Goal: Transaction & Acquisition: Purchase product/service

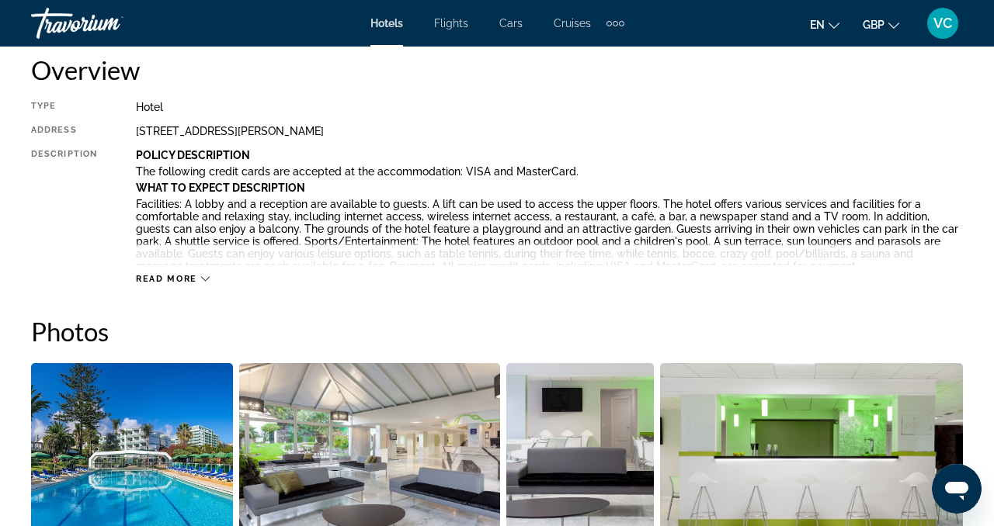
scroll to position [807, 0]
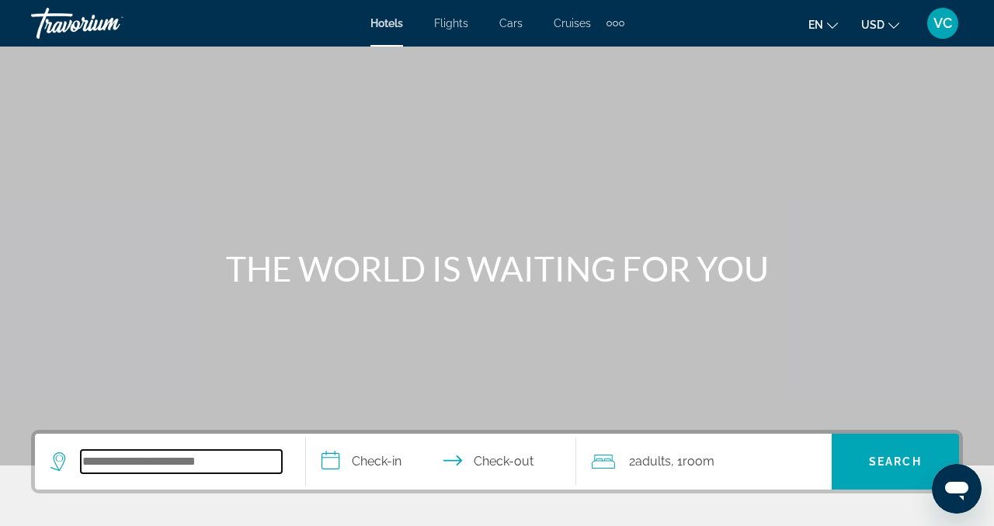
click at [195, 465] on input "Search hotel destination" at bounding box center [181, 461] width 201 height 23
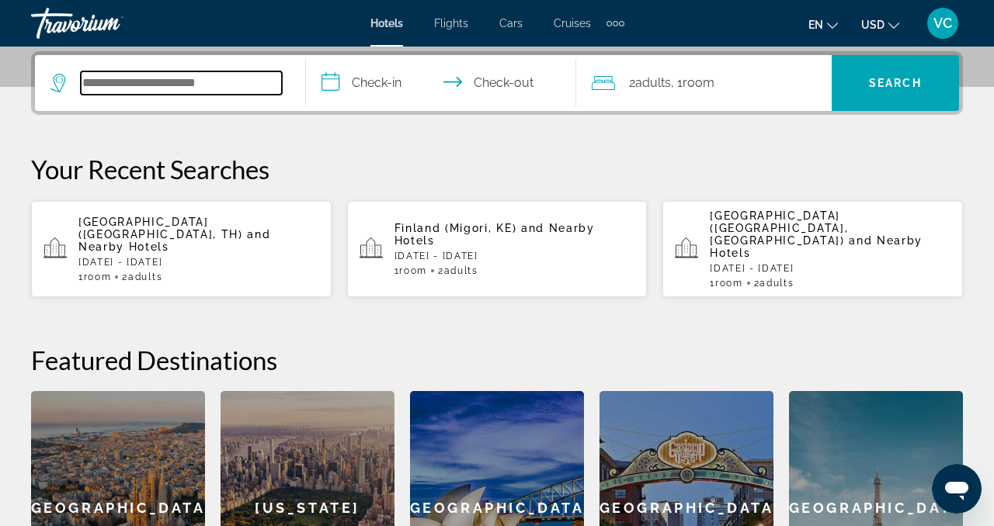
scroll to position [380, 0]
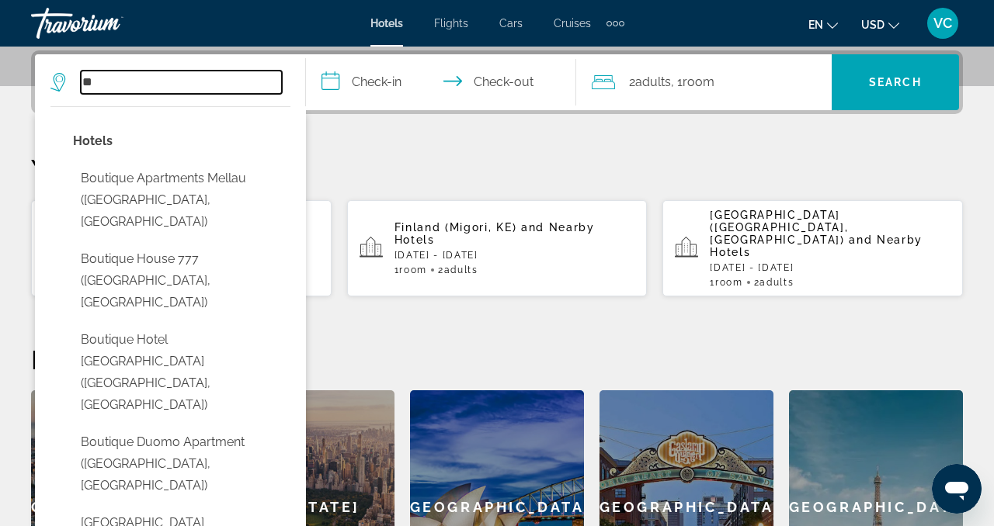
type input "*"
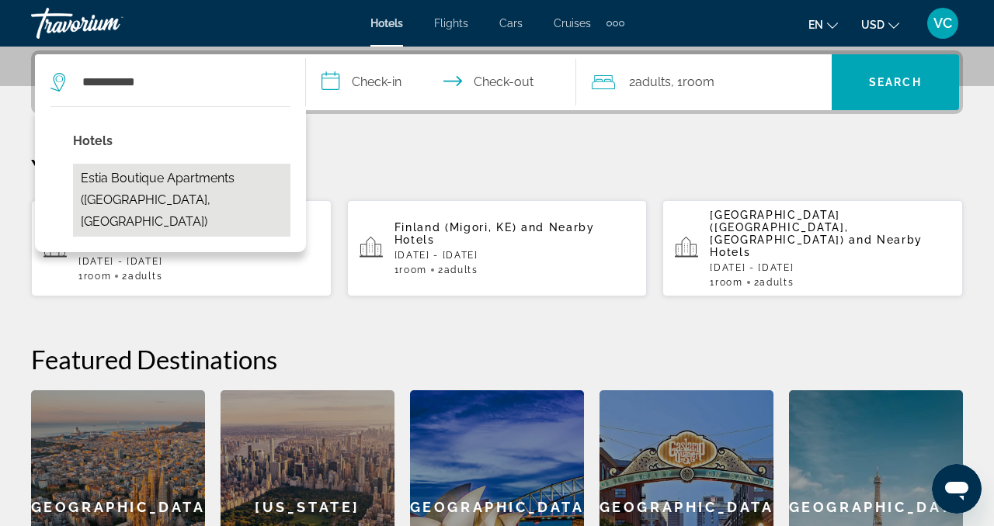
click at [120, 208] on button "Estia Boutique Apartments (Athens, GR)" at bounding box center [181, 200] width 217 height 73
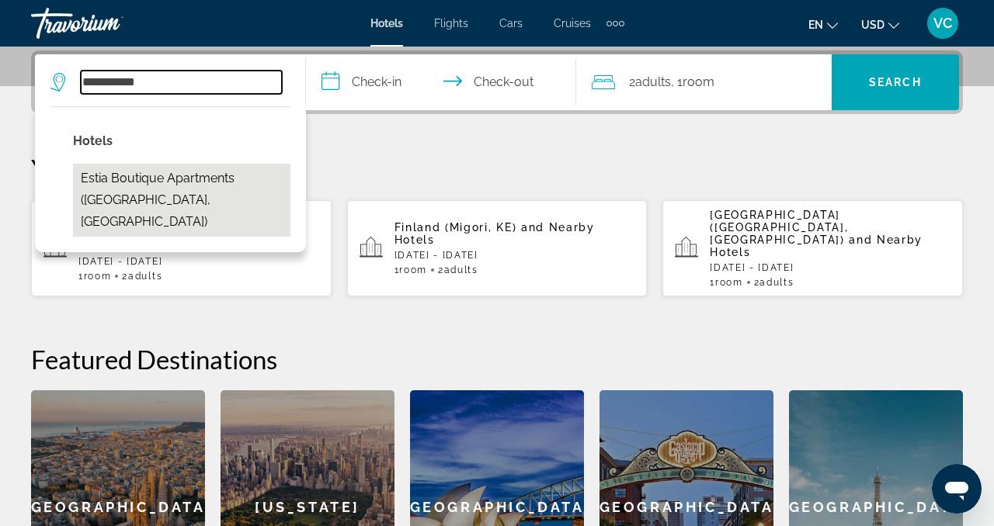
type input "**********"
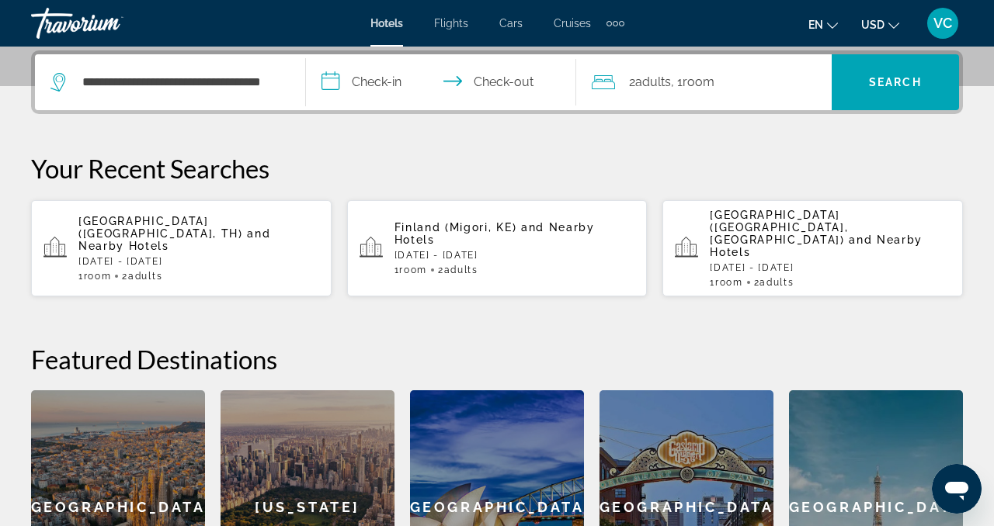
click at [376, 88] on input "**********" at bounding box center [444, 84] width 277 height 61
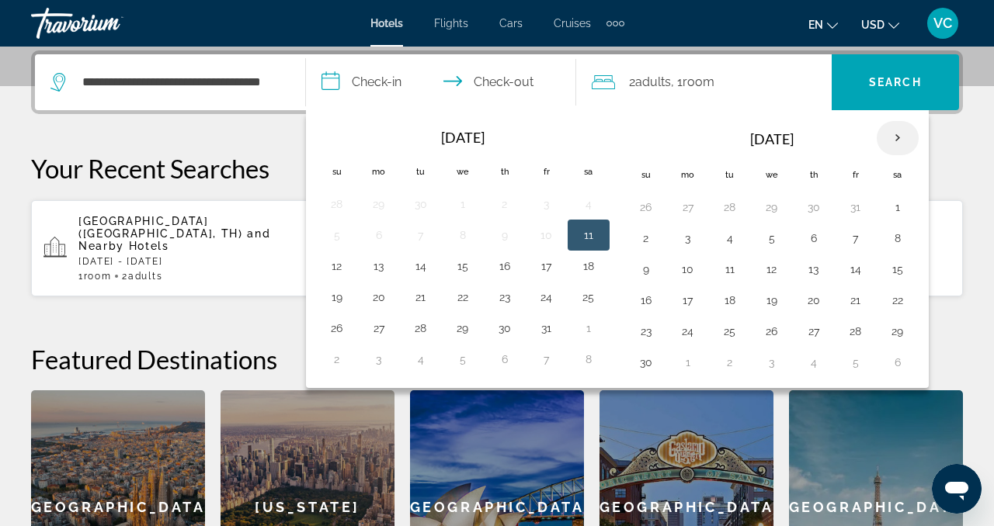
click at [900, 130] on th "Next month" at bounding box center [897, 138] width 42 height 34
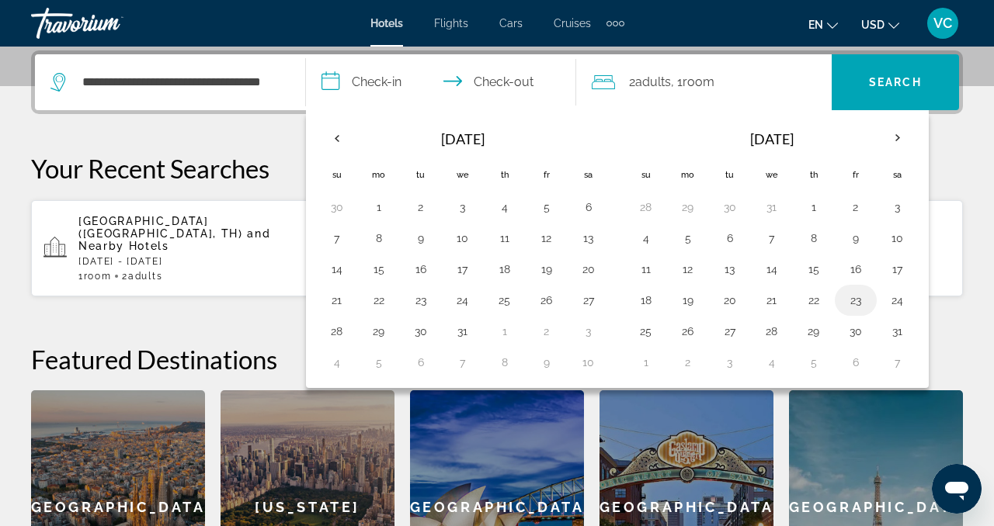
click at [853, 306] on button "23" at bounding box center [855, 301] width 25 height 22
click at [637, 337] on button "25" at bounding box center [645, 332] width 25 height 22
type input "**********"
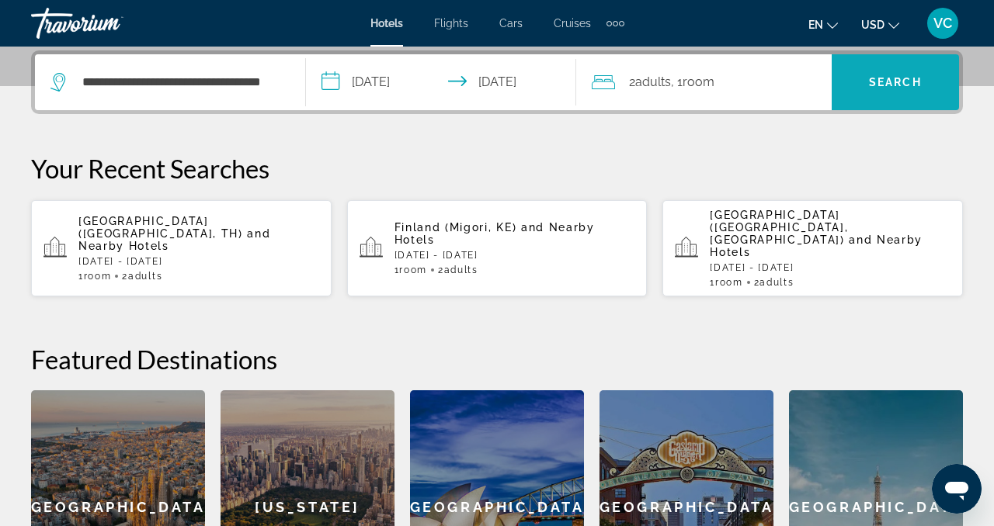
click at [893, 79] on span "Search" at bounding box center [895, 82] width 53 height 12
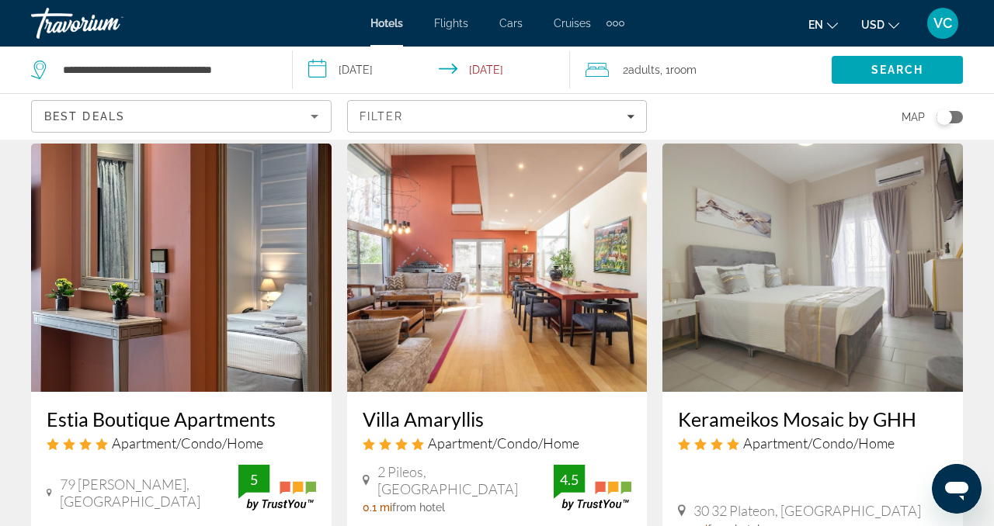
scroll to position [47, 0]
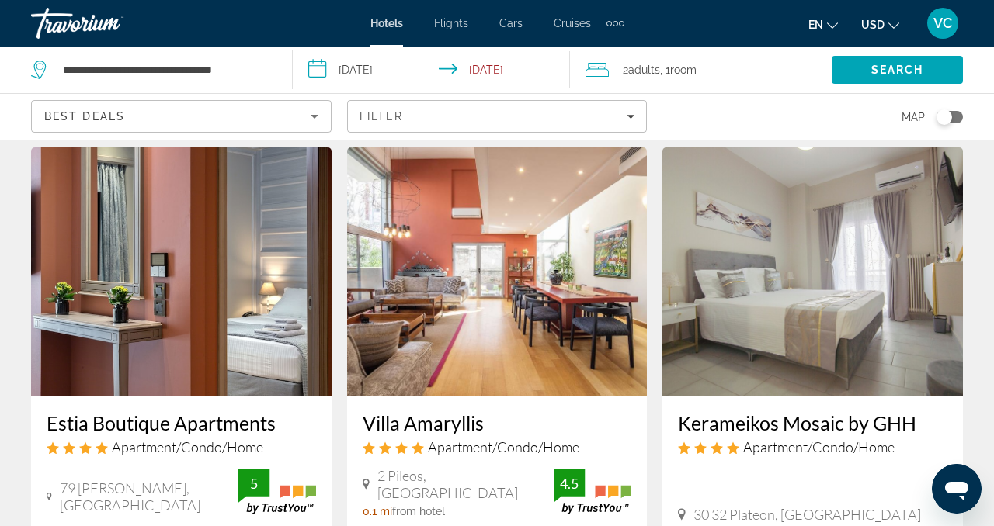
click at [896, 25] on icon "Change currency" at bounding box center [893, 26] width 11 height 6
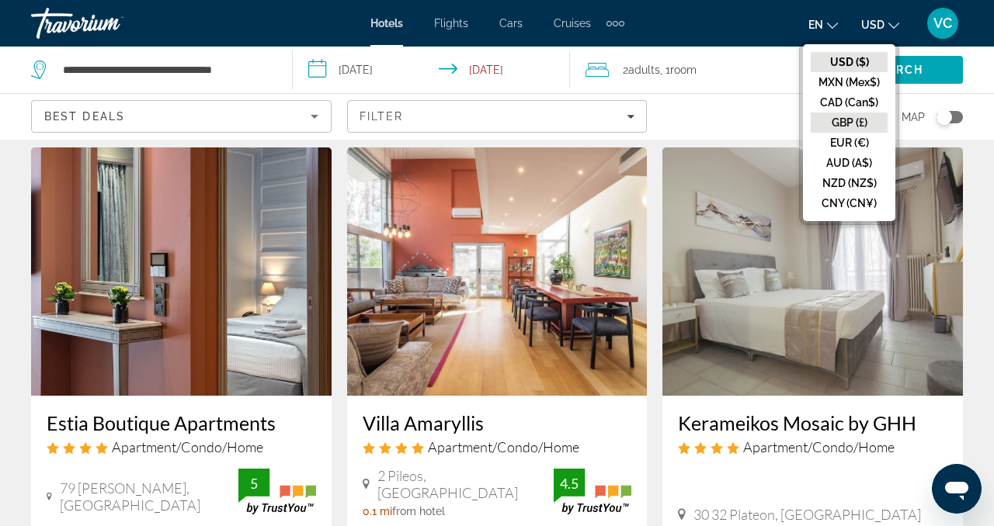
click at [839, 125] on button "GBP (£)" at bounding box center [848, 123] width 77 height 20
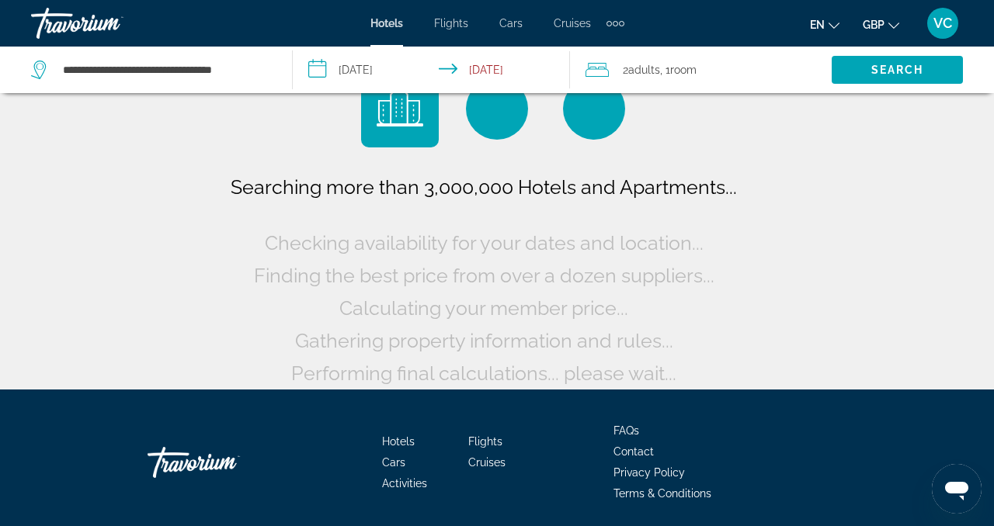
scroll to position [0, 0]
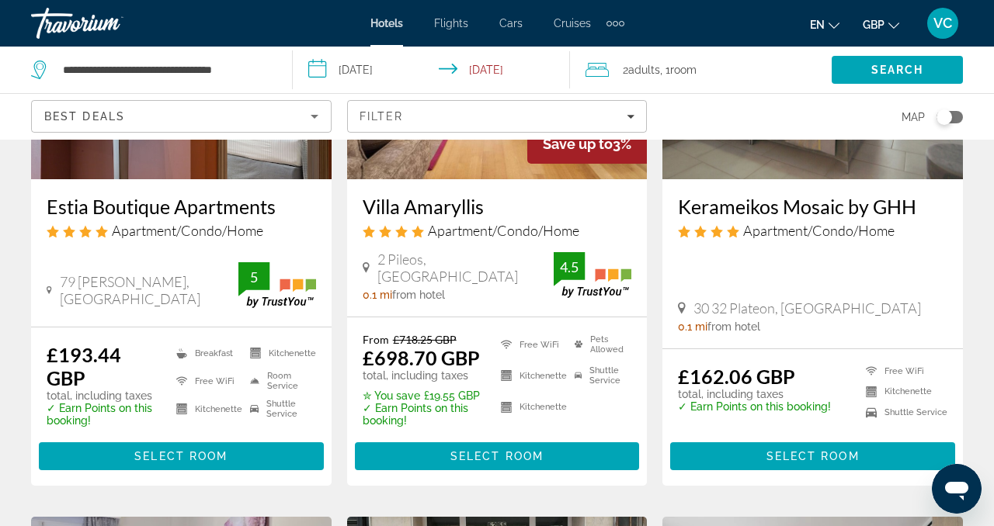
scroll to position [273, 0]
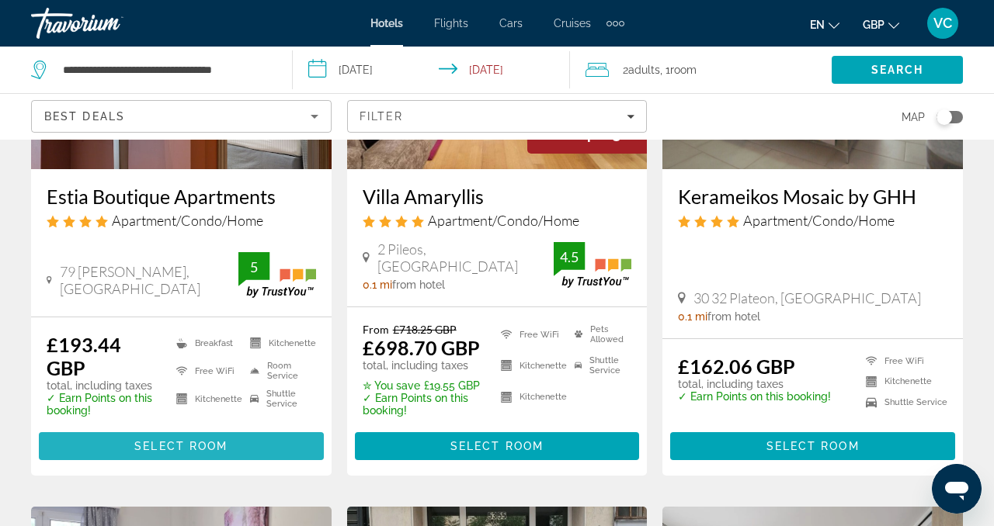
click at [290, 450] on span "Main content" at bounding box center [181, 446] width 285 height 37
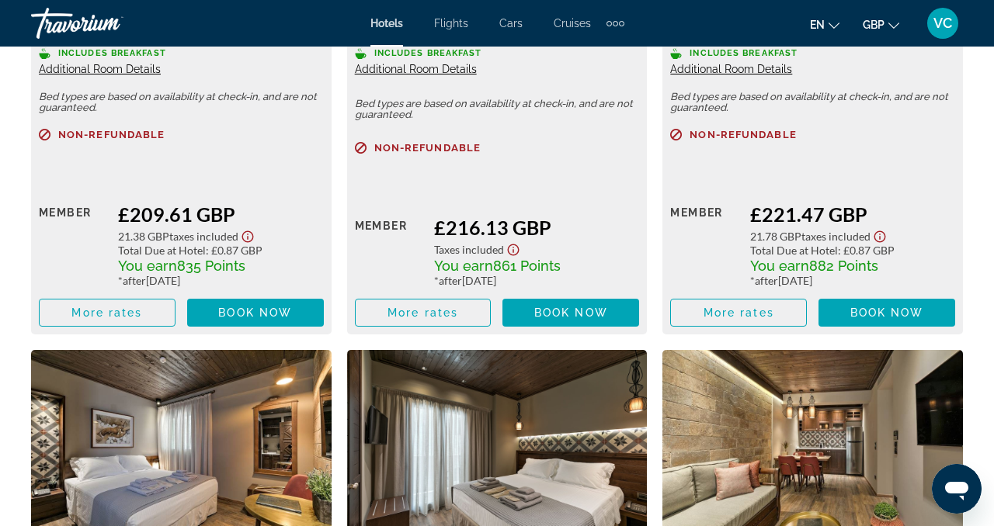
scroll to position [3026, 0]
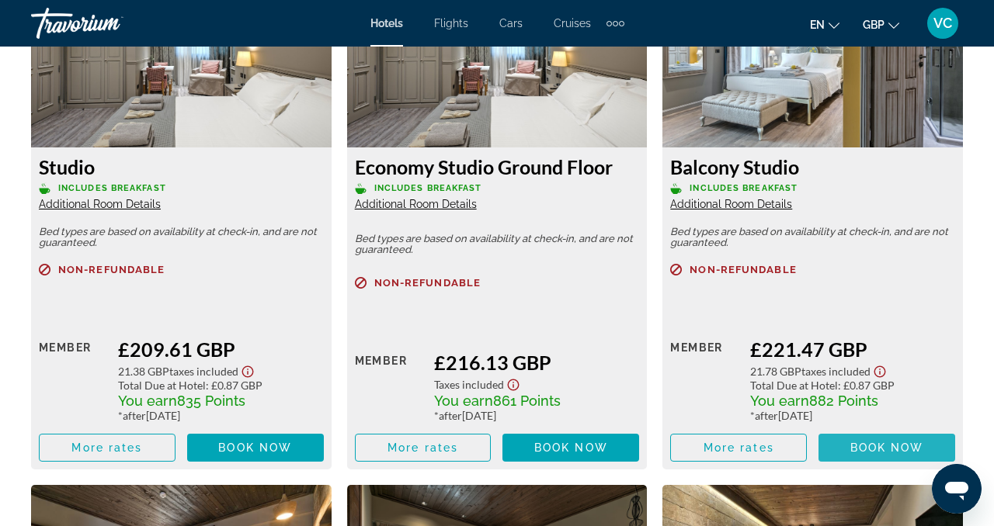
click at [862, 449] on span "Book now" at bounding box center [887, 448] width 74 height 12
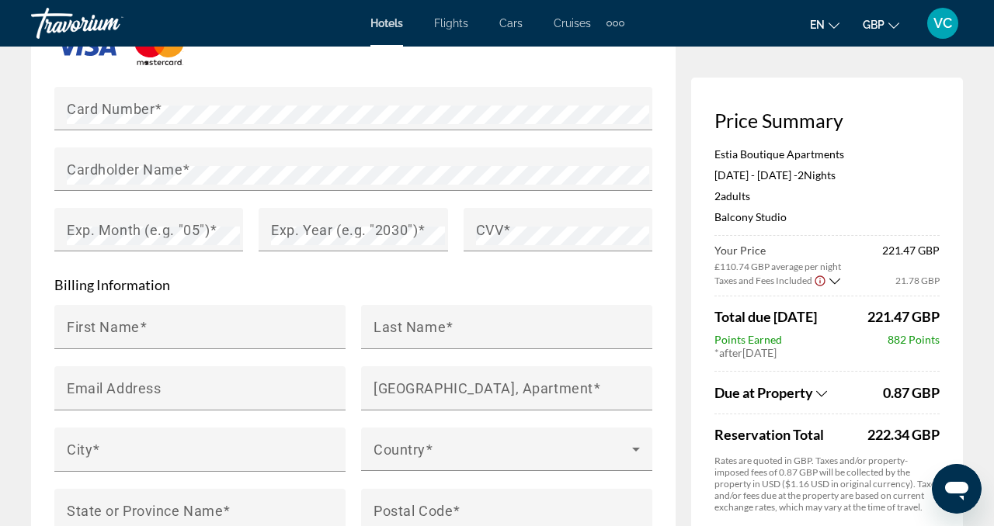
scroll to position [1505, 0]
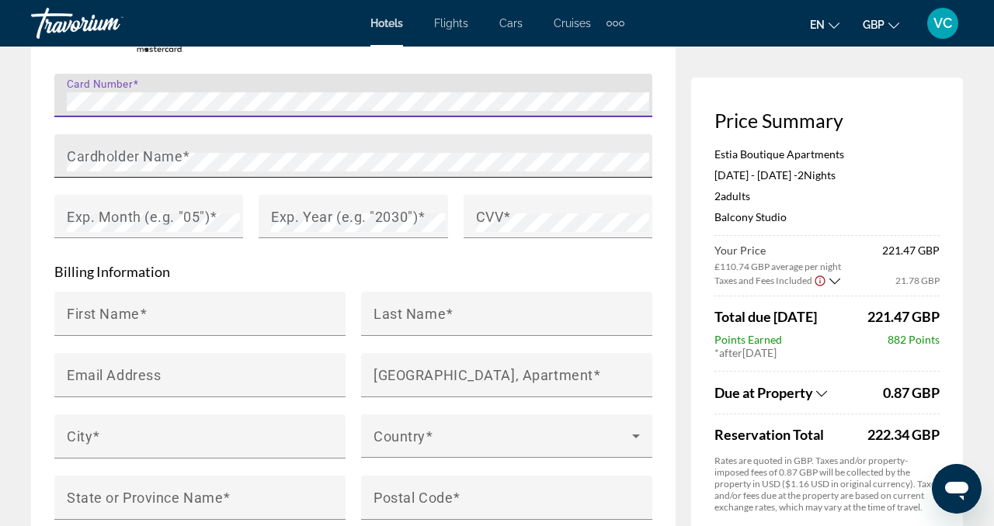
click at [82, 151] on mat-label "Cardholder Name" at bounding box center [125, 156] width 116 height 16
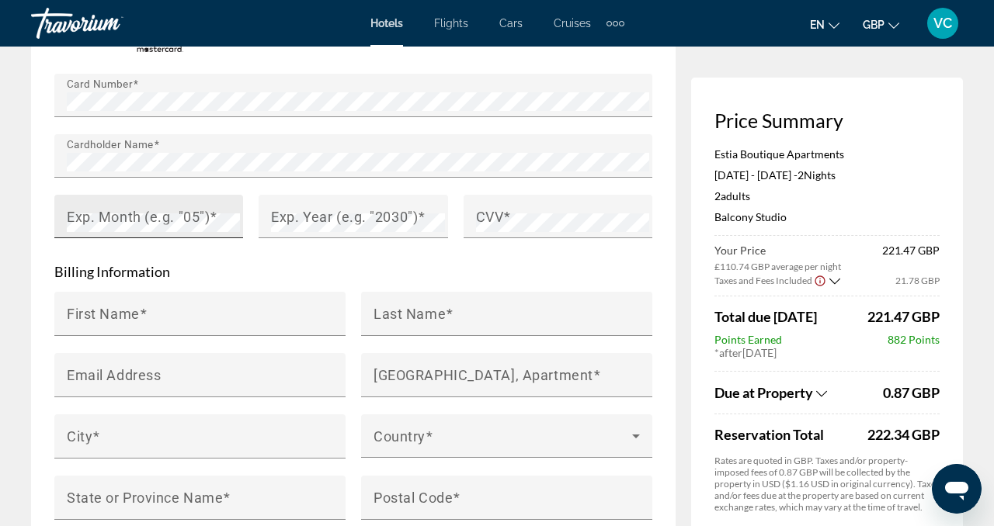
click at [73, 211] on mat-label "Exp. Month (e.g. "05")" at bounding box center [138, 217] width 143 height 16
click at [337, 213] on mat-label "Exp. Year (e.g. "2030")" at bounding box center [344, 217] width 147 height 16
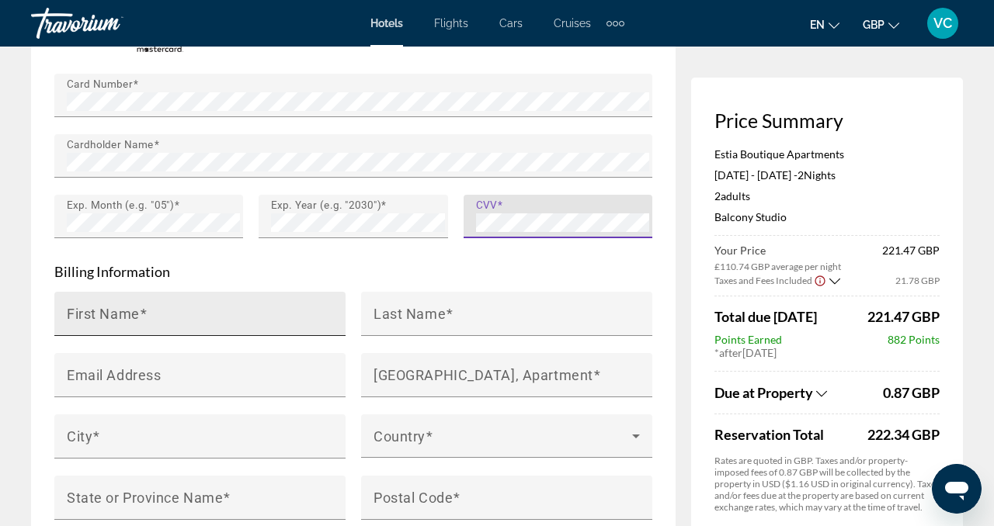
click at [284, 319] on input "First Name" at bounding box center [205, 320] width 276 height 19
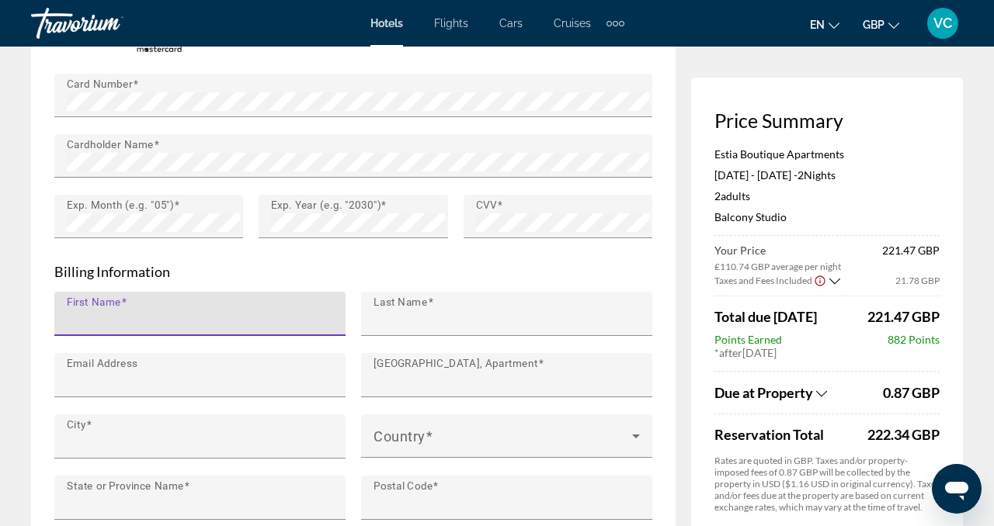
type input "********"
type input "******"
type input "**********"
type input "*******"
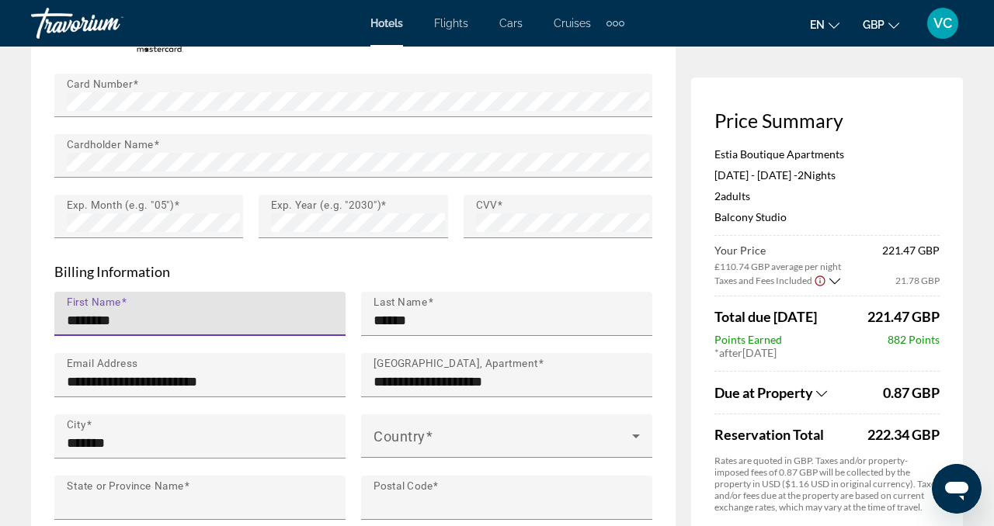
type input "**"
type input "********"
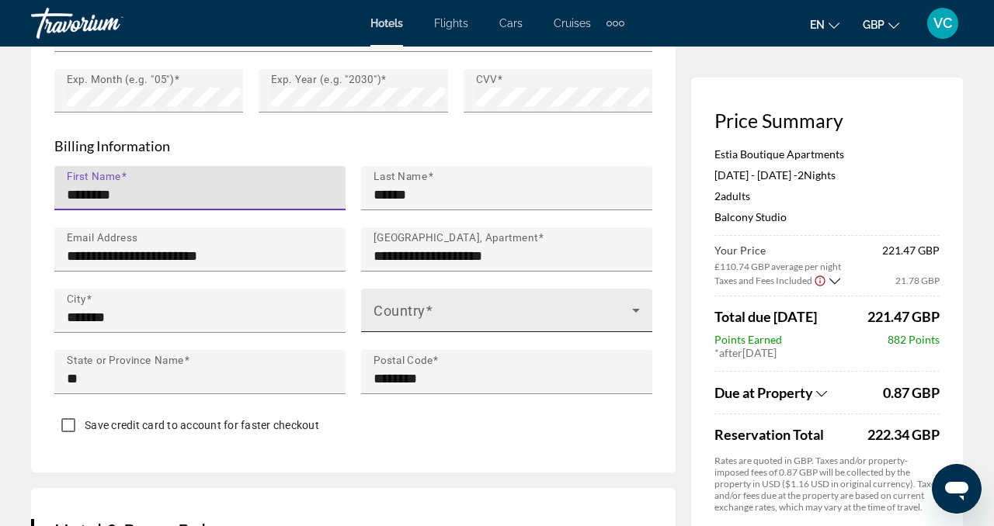
scroll to position [1635, 0]
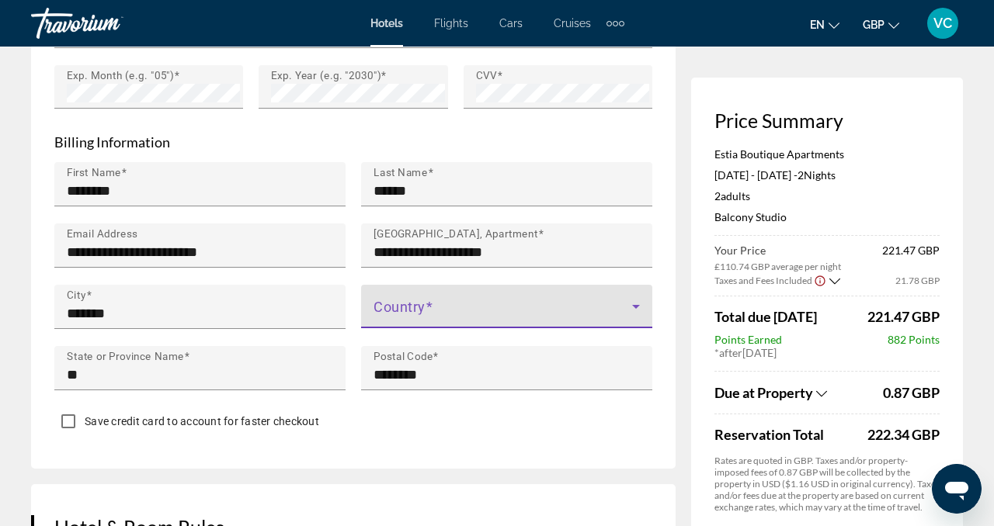
click at [453, 304] on span "Main content" at bounding box center [502, 313] width 259 height 19
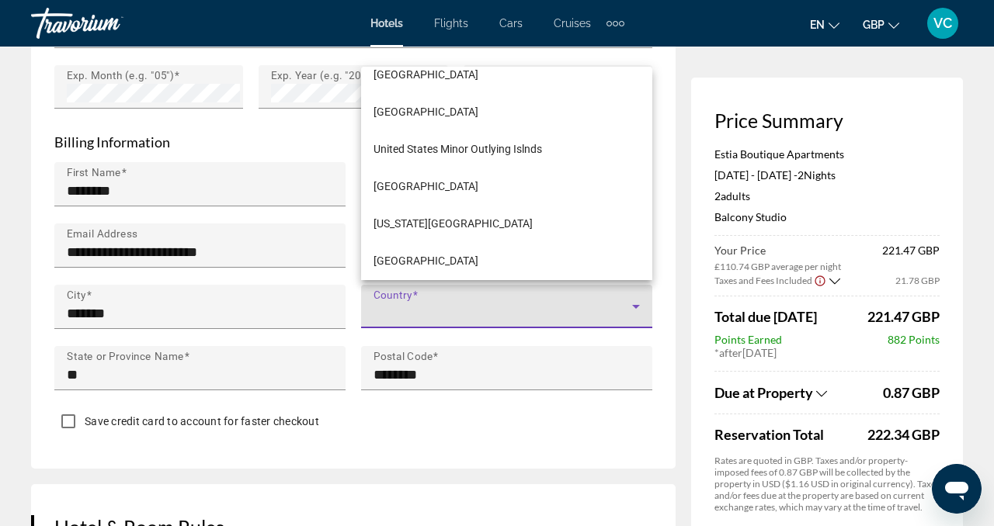
scroll to position [8979, 0]
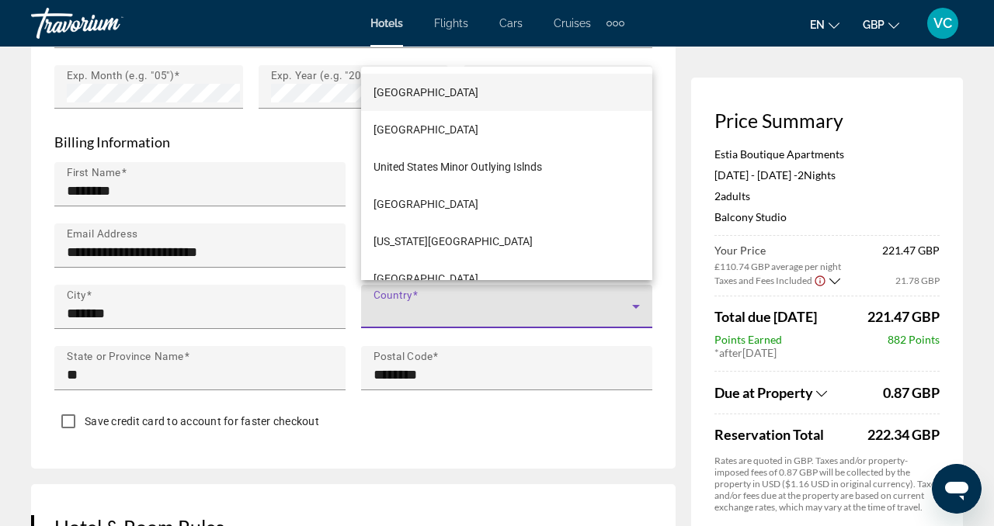
click at [402, 85] on span "United Kingdom" at bounding box center [425, 92] width 105 height 19
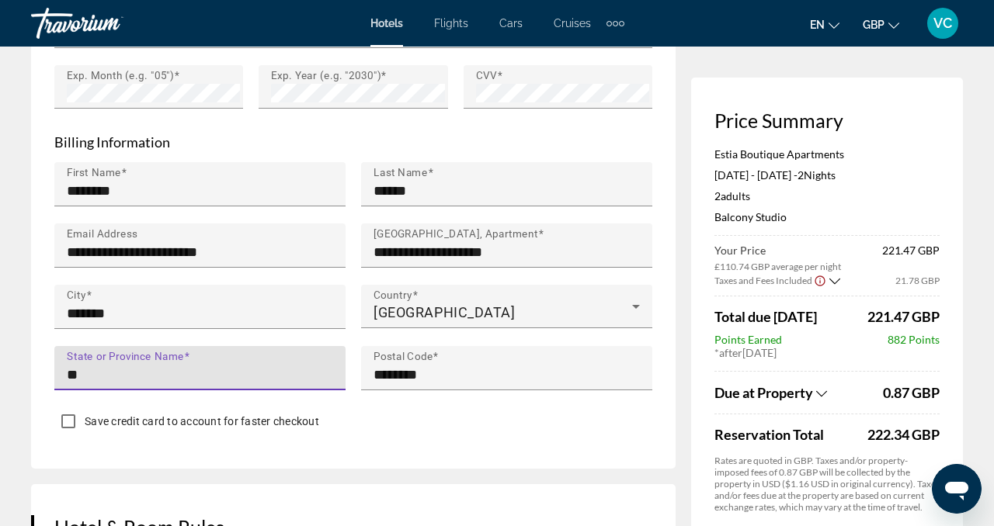
drag, startPoint x: 133, startPoint y: 373, endPoint x: 57, endPoint y: 366, distance: 75.7
click at [57, 366] on div "State or Province Name **" at bounding box center [199, 368] width 291 height 44
click at [78, 374] on input "State or Province Name" at bounding box center [205, 375] width 276 height 19
type input "**"
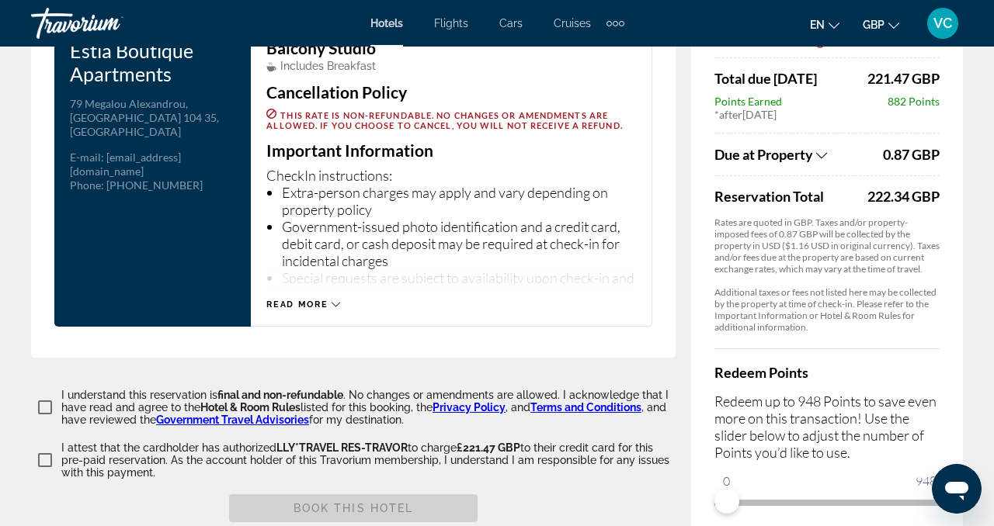
scroll to position [2169, 0]
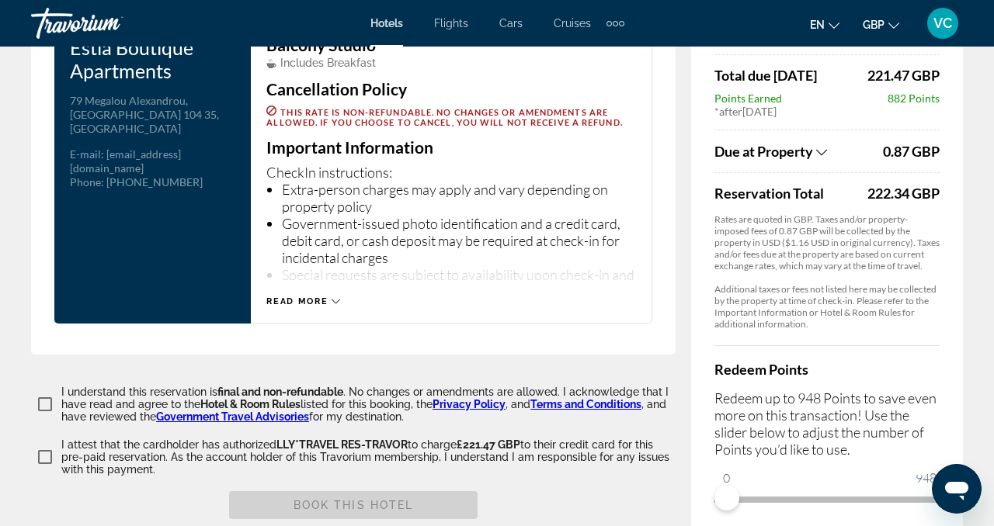
click at [332, 297] on icon "Main content" at bounding box center [335, 301] width 9 height 9
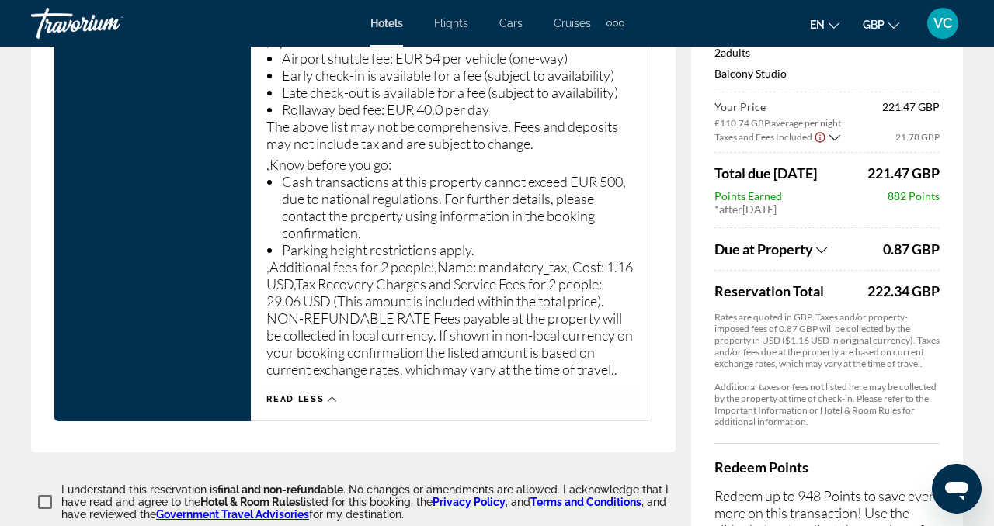
scroll to position [3034, 0]
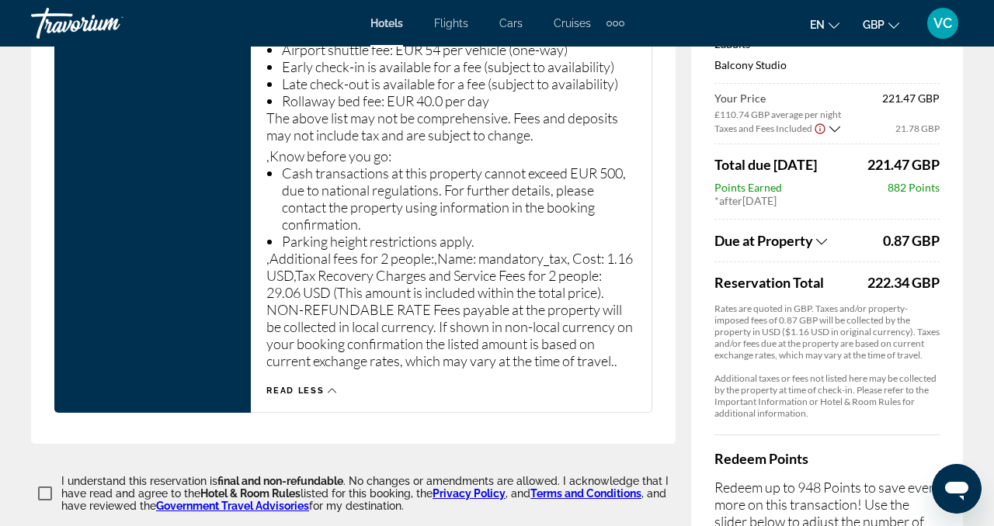
click at [827, 235] on icon "Show Taxes and Fees breakdown" at bounding box center [821, 241] width 11 height 13
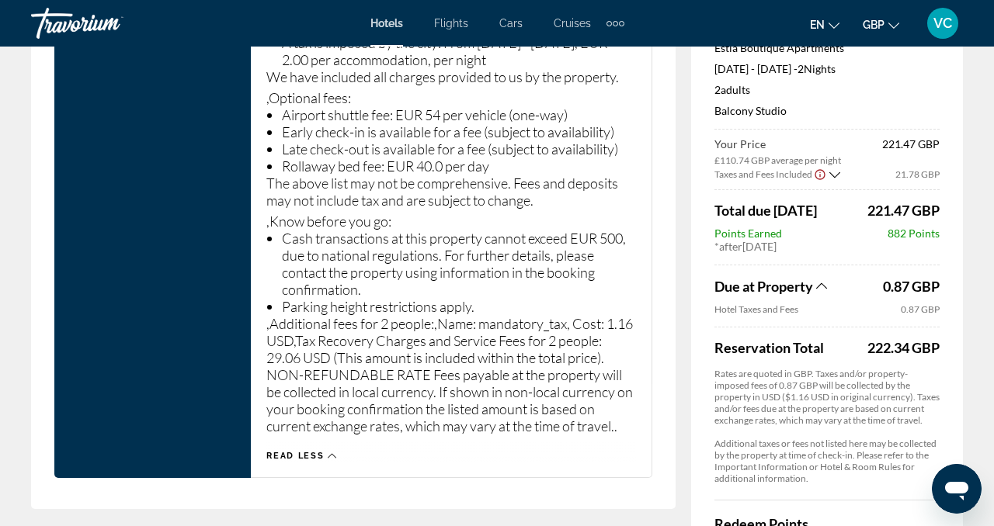
scroll to position [3354, 0]
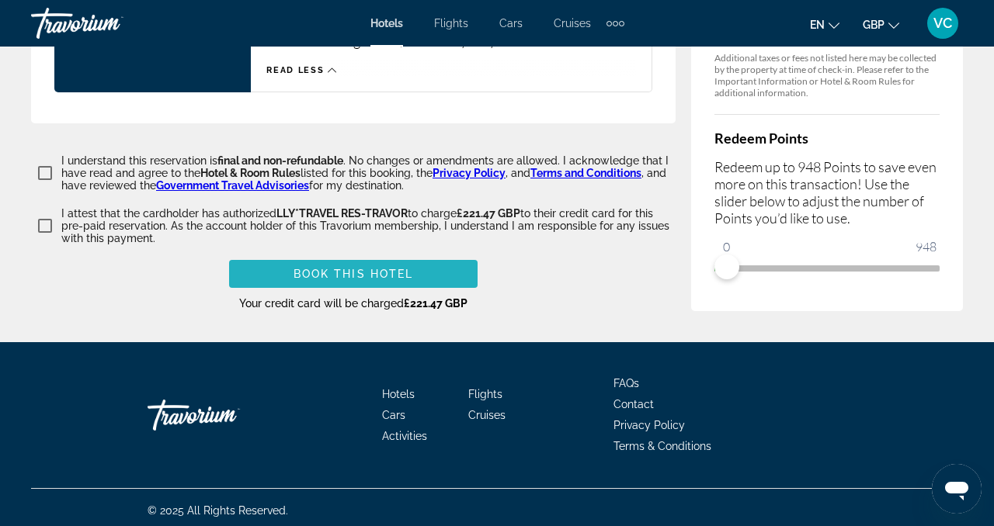
click at [276, 266] on span "Main content" at bounding box center [353, 273] width 248 height 37
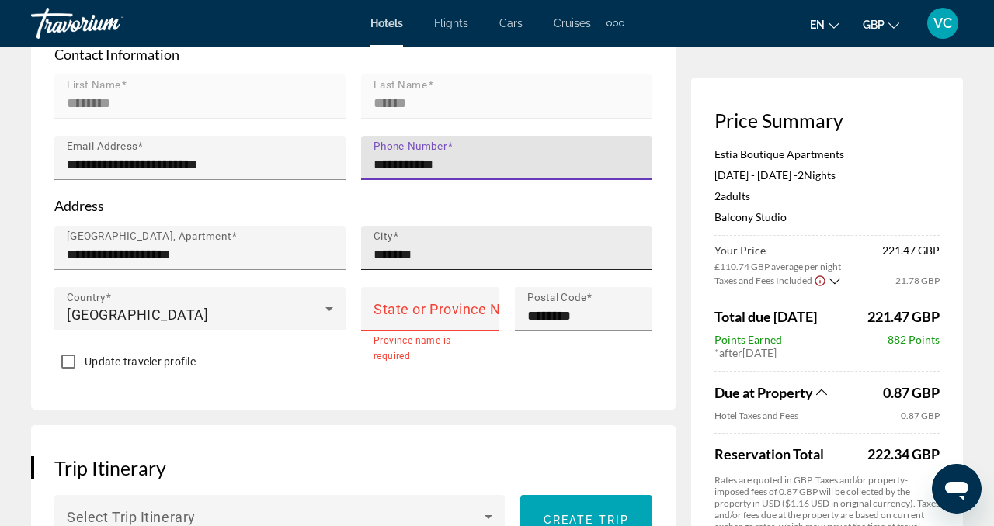
scroll to position [637, 0]
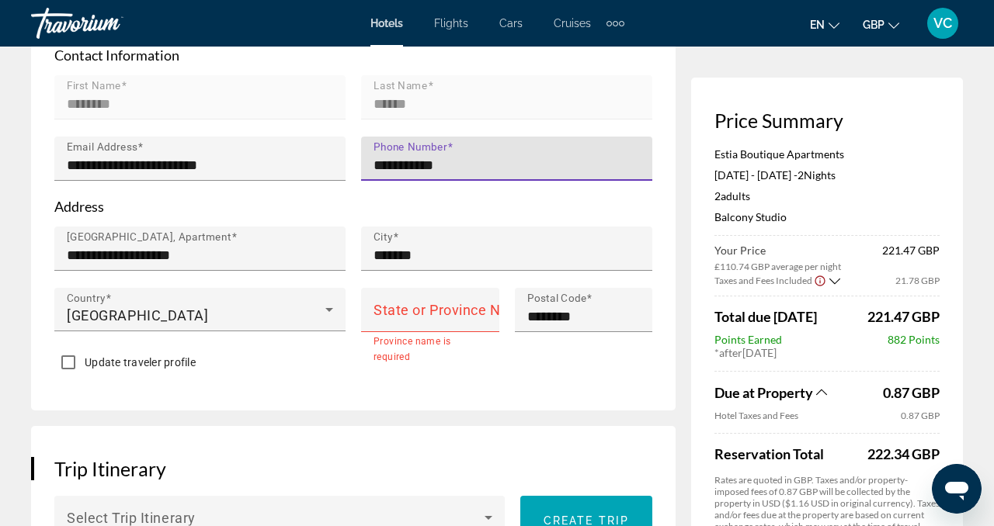
type input "**********"
click at [413, 302] on mat-label "State or Province Name" at bounding box center [451, 309] width 156 height 16
click at [413, 307] on input "State or Province Name" at bounding box center [434, 316] width 123 height 19
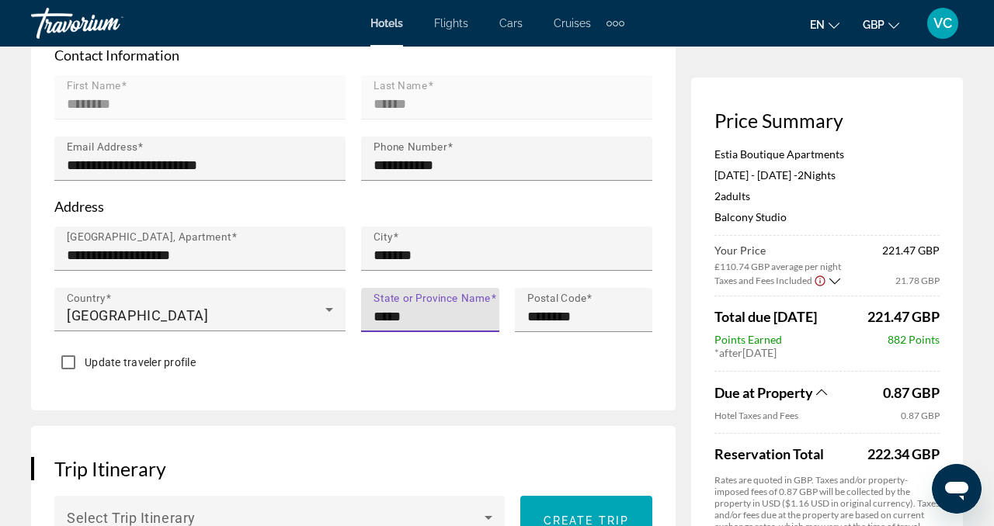
click at [382, 314] on input "*****" at bounding box center [434, 316] width 123 height 19
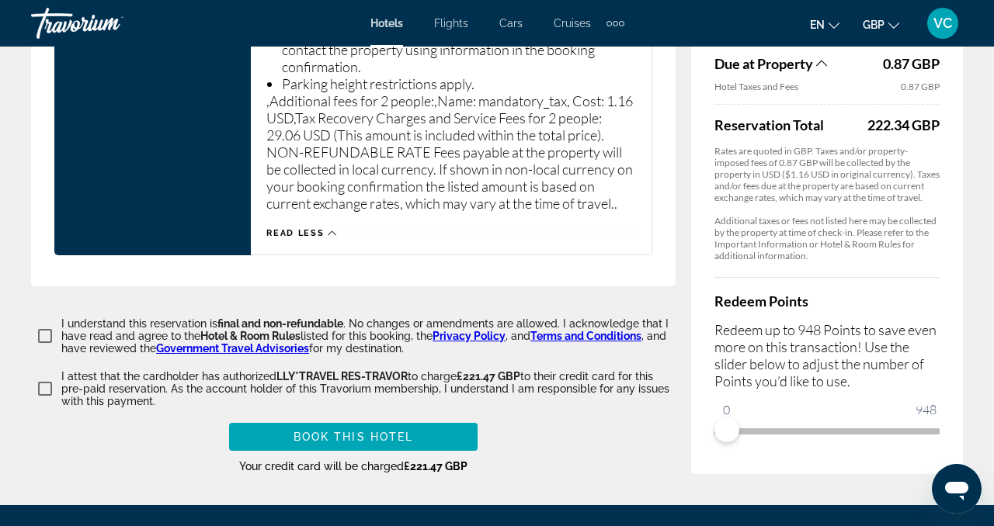
scroll to position [3354, 0]
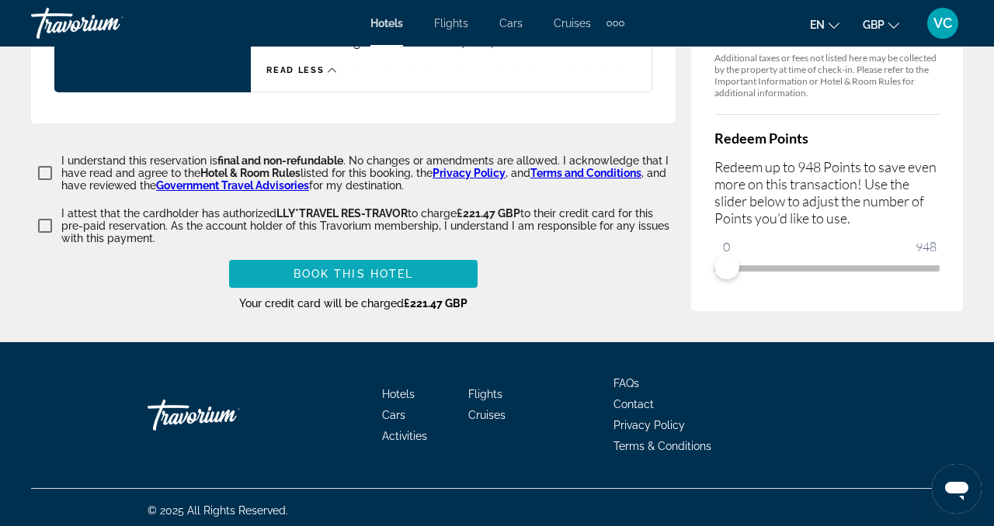
type input "*****"
click at [357, 271] on span "Book this hotel" at bounding box center [353, 274] width 120 height 12
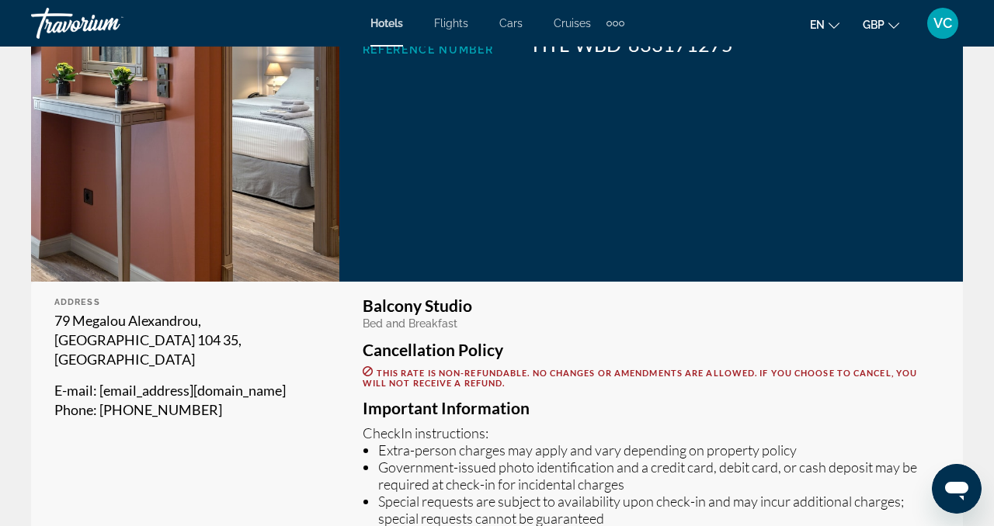
scroll to position [295, 0]
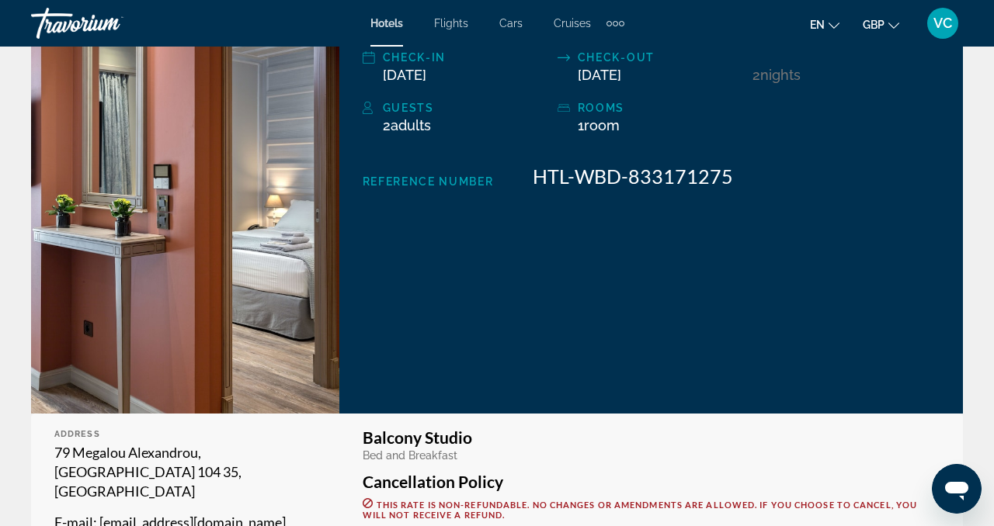
click at [944, 28] on span "VC" at bounding box center [942, 24] width 19 height 16
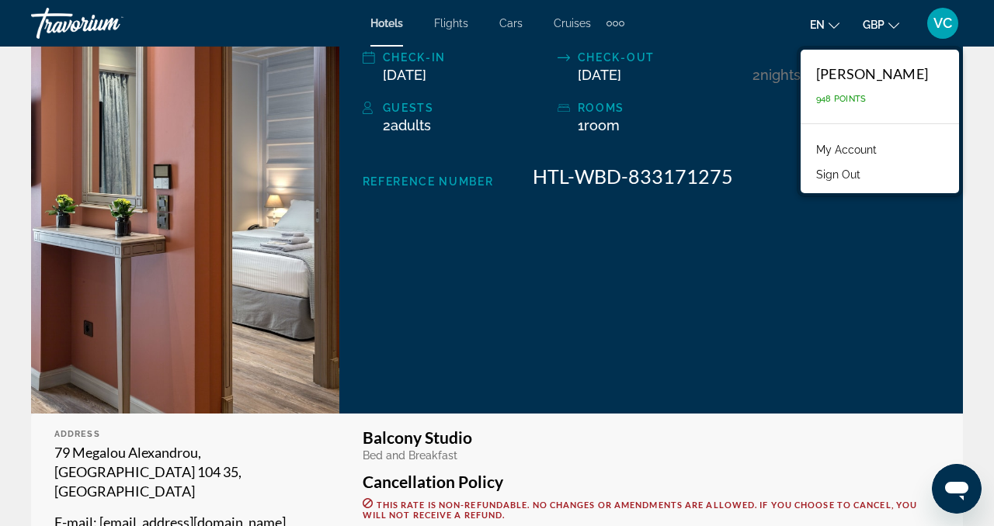
click at [864, 102] on span "948 Points" at bounding box center [841, 99] width 50 height 10
click at [859, 148] on link "My Account" at bounding box center [846, 150] width 76 height 20
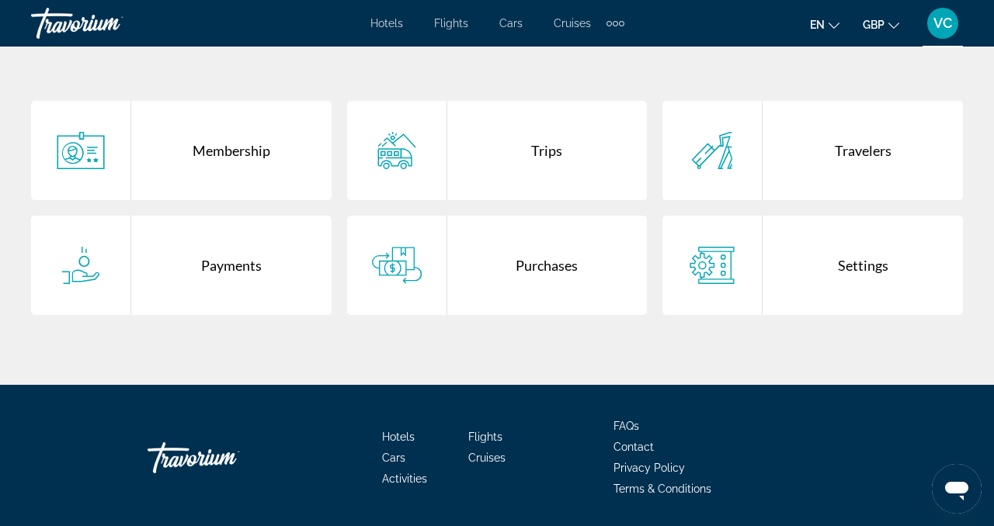
scroll to position [299, 0]
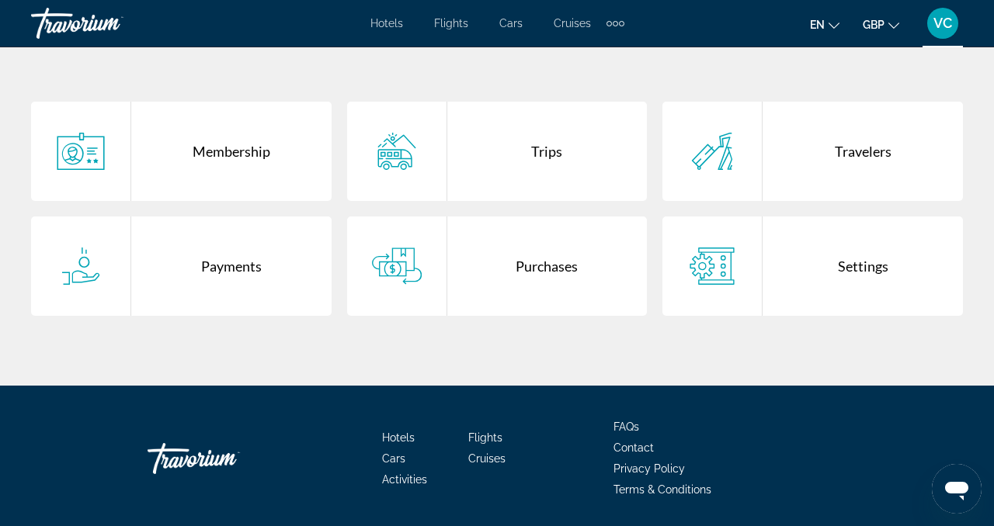
click at [224, 265] on div "Payments" at bounding box center [231, 266] width 200 height 99
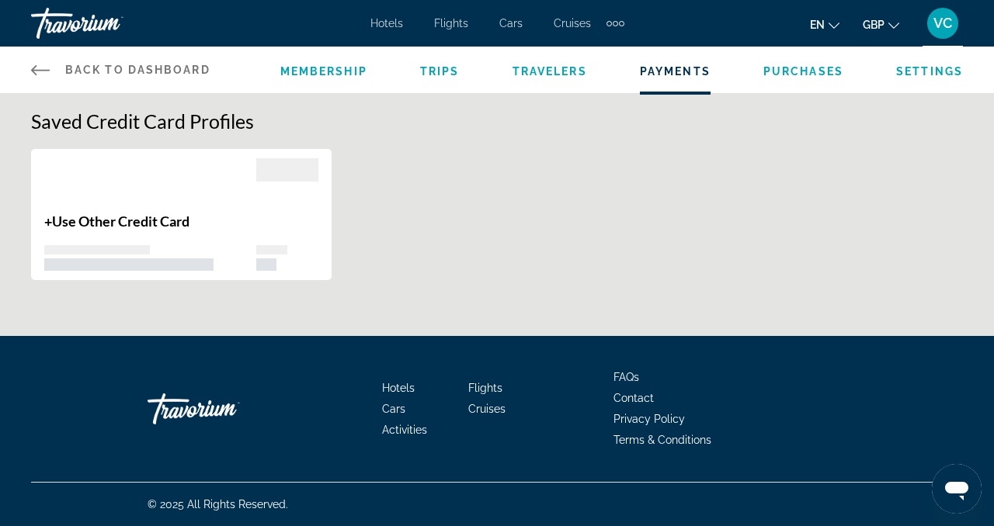
click at [656, 71] on span "Payments" at bounding box center [675, 71] width 71 height 12
click at [807, 68] on span "Purchases" at bounding box center [803, 71] width 80 height 12
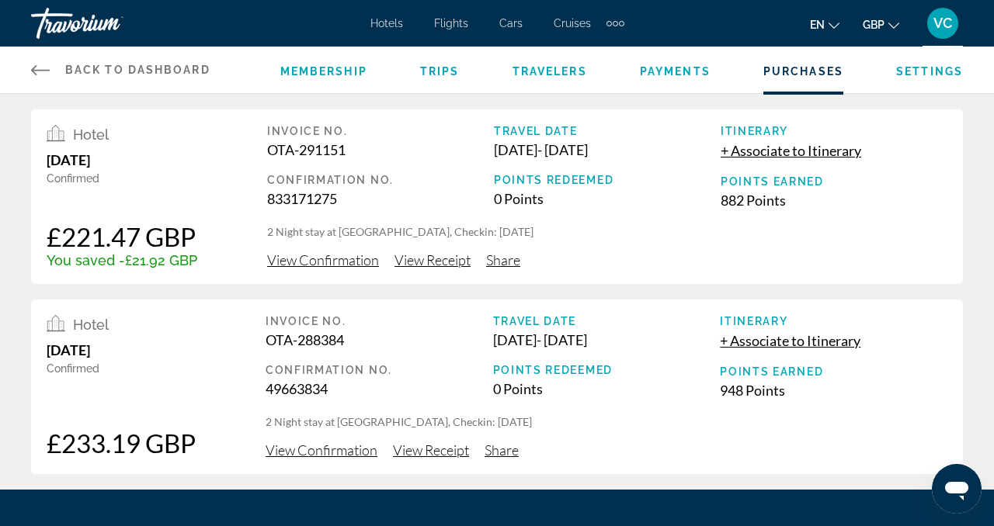
click at [952, 19] on div "VC" at bounding box center [942, 23] width 31 height 31
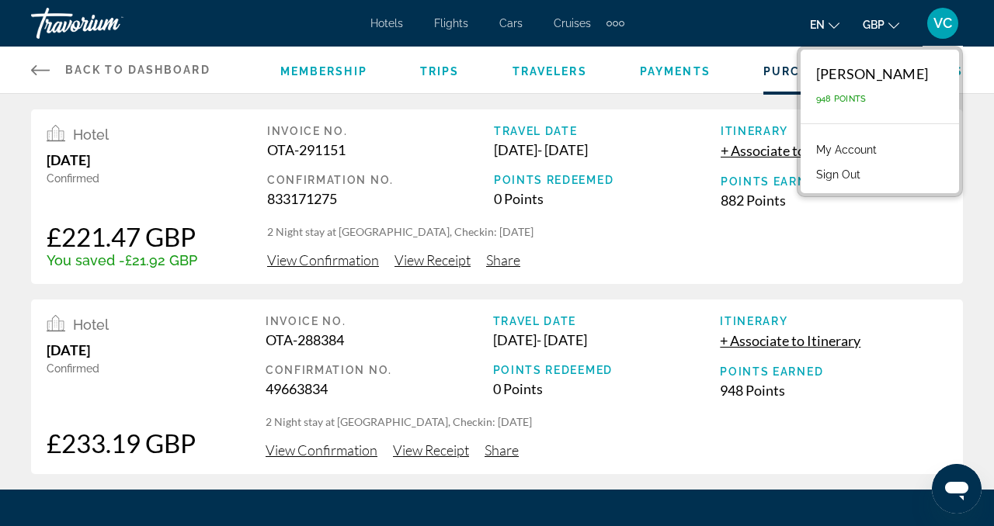
click at [854, 102] on span "948 Points" at bounding box center [841, 99] width 50 height 10
click at [345, 69] on span "Membership" at bounding box center [323, 71] width 87 height 12
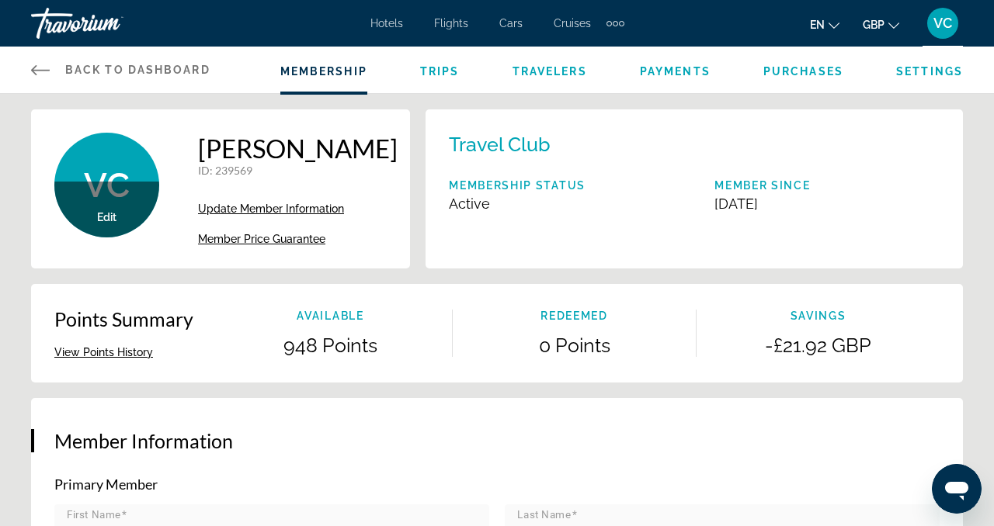
click at [283, 239] on span "Member Price Guarantee" at bounding box center [261, 239] width 127 height 12
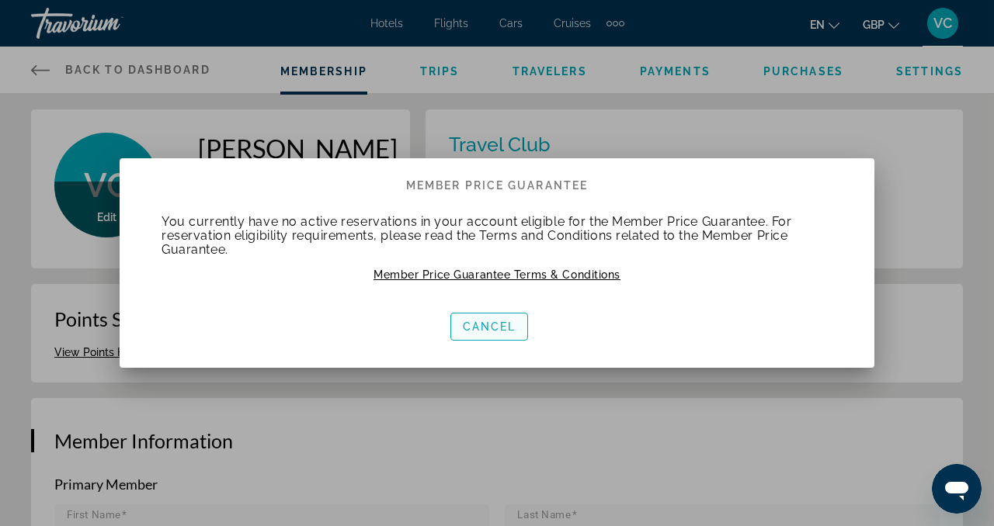
click at [498, 331] on span "Cancel" at bounding box center [490, 327] width 54 height 12
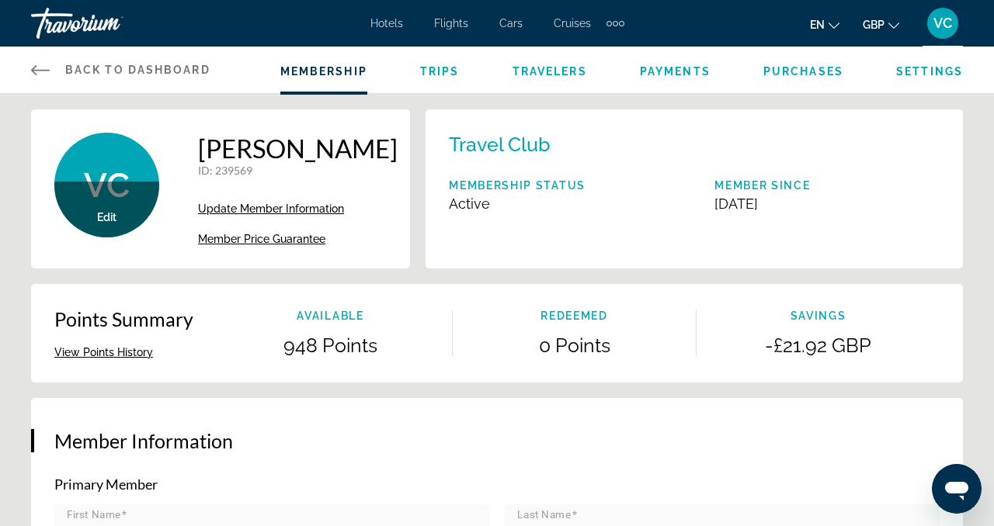
click at [548, 71] on span "Travelers" at bounding box center [549, 71] width 75 height 12
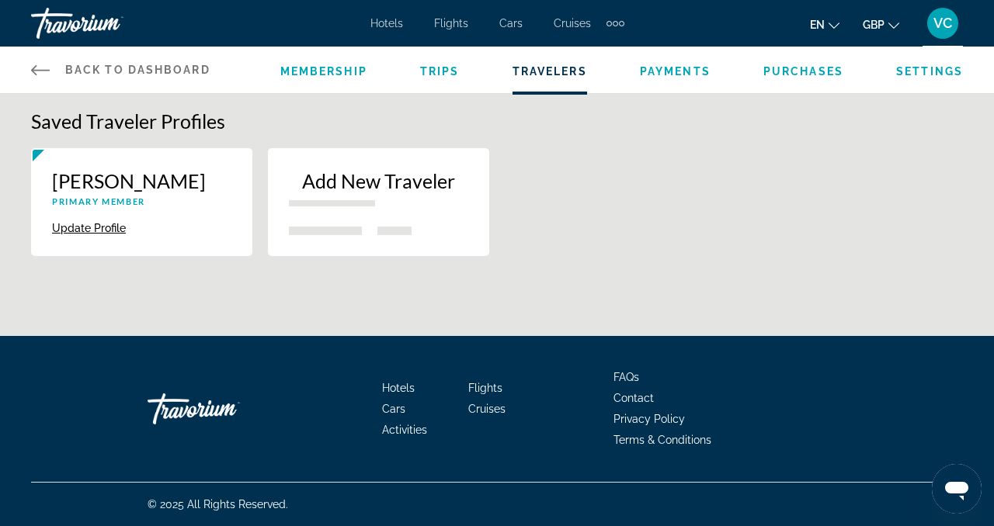
click at [437, 68] on span "Trips" at bounding box center [440, 71] width 40 height 12
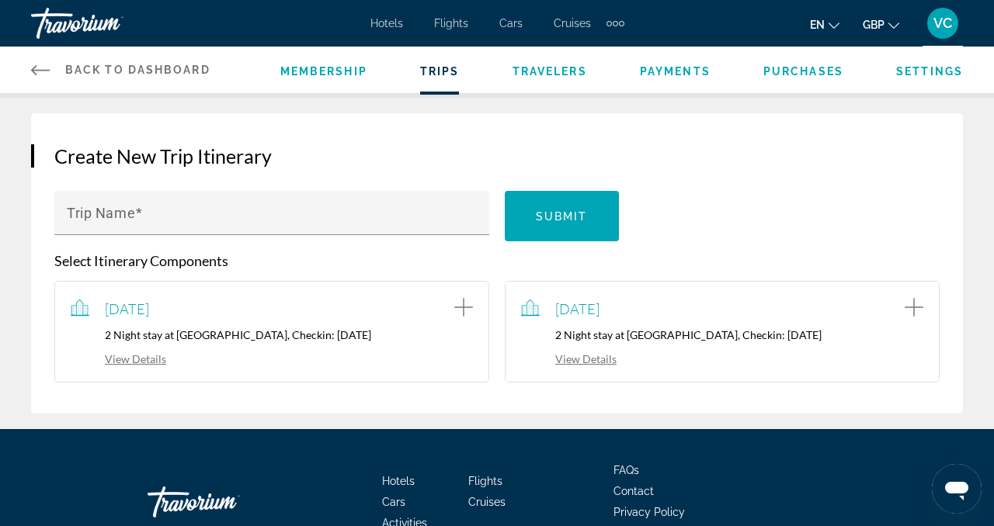
scroll to position [118, 0]
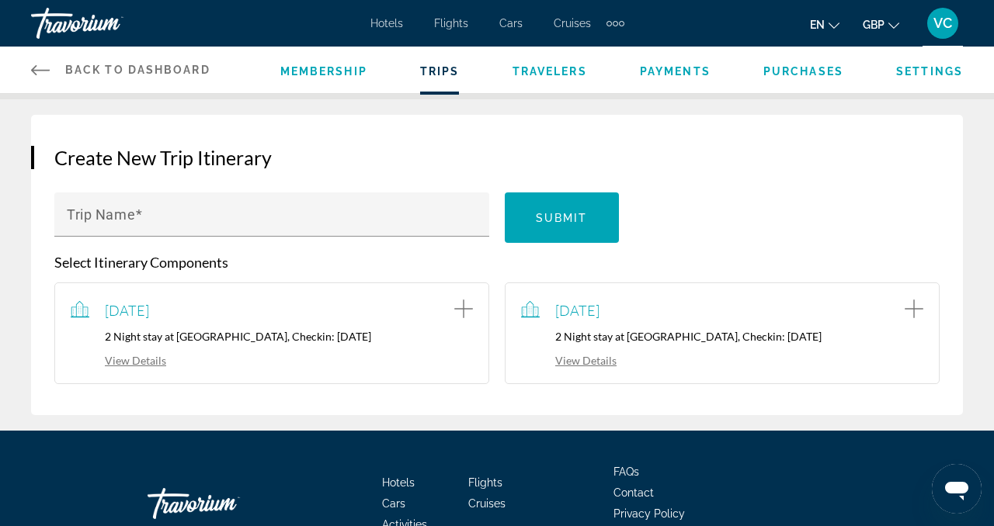
click at [583, 363] on link "View Details" at bounding box center [568, 360] width 95 height 13
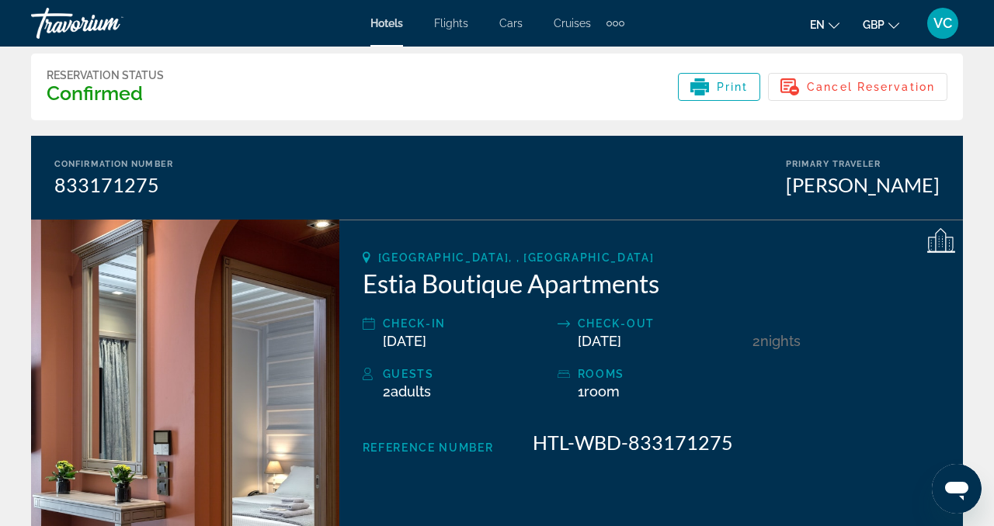
scroll to position [31, 0]
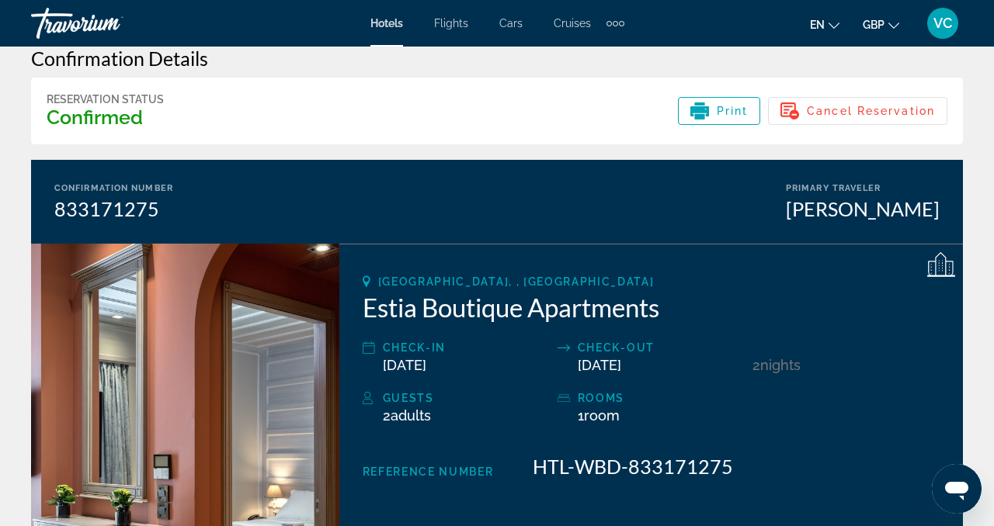
click at [939, 31] on span "VC" at bounding box center [942, 24] width 19 height 16
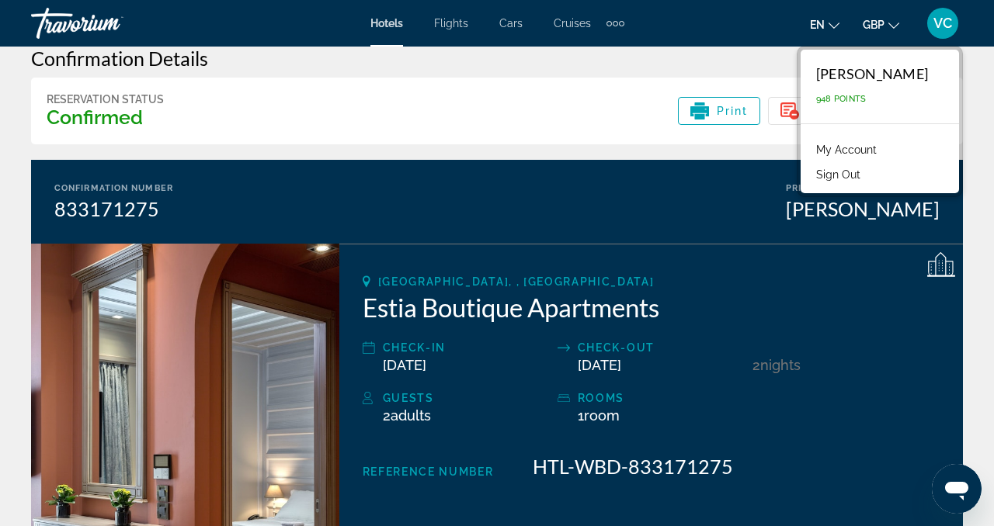
click at [883, 82] on div "Veronica Ciorba" at bounding box center [872, 73] width 112 height 17
click at [866, 154] on link "My Account" at bounding box center [846, 150] width 76 height 20
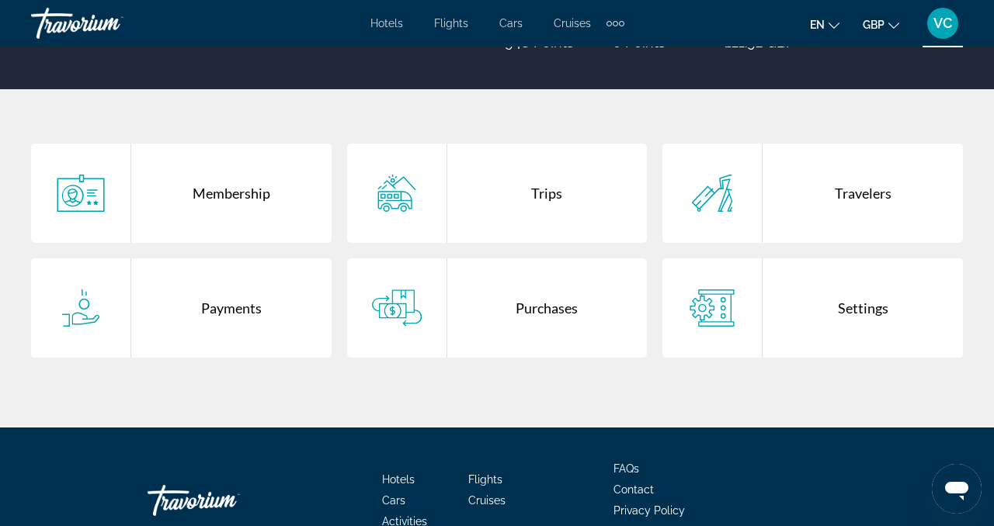
scroll to position [273, 0]
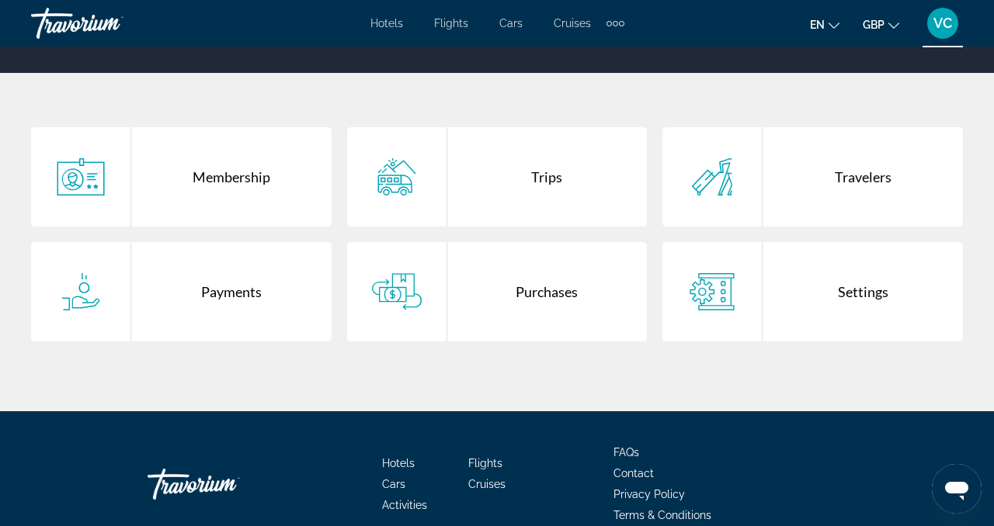
click at [559, 185] on div "Trips" at bounding box center [547, 176] width 200 height 99
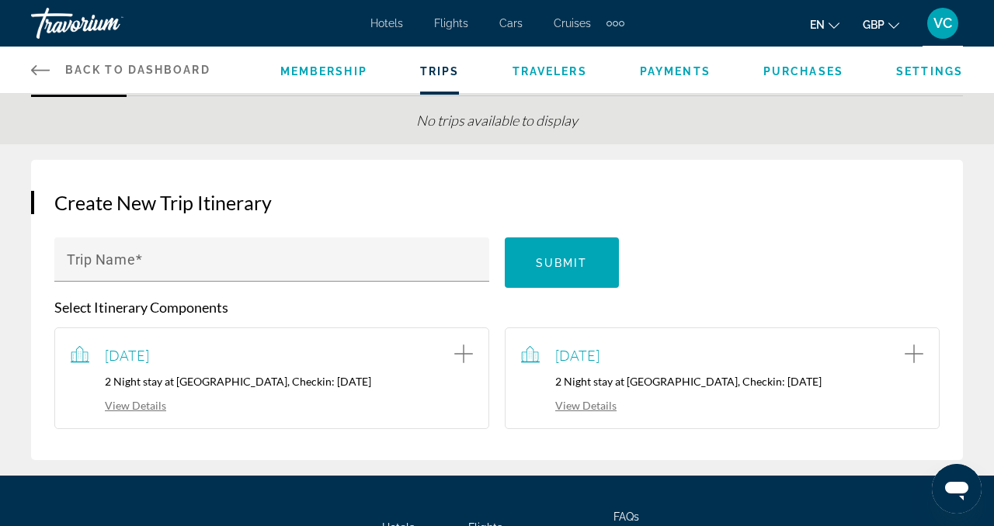
scroll to position [71, 0]
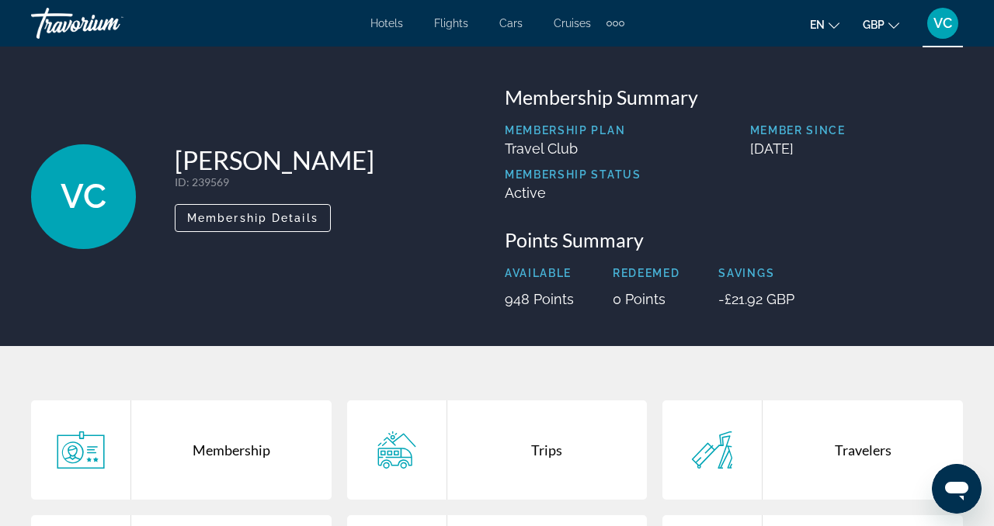
click at [840, 453] on div "Travelers" at bounding box center [862, 450] width 200 height 99
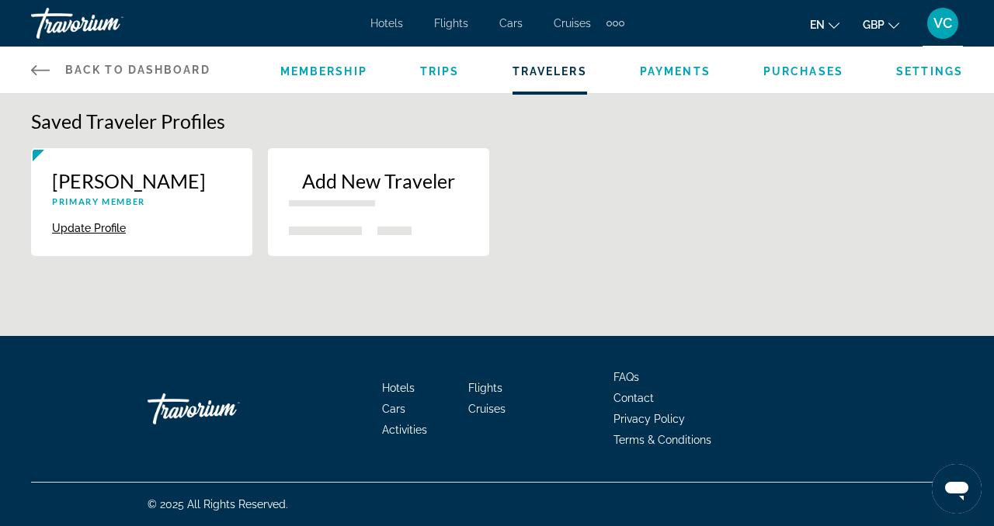
click at [345, 179] on p "Add New Traveler" at bounding box center [378, 180] width 179 height 23
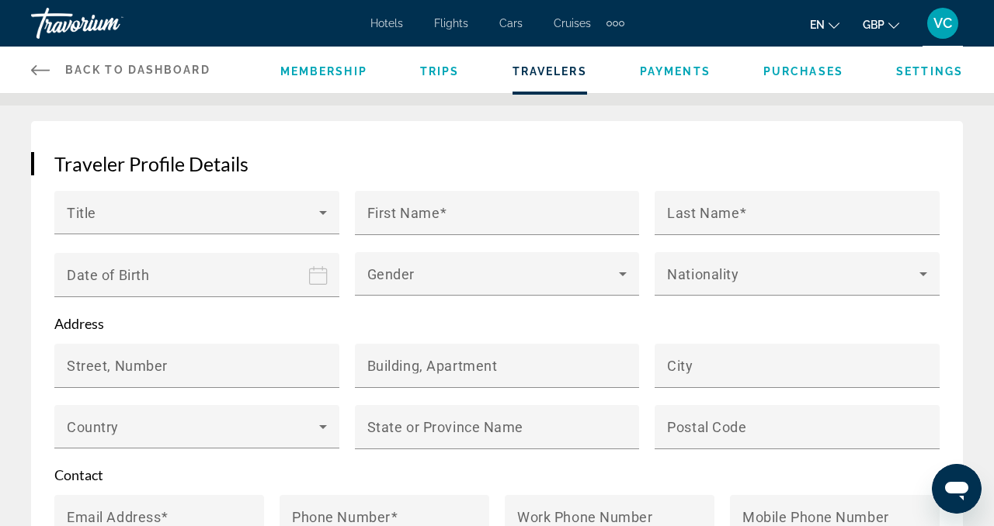
scroll to position [194, 0]
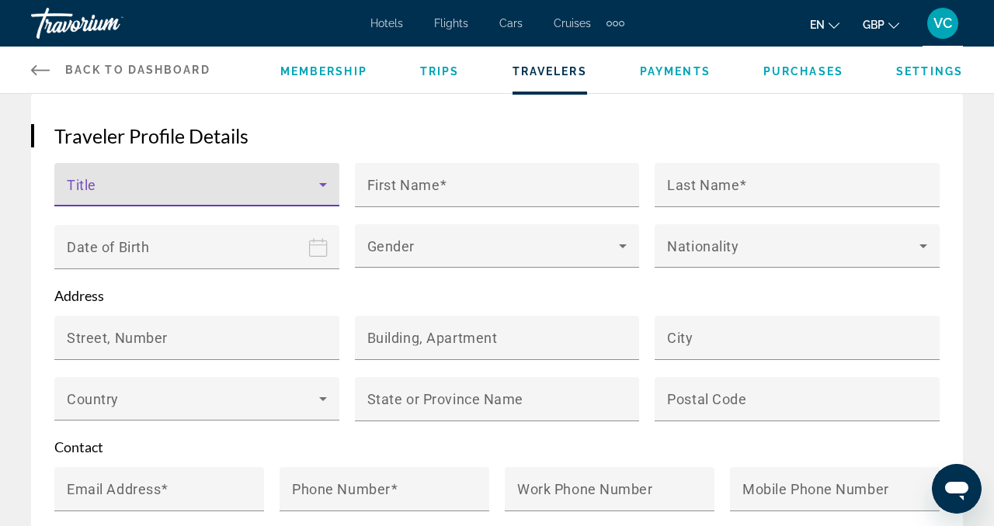
click at [328, 180] on icon "Main content" at bounding box center [323, 184] width 19 height 19
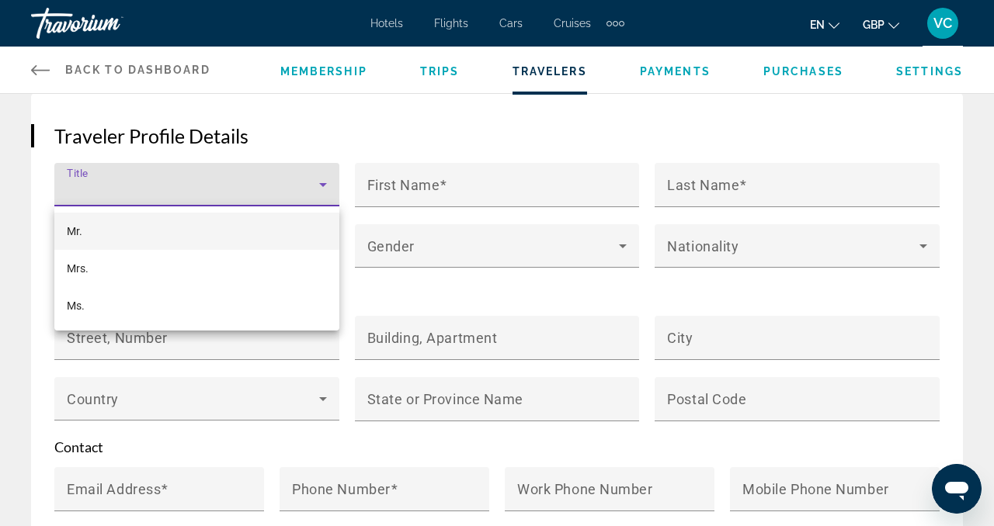
click at [142, 234] on mat-option "Mr." at bounding box center [196, 231] width 285 height 37
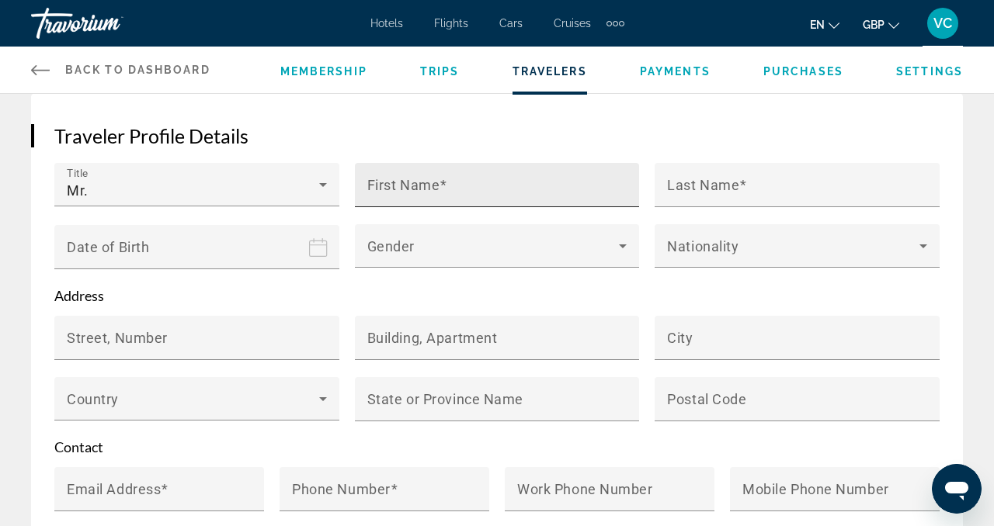
click at [406, 175] on div "First Name" at bounding box center [501, 185] width 269 height 44
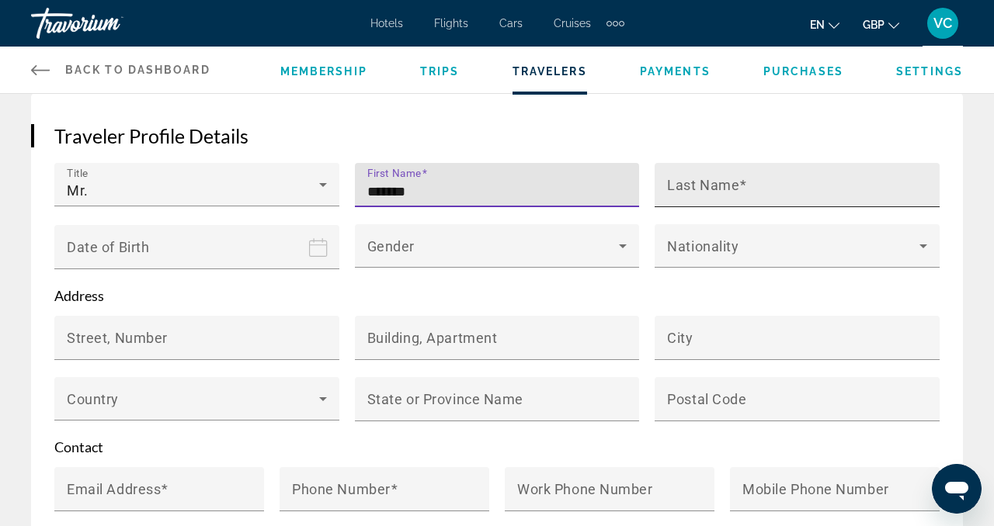
type input "*******"
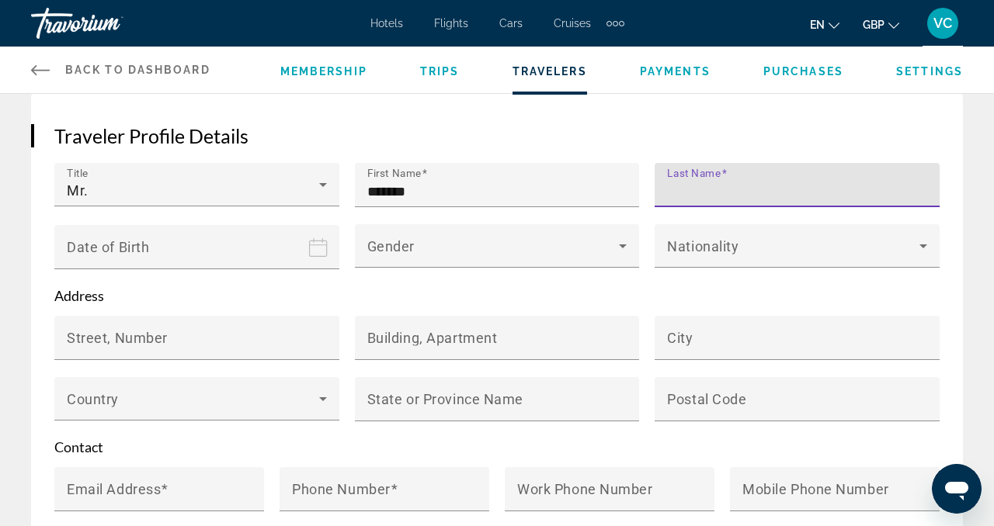
click at [711, 194] on input "Last Name" at bounding box center [801, 191] width 269 height 19
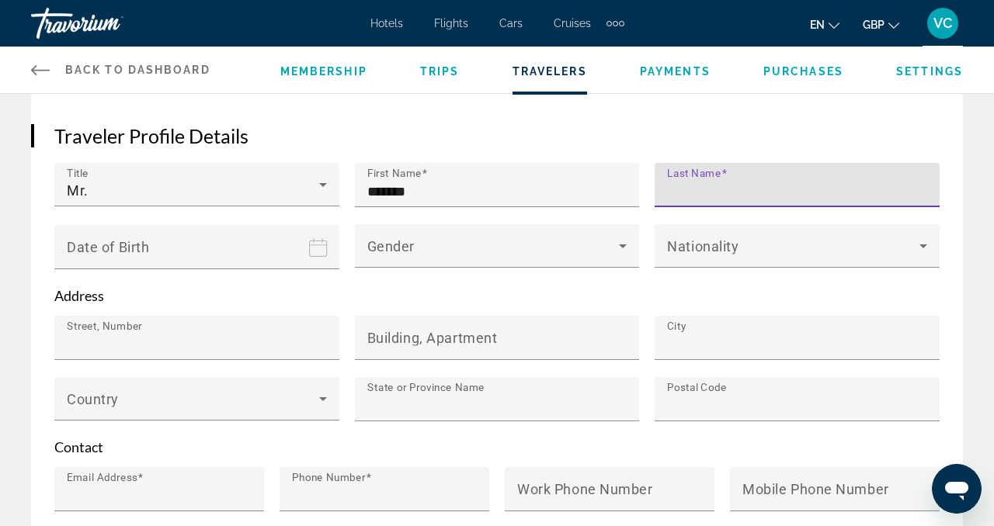
type input "********"
type input "**********"
type input "*******"
type input "********"
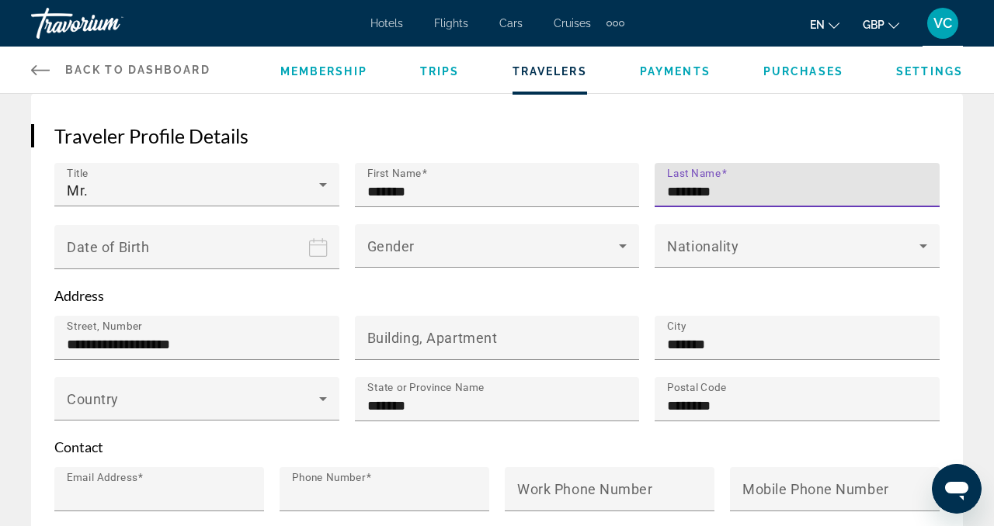
type input "**********"
click at [316, 244] on icon "Date of birth" at bounding box center [318, 247] width 18 height 19
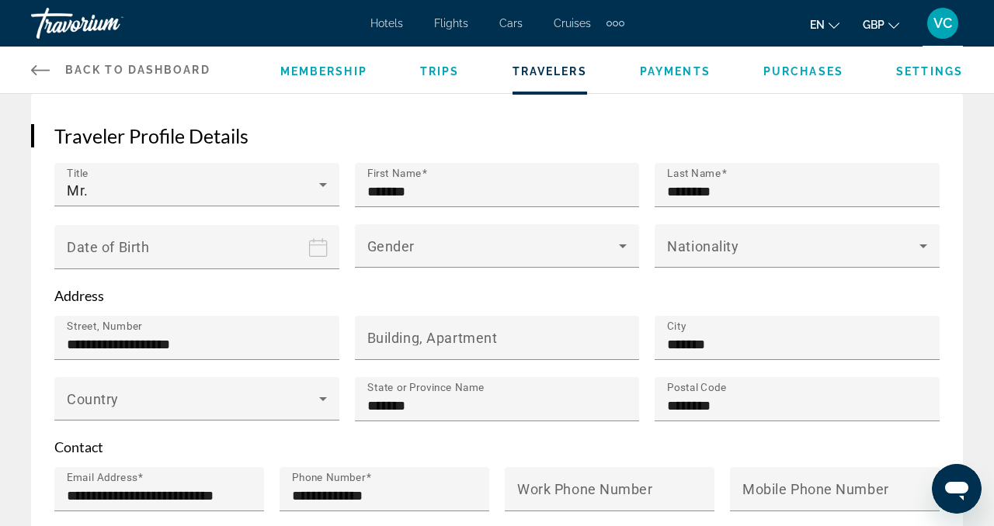
click at [219, 248] on input "Date of birth" at bounding box center [199, 258] width 291 height 68
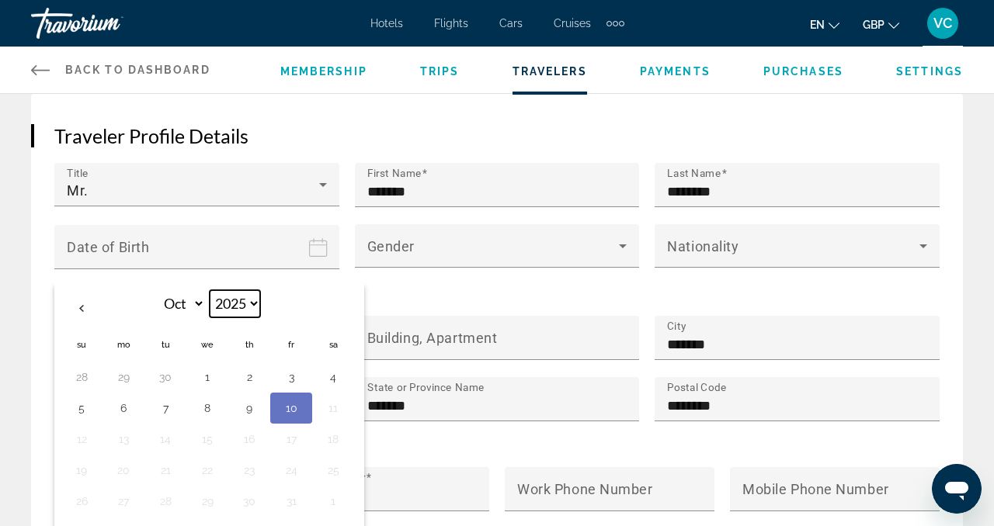
click at [238, 300] on select "**** **** **** **** **** **** **** **** **** **** **** **** **** **** **** ****…" at bounding box center [235, 303] width 50 height 27
select select "****"
click at [210, 290] on select "**** **** **** **** **** **** **** **** **** **** **** **** **** **** **** ****…" at bounding box center [235, 303] width 50 height 27
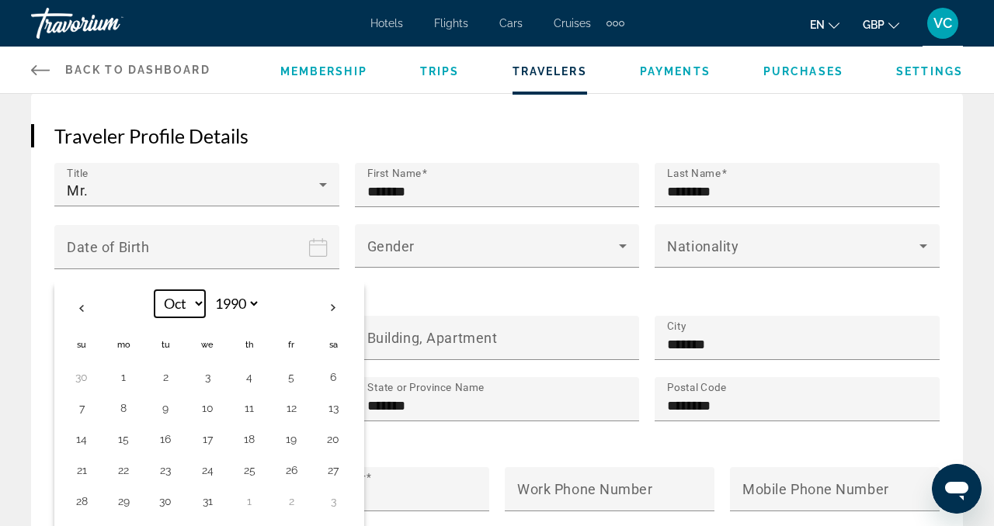
click at [194, 299] on select "*** *** *** *** *** *** *** *** *** *** *** ***" at bounding box center [179, 303] width 50 height 27
click at [154, 290] on select "*** *** *** *** *** *** *** *** *** *** *** ***" at bounding box center [179, 303] width 50 height 27
click at [199, 304] on select "*** *** *** *** *** *** *** *** *** *** *** ***" at bounding box center [179, 303] width 50 height 27
select select "*"
click at [154, 290] on select "*** *** *** *** *** *** *** *** *** *** *** ***" at bounding box center [179, 303] width 50 height 27
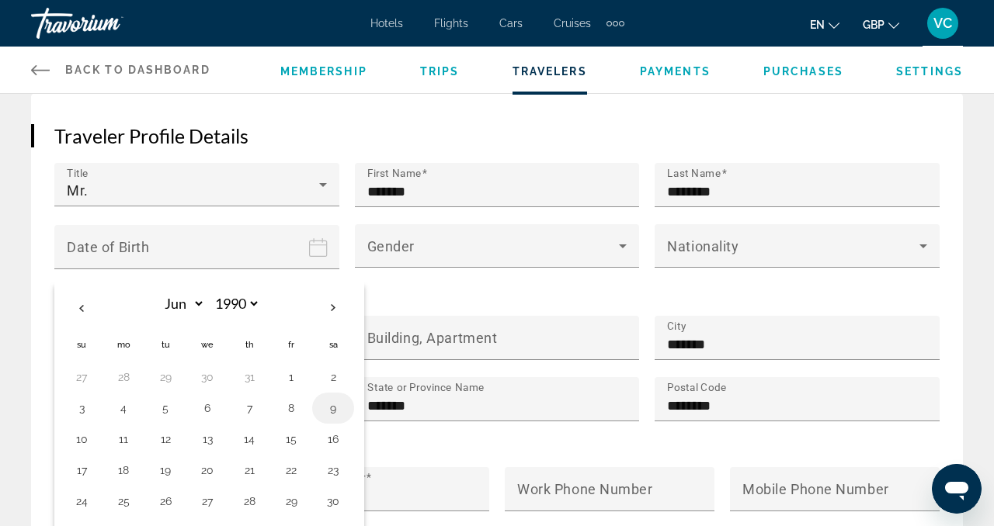
click at [338, 409] on button "9" at bounding box center [333, 408] width 25 height 22
type input "**********"
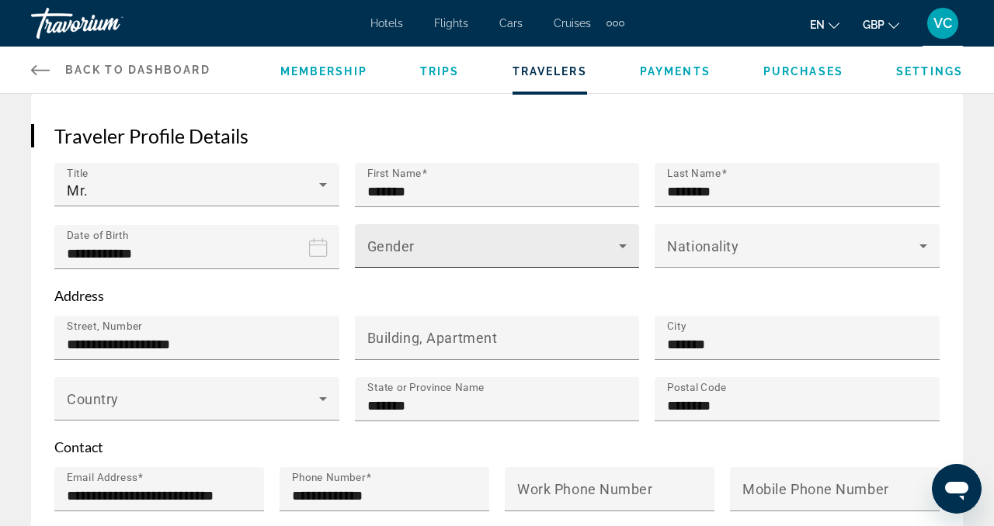
click at [480, 248] on span "Main content" at bounding box center [493, 252] width 252 height 19
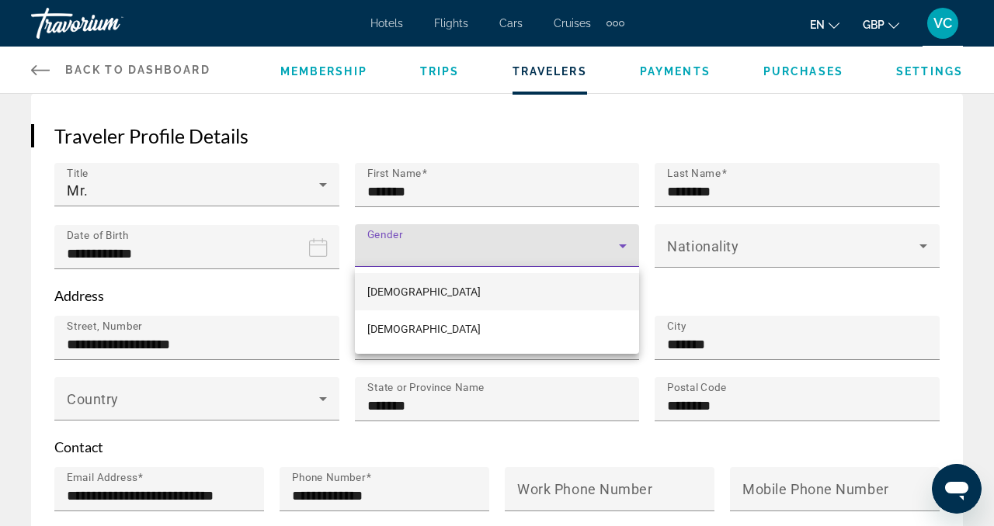
click at [442, 283] on mat-option "Male" at bounding box center [497, 291] width 285 height 37
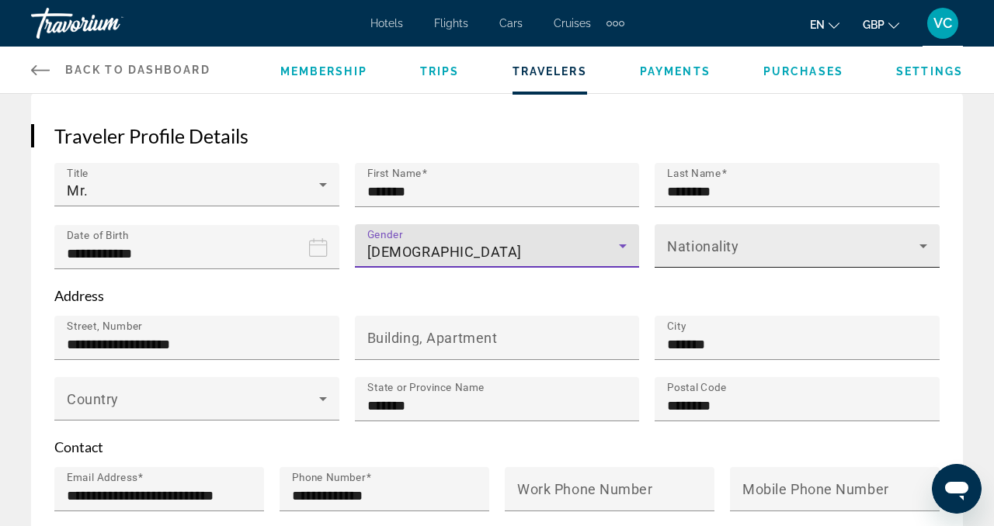
click at [707, 250] on span "Main content" at bounding box center [793, 252] width 252 height 19
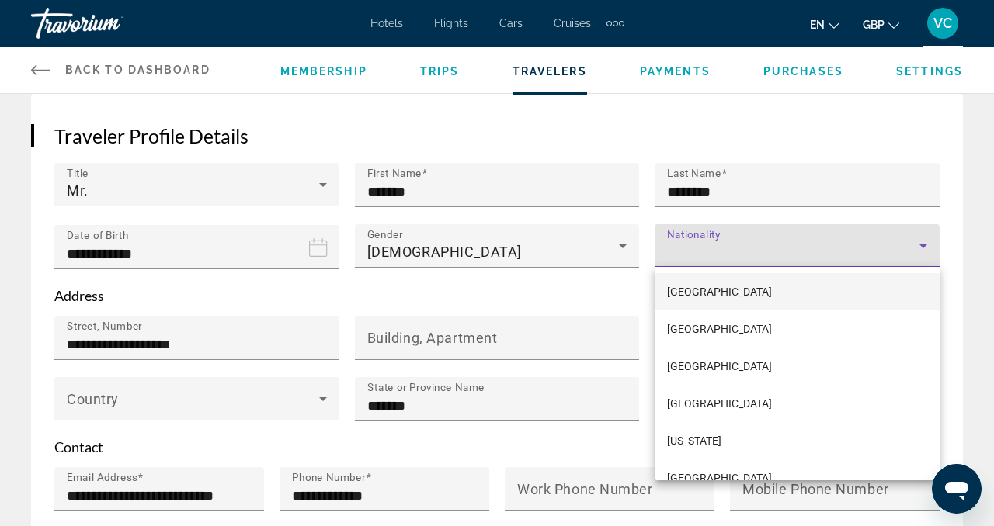
click at [706, 251] on div at bounding box center [497, 263] width 994 height 526
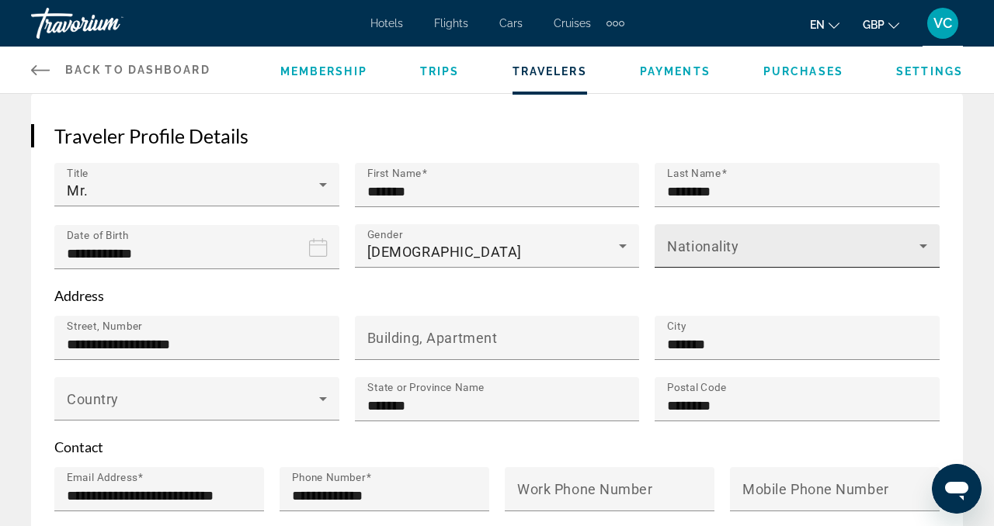
click at [706, 250] on span "Main content" at bounding box center [793, 252] width 252 height 19
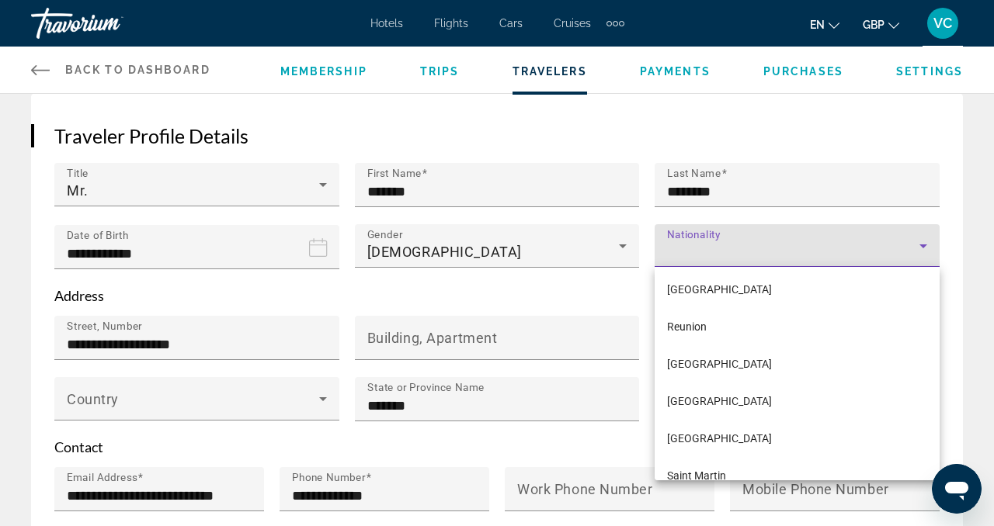
scroll to position [6903, 0]
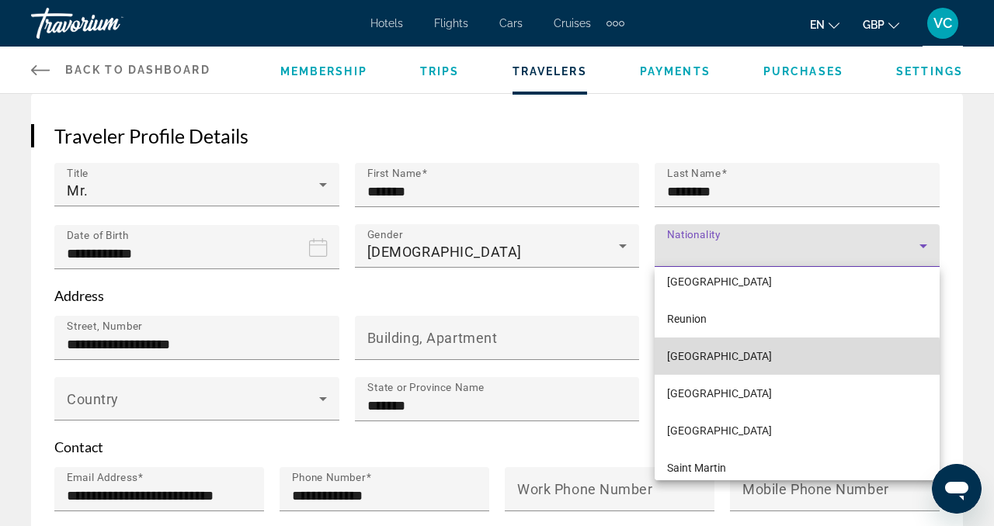
click at [733, 366] on mat-option "Romania" at bounding box center [796, 356] width 285 height 37
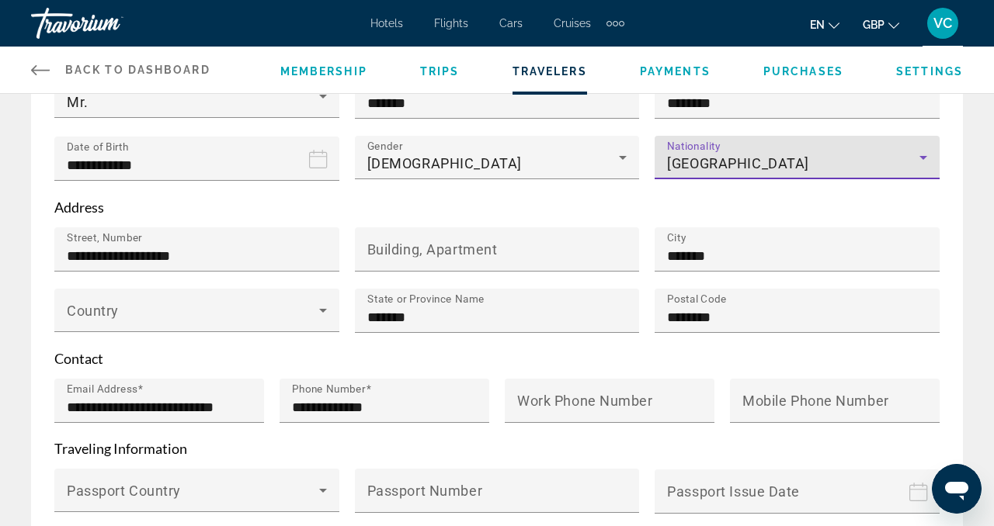
scroll to position [284, 0]
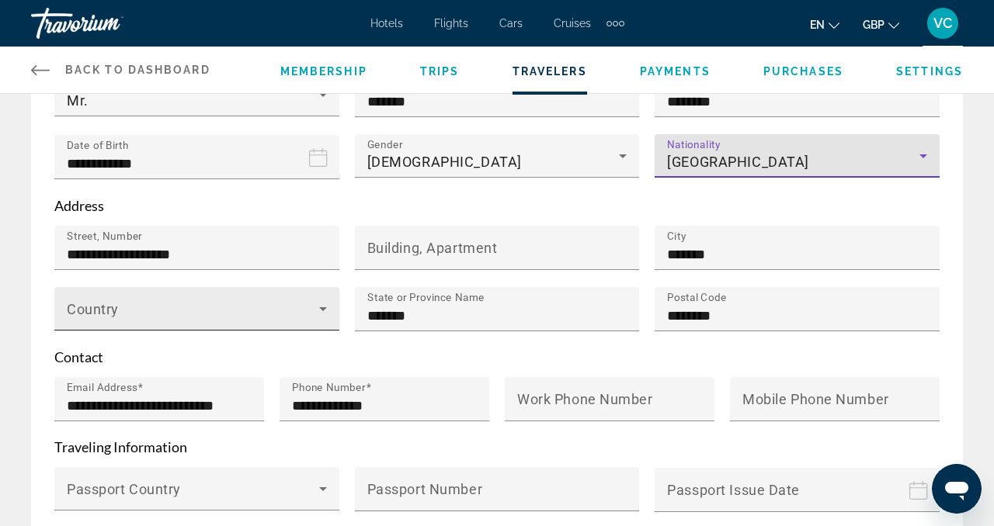
click at [322, 316] on div "Main content" at bounding box center [197, 315] width 260 height 19
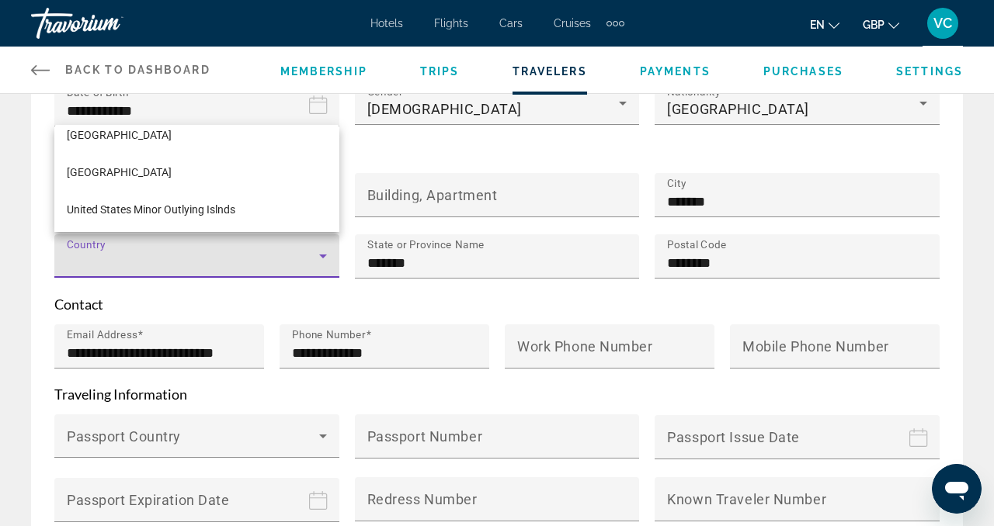
scroll to position [8964, 0]
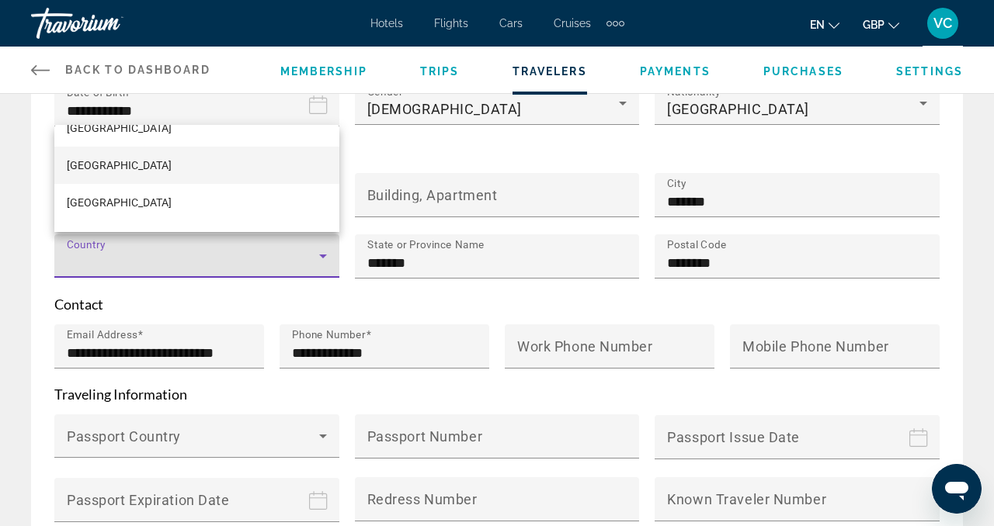
click at [171, 174] on mat-option "United Kingdom" at bounding box center [196, 165] width 285 height 37
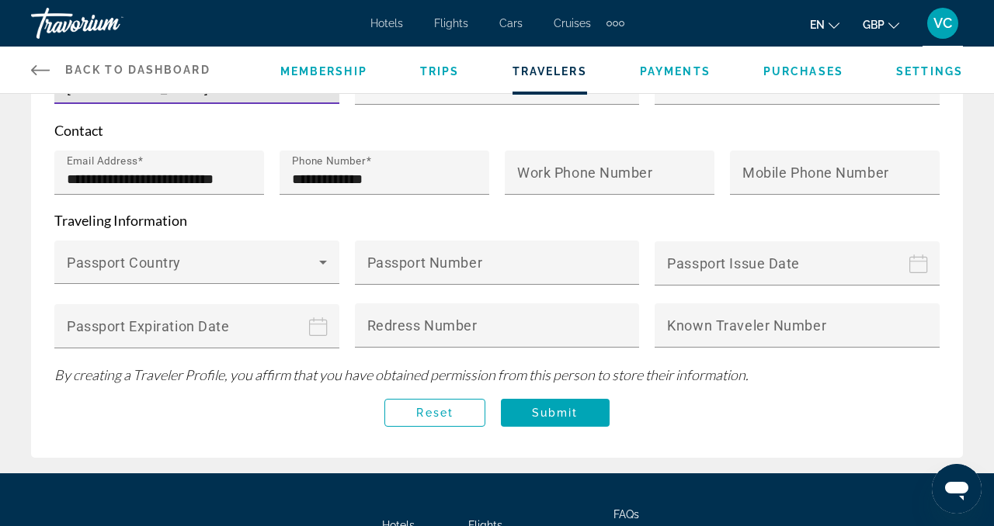
scroll to position [526, 0]
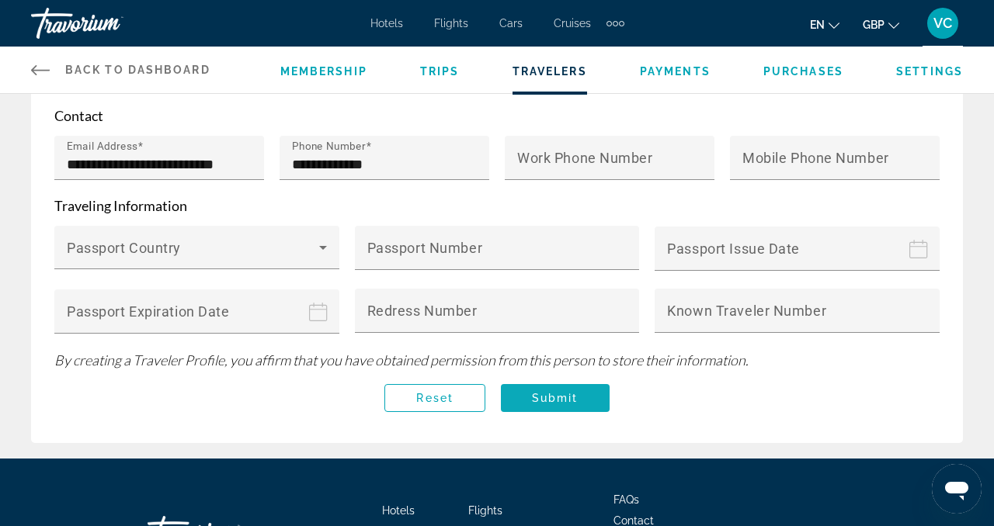
click at [593, 397] on span "Main content" at bounding box center [555, 398] width 109 height 37
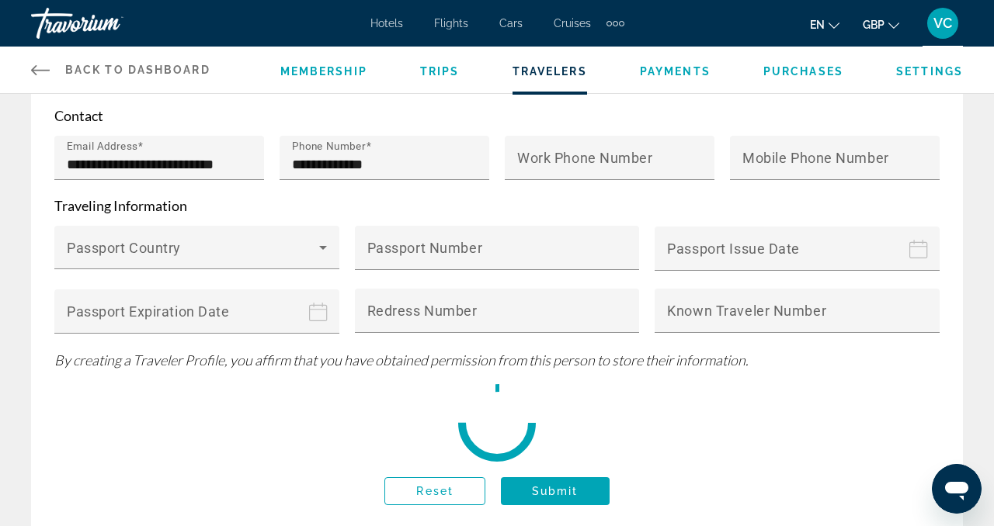
scroll to position [0, 0]
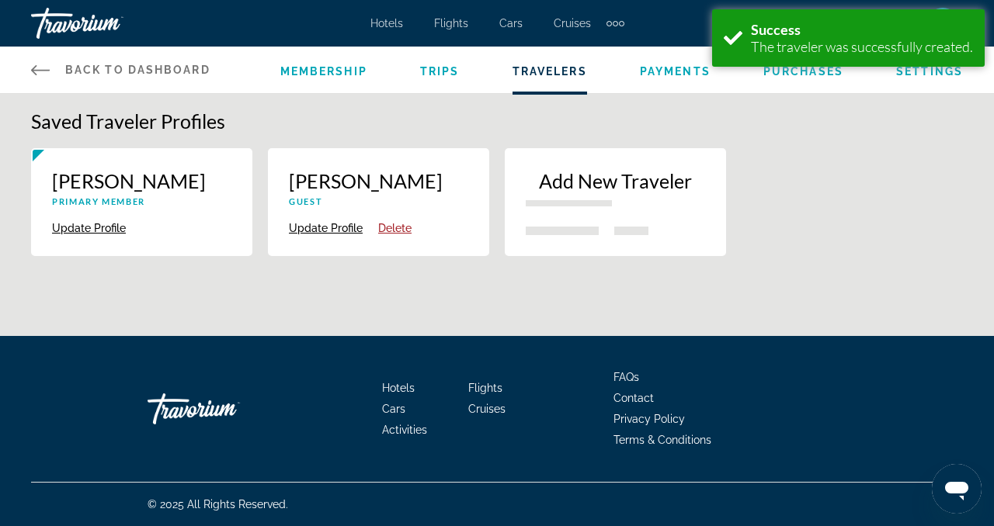
click at [346, 70] on span "Membership" at bounding box center [323, 71] width 87 height 12
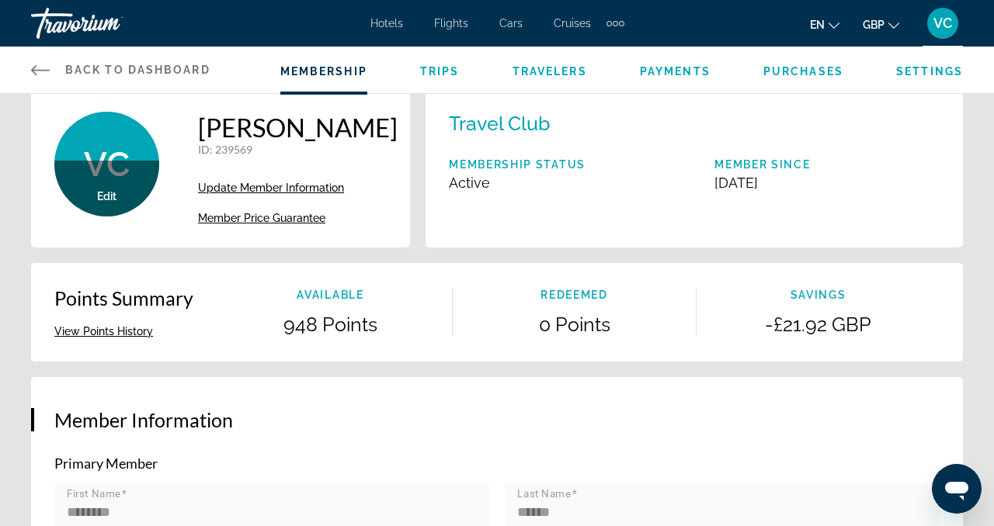
scroll to position [19, 0]
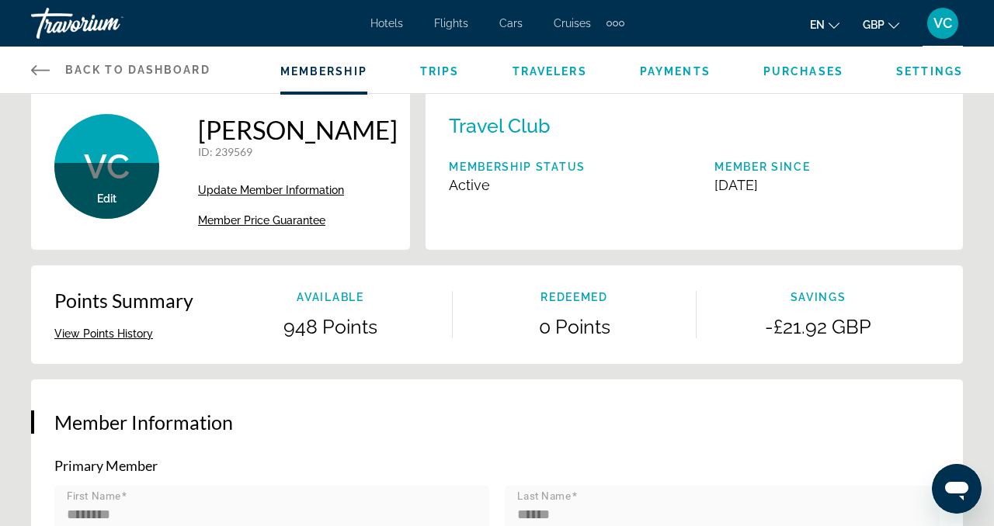
click at [120, 334] on button "View Points History" at bounding box center [103, 334] width 99 height 14
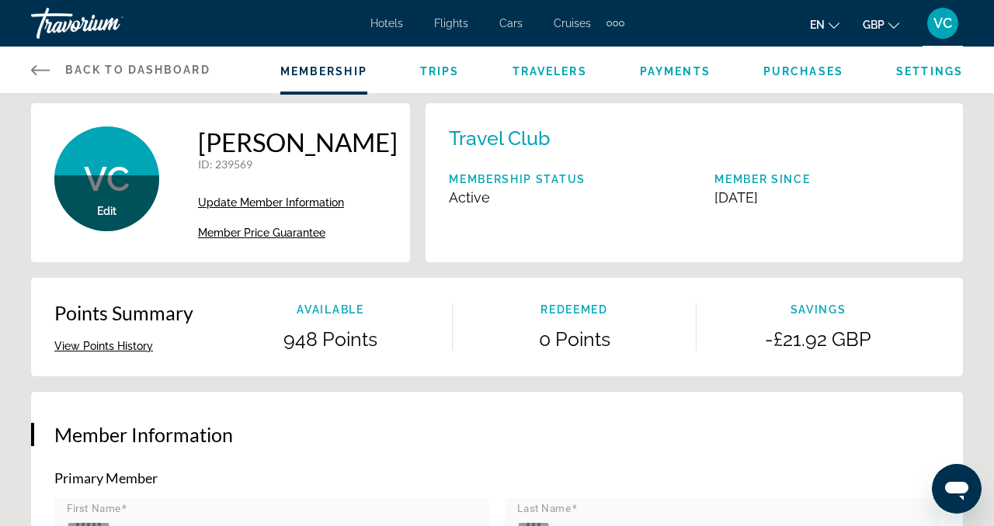
scroll to position [7, 0]
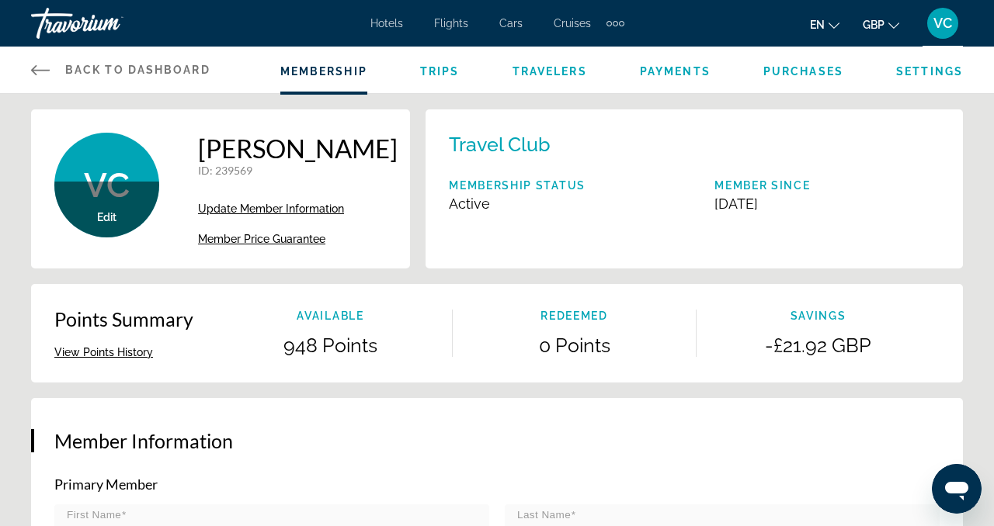
click at [137, 355] on button "View Points History" at bounding box center [103, 352] width 99 height 14
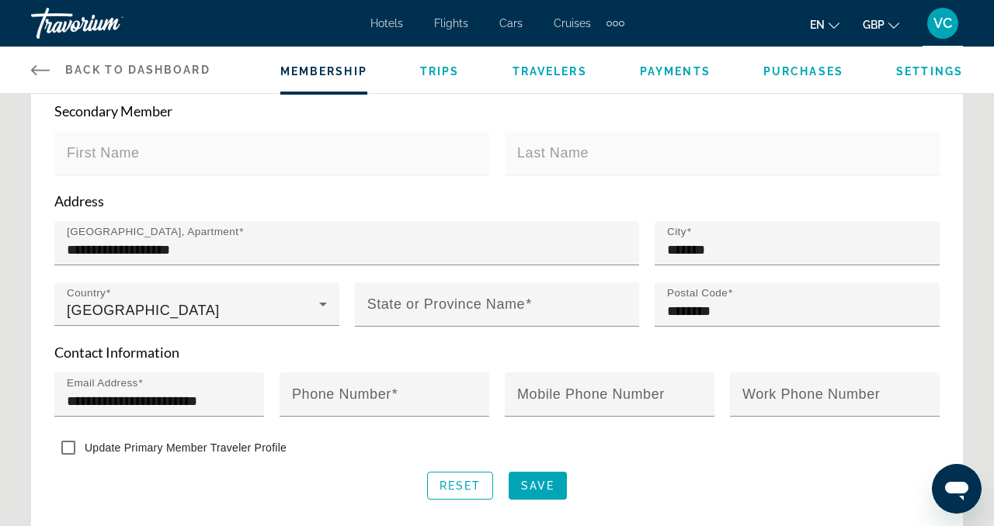
scroll to position [474, 0]
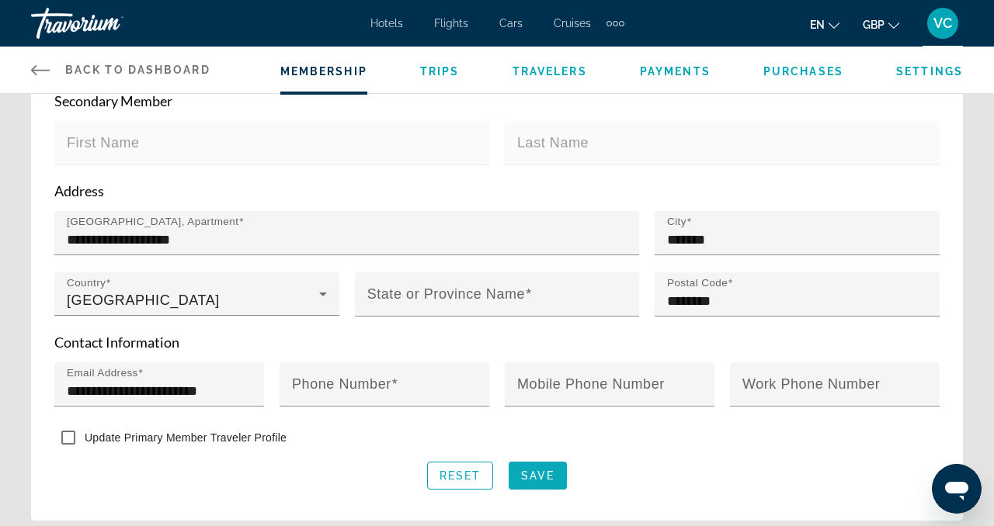
click at [545, 477] on span "Main content" at bounding box center [537, 475] width 58 height 37
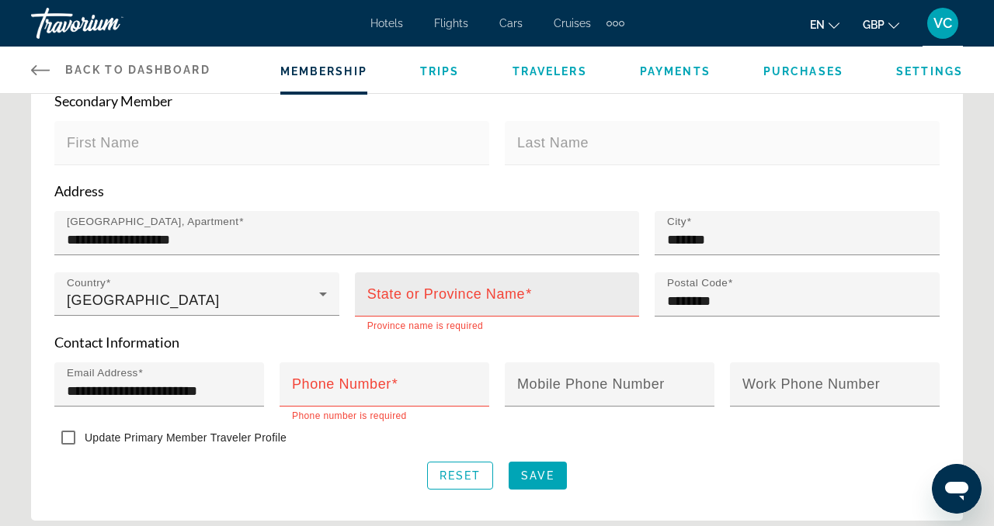
click at [456, 288] on mat-label "State or Province Name" at bounding box center [446, 294] width 158 height 16
click at [456, 292] on input "State or Province Name" at bounding box center [501, 301] width 269 height 19
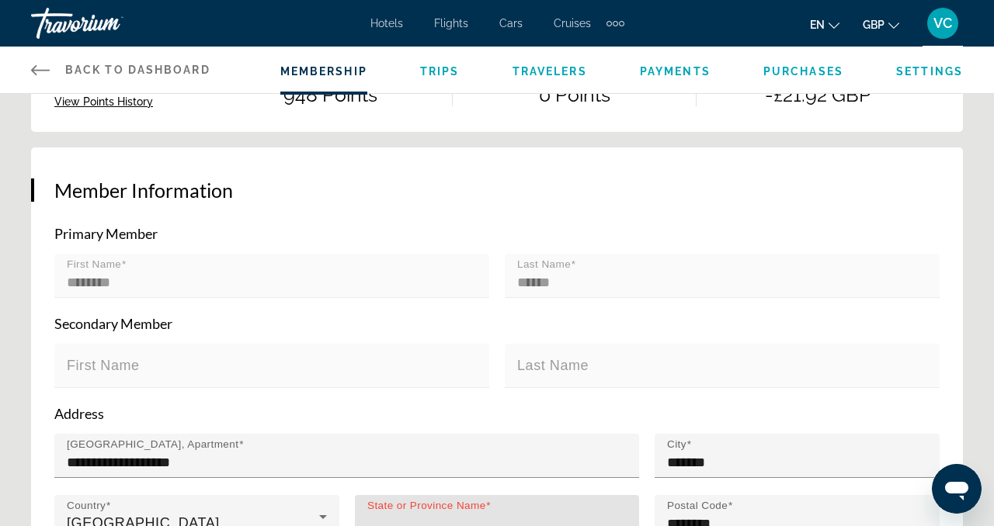
scroll to position [60, 0]
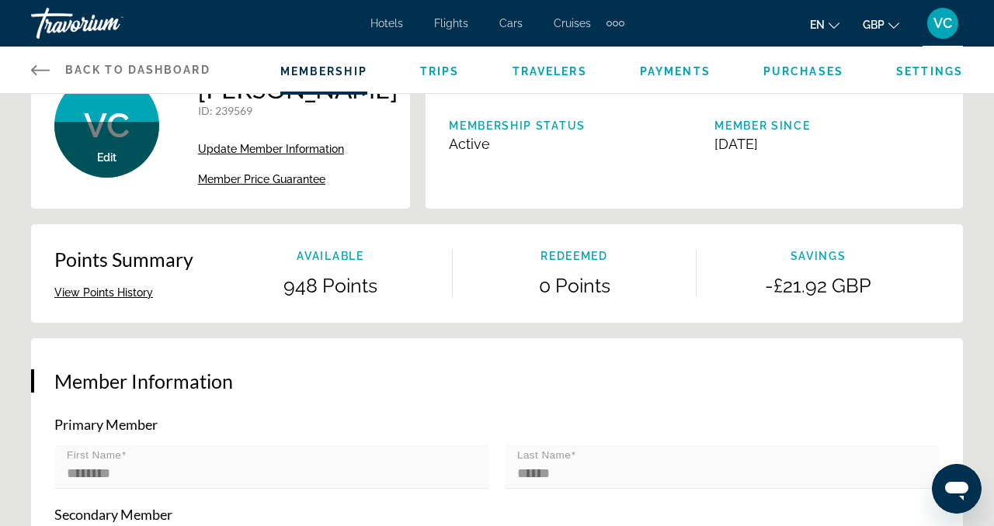
click at [932, 70] on span "Settings" at bounding box center [929, 71] width 67 height 12
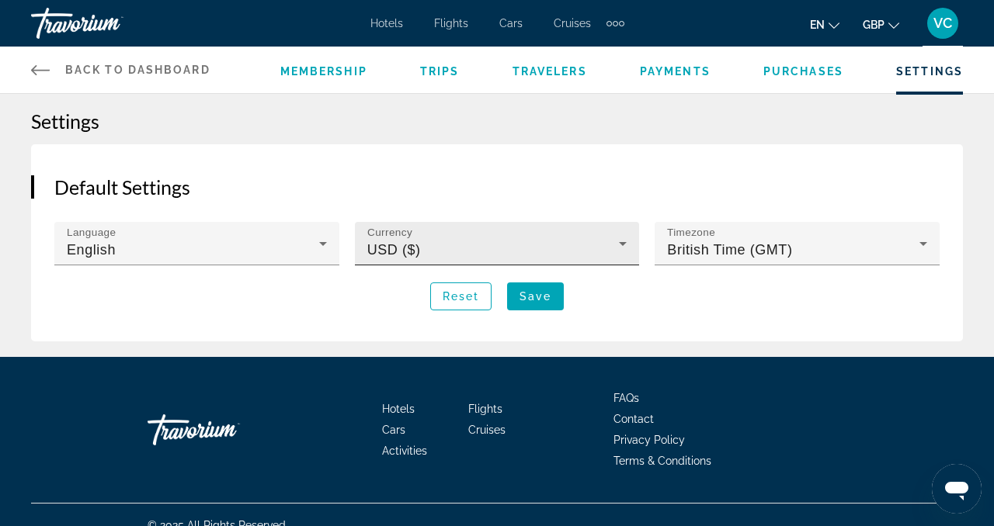
click at [625, 243] on icon "Main content" at bounding box center [623, 244] width 8 height 4
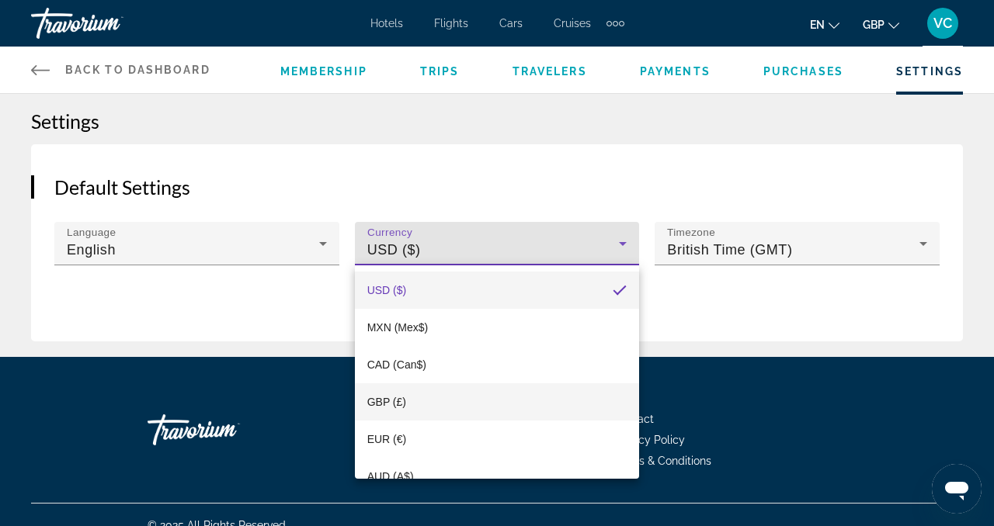
click at [409, 395] on mat-option "GBP (£)" at bounding box center [497, 401] width 285 height 37
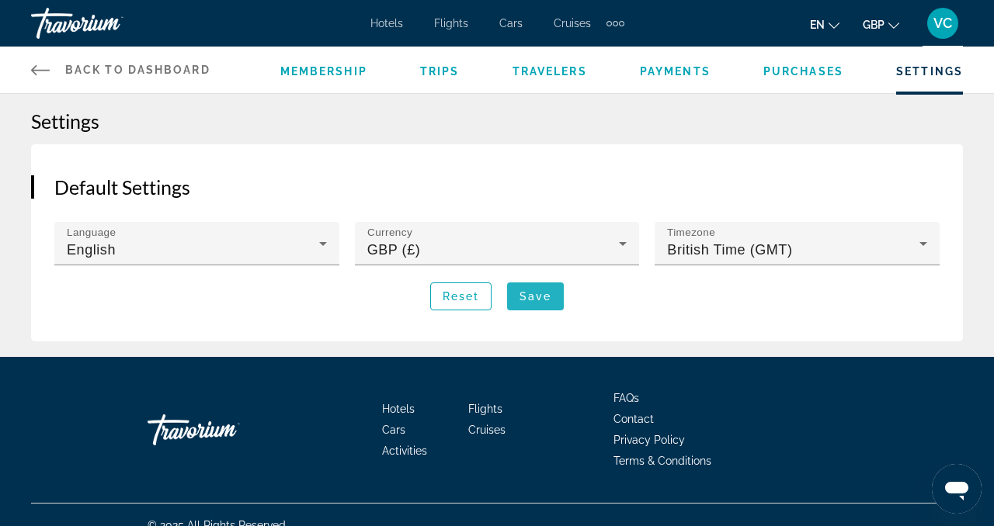
click at [523, 301] on span "Save" at bounding box center [535, 296] width 32 height 12
click at [622, 31] on div "Extra navigation items" at bounding box center [615, 23] width 18 height 23
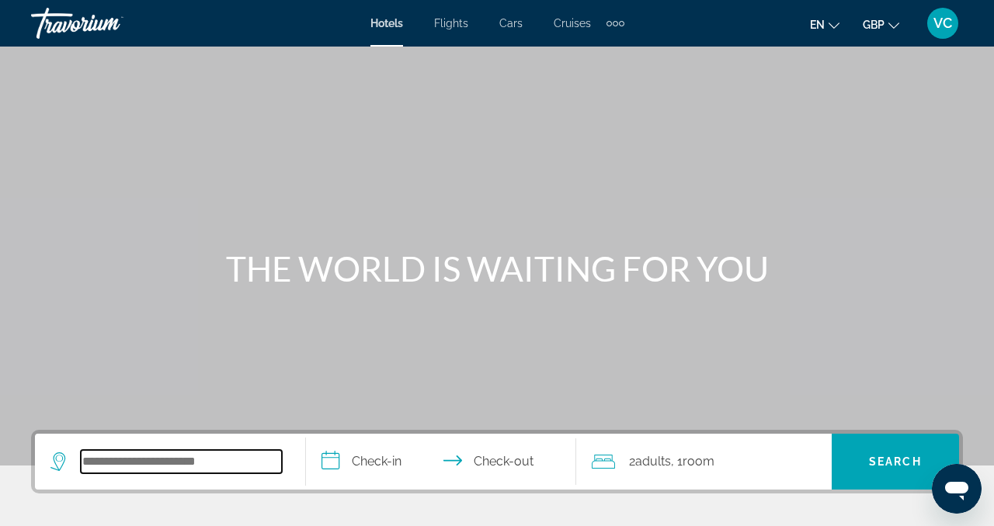
click at [130, 470] on input "Search hotel destination" at bounding box center [181, 461] width 201 height 23
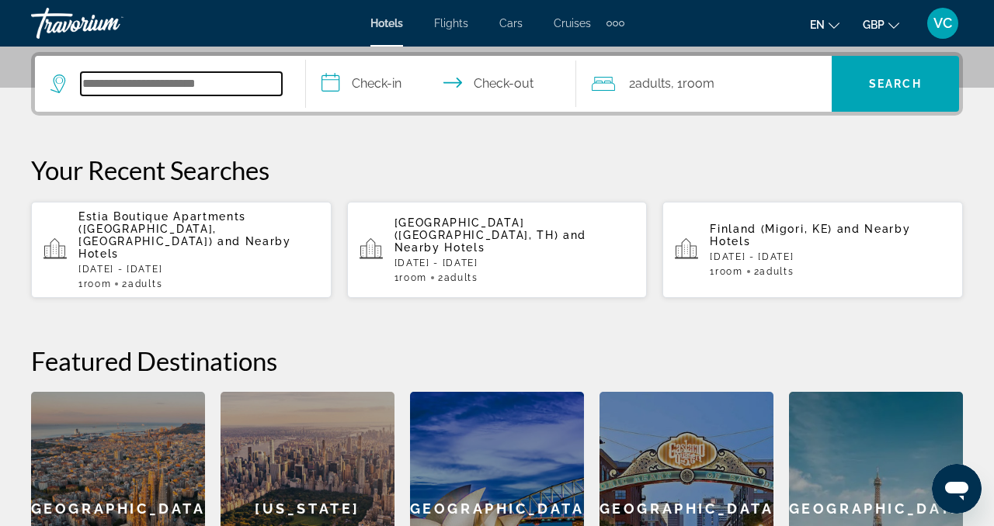
scroll to position [380, 0]
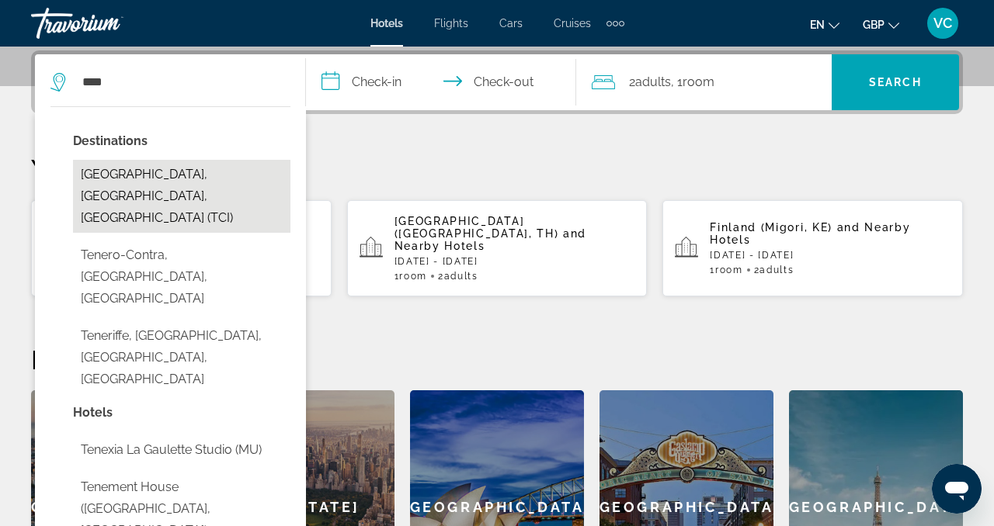
click at [222, 179] on button "Tenerife, Canary Islands, Spain (TCI)" at bounding box center [181, 196] width 217 height 73
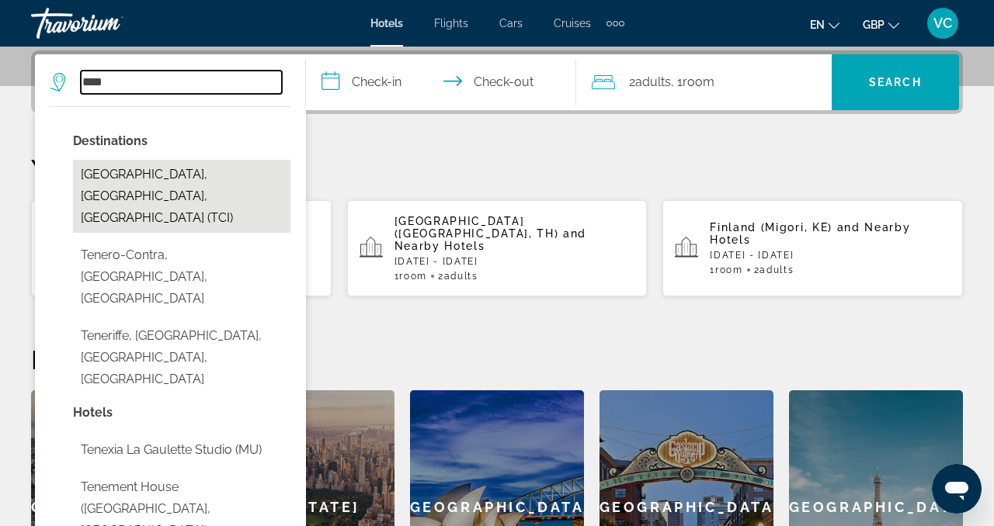
type input "**********"
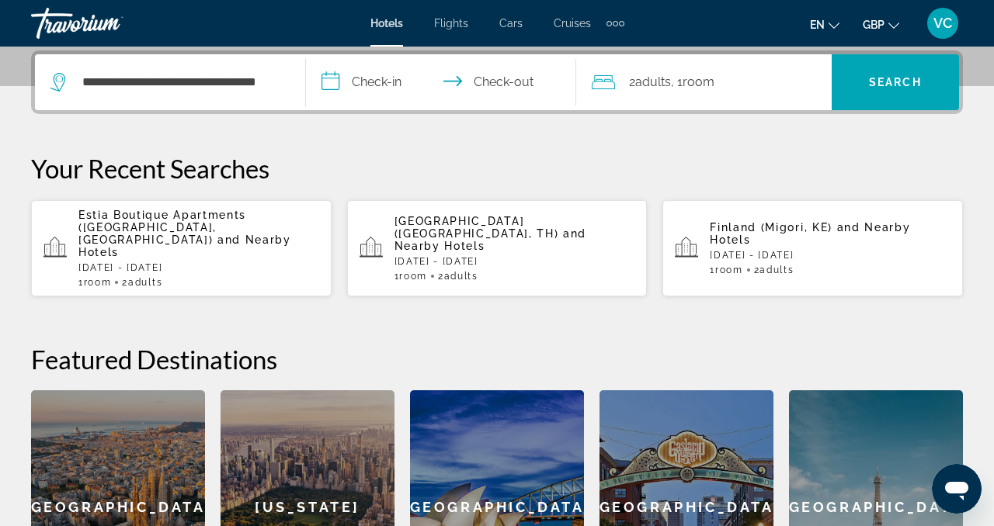
click at [379, 78] on input "**********" at bounding box center [444, 84] width 277 height 61
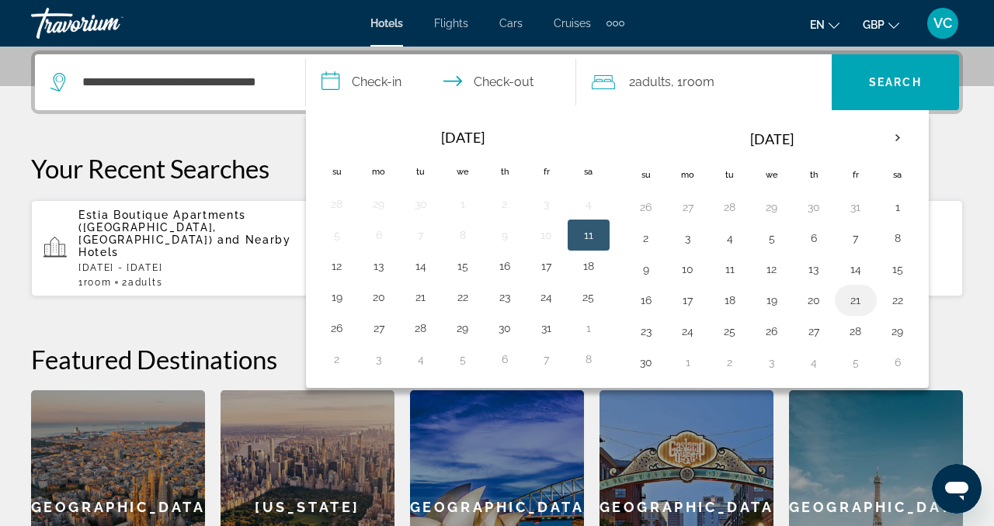
click at [853, 309] on button "21" at bounding box center [855, 301] width 25 height 22
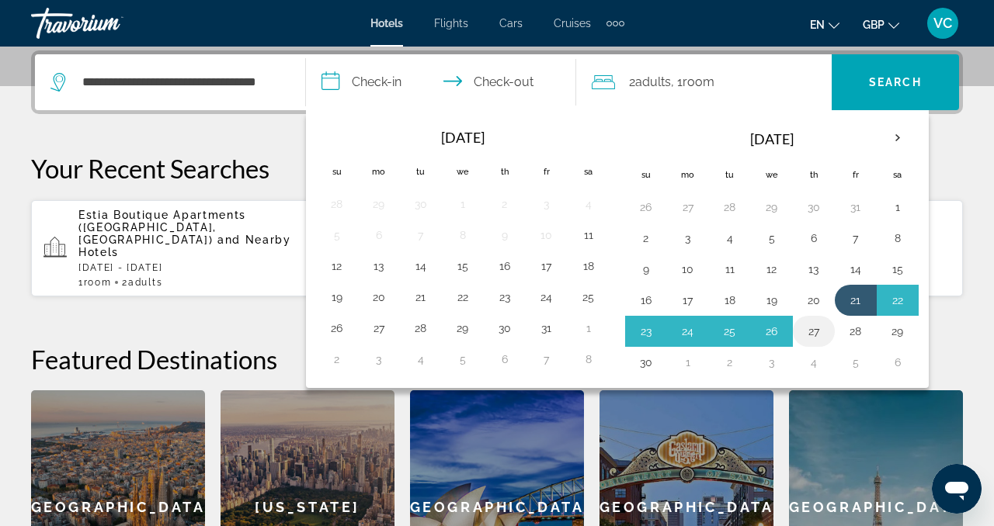
click at [818, 334] on button "27" at bounding box center [813, 332] width 25 height 22
type input "**********"
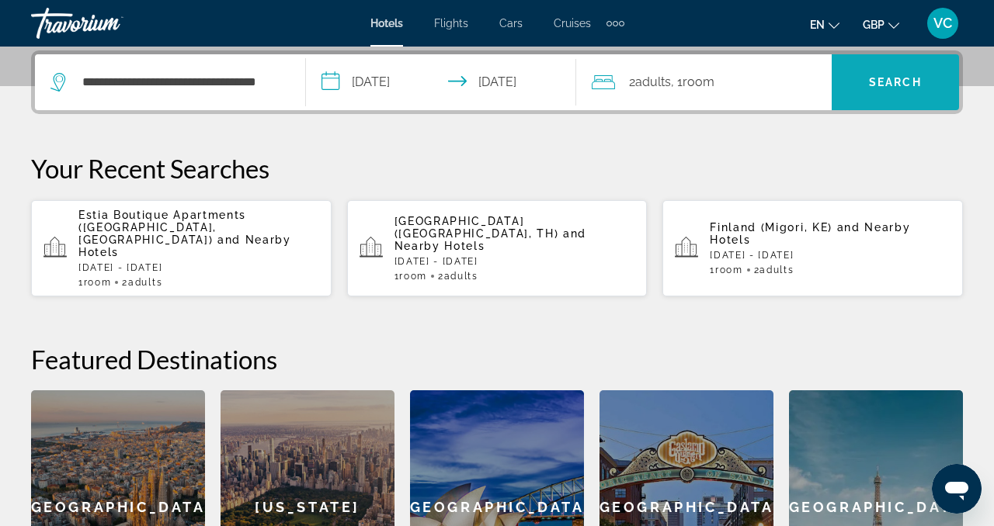
click at [891, 78] on span "Search" at bounding box center [895, 82] width 53 height 12
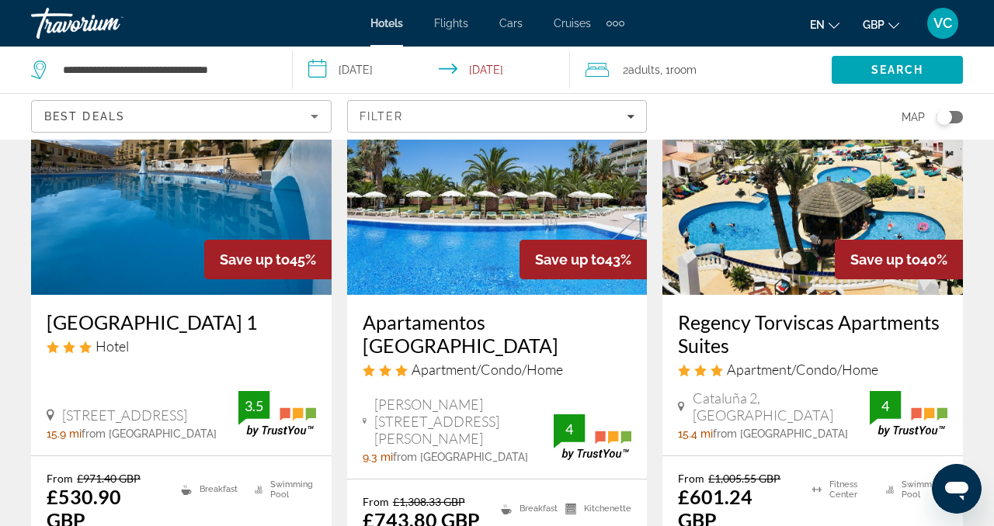
scroll to position [152, 0]
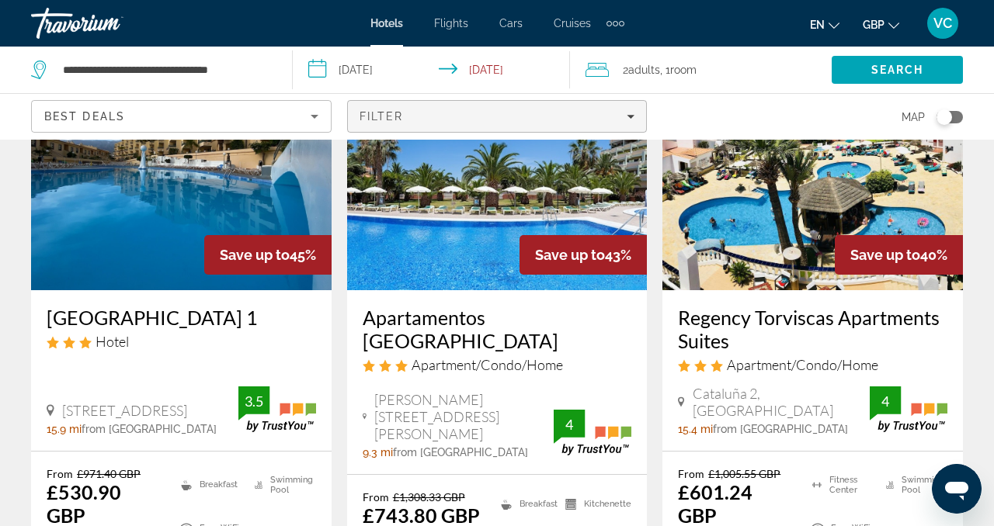
click at [628, 115] on icon "Filters" at bounding box center [631, 117] width 8 height 4
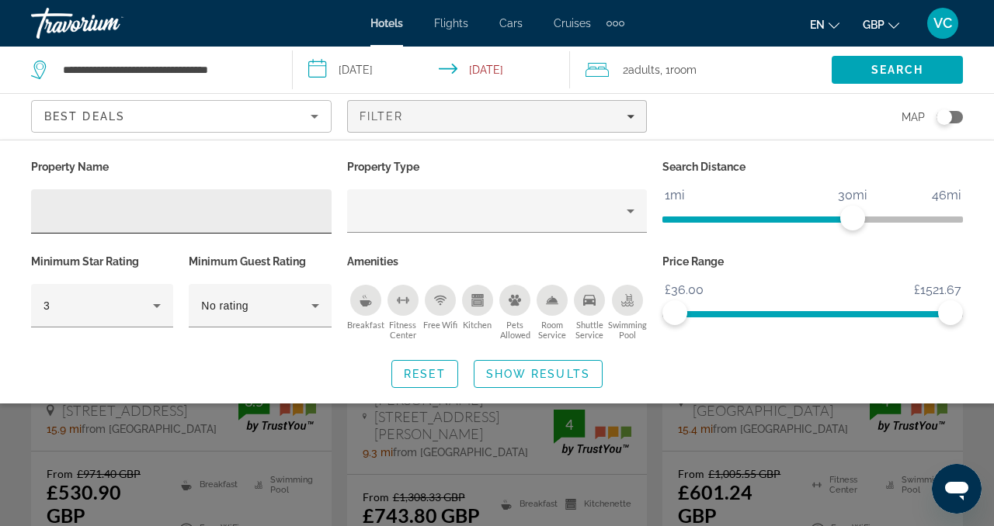
click at [279, 221] on div "Hotel Filters" at bounding box center [181, 211] width 276 height 44
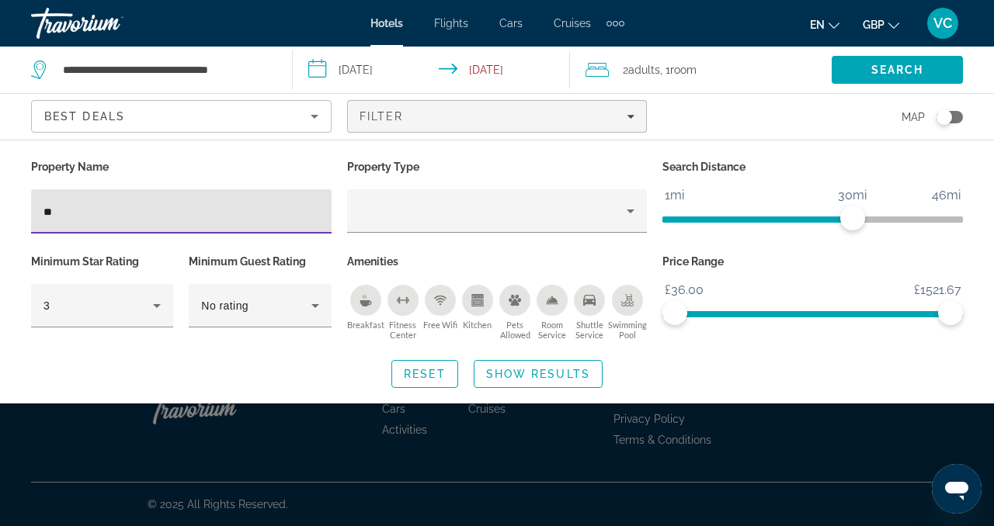
type input "*"
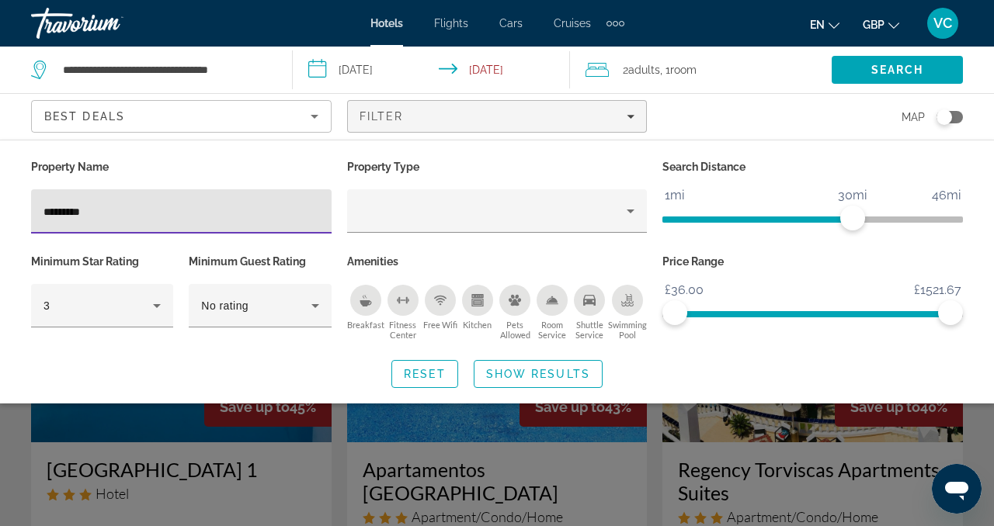
type input "**********"
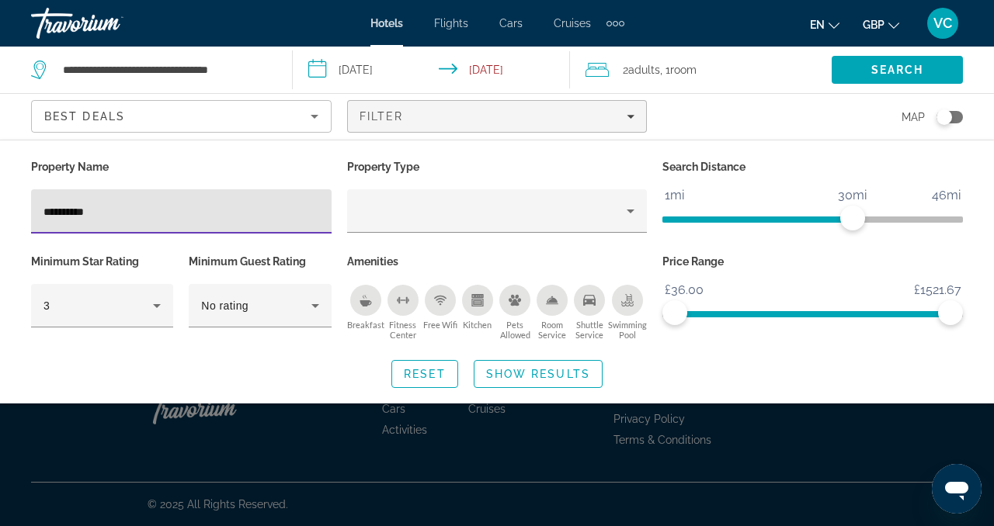
drag, startPoint x: 186, startPoint y: 205, endPoint x: 33, endPoint y: 213, distance: 153.2
click at [33, 213] on div "**********" at bounding box center [181, 211] width 300 height 44
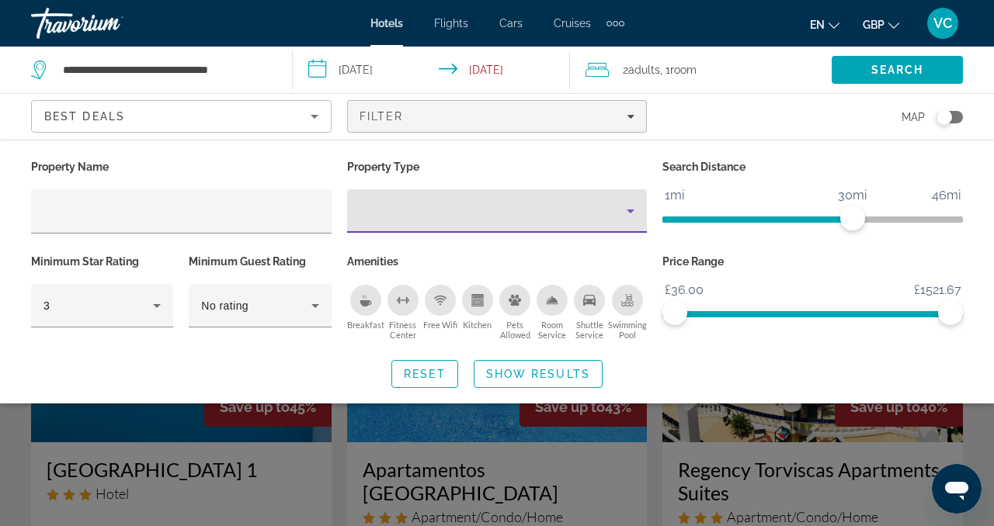
click at [626, 213] on icon "Property type" at bounding box center [630, 211] width 19 height 19
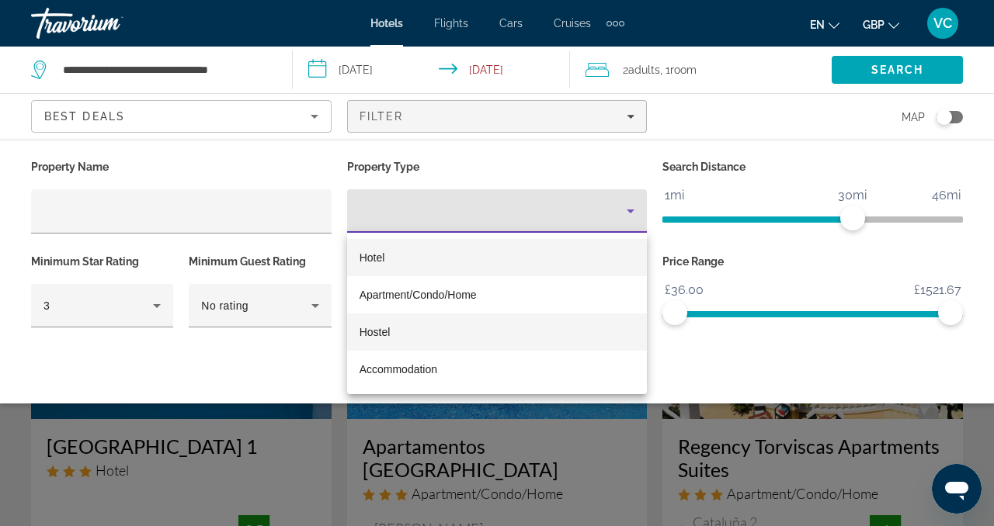
scroll to position [19, 0]
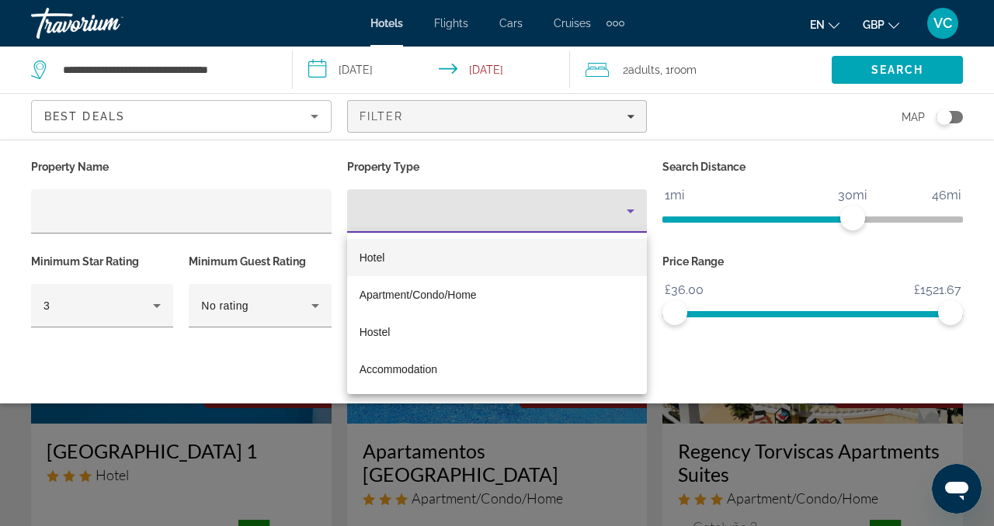
click at [392, 262] on mat-option "Hotel" at bounding box center [497, 257] width 300 height 37
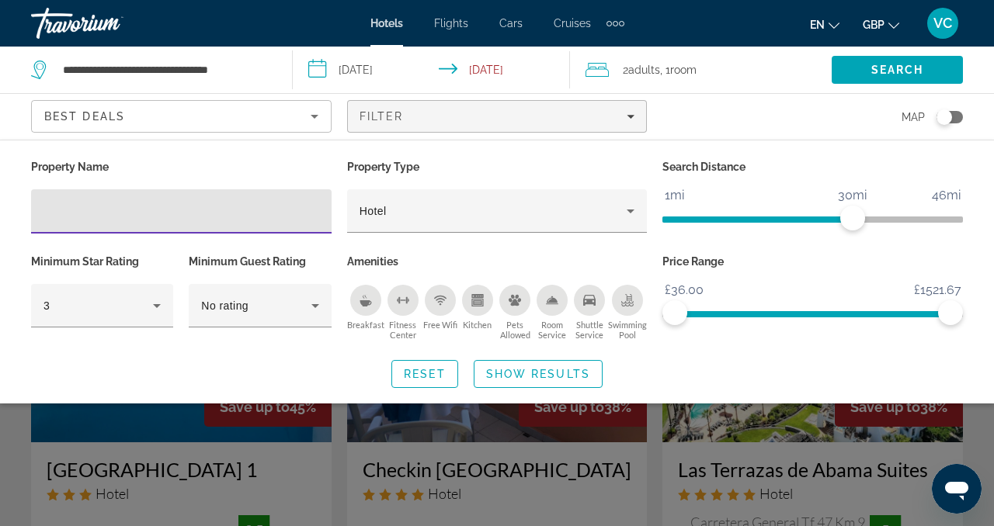
click at [170, 203] on input "Hotel Filters" at bounding box center [181, 212] width 276 height 19
type input "*"
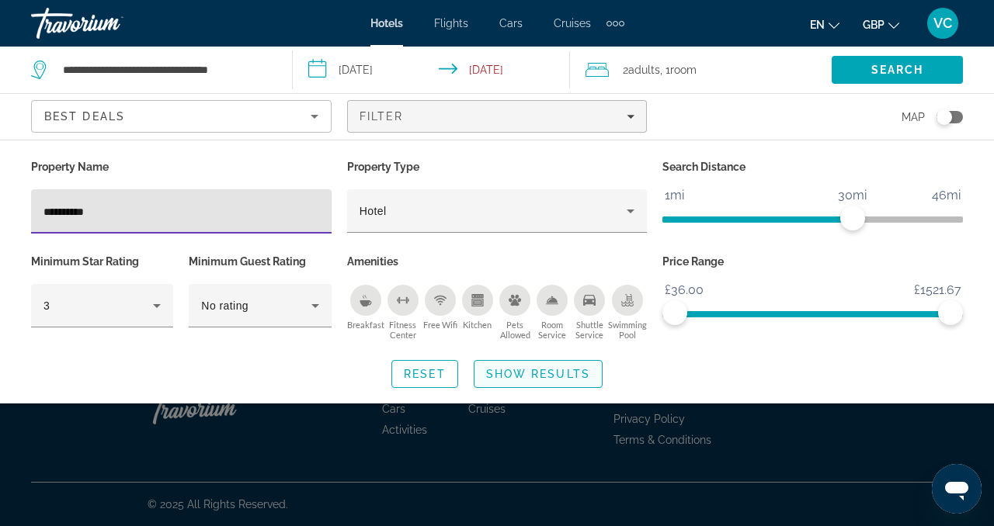
type input "**********"
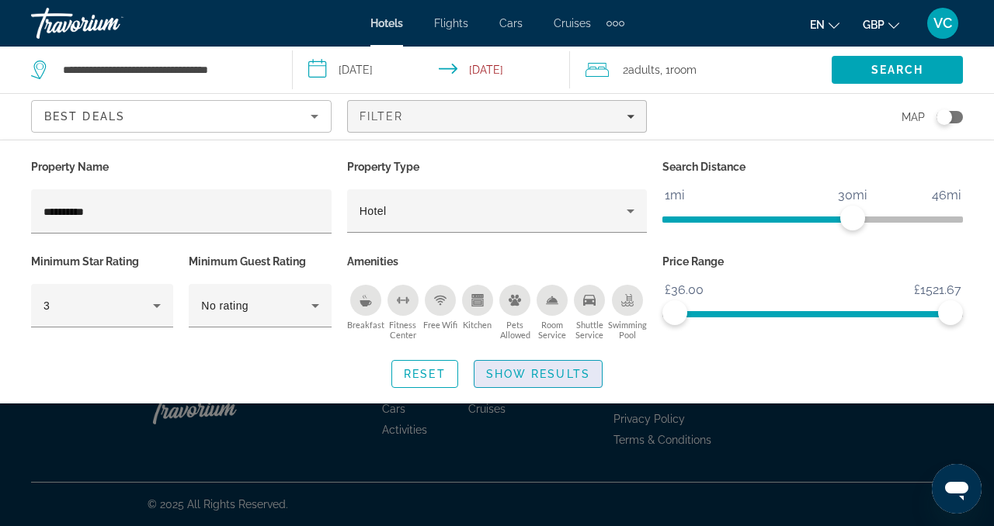
click at [508, 383] on span "Search widget" at bounding box center [537, 374] width 127 height 37
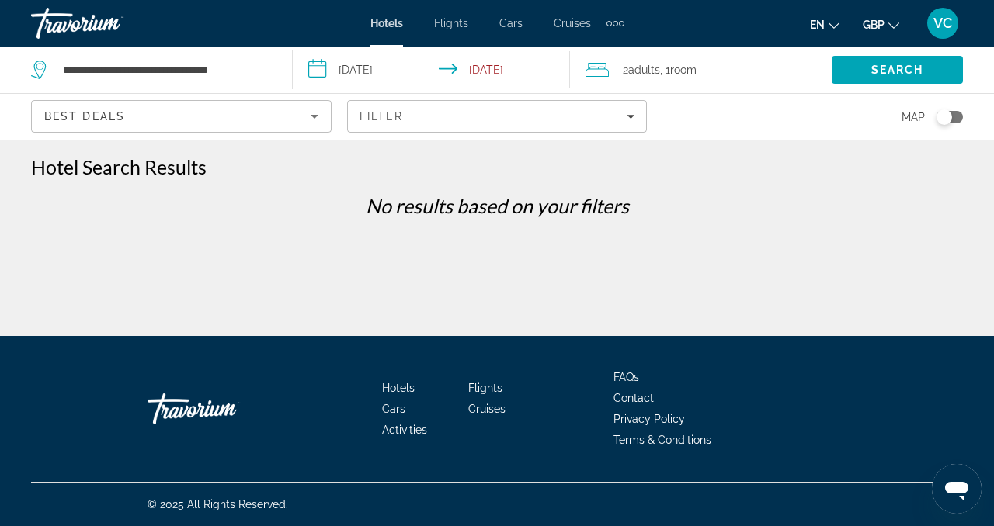
click at [317, 117] on icon "Sort by" at bounding box center [314, 116] width 19 height 19
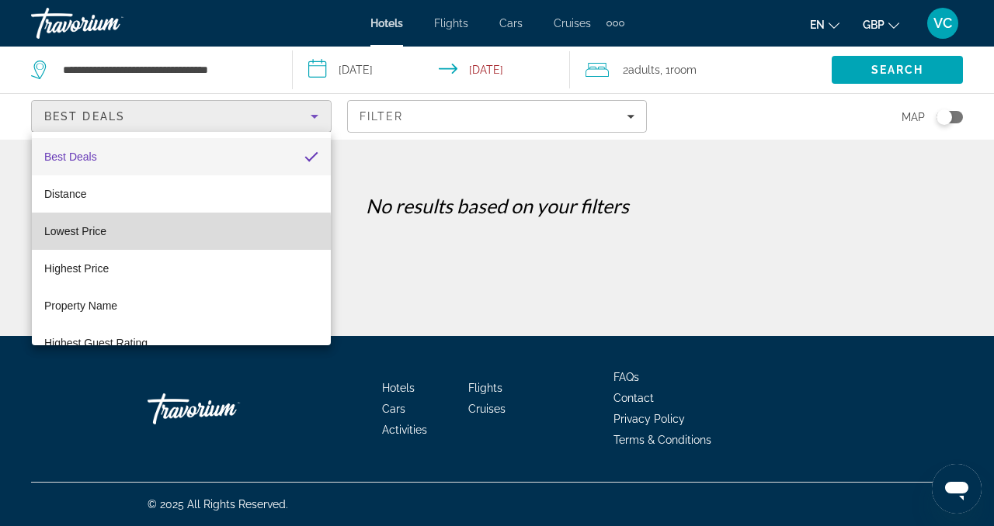
click at [127, 234] on mat-option "Lowest Price" at bounding box center [181, 231] width 299 height 37
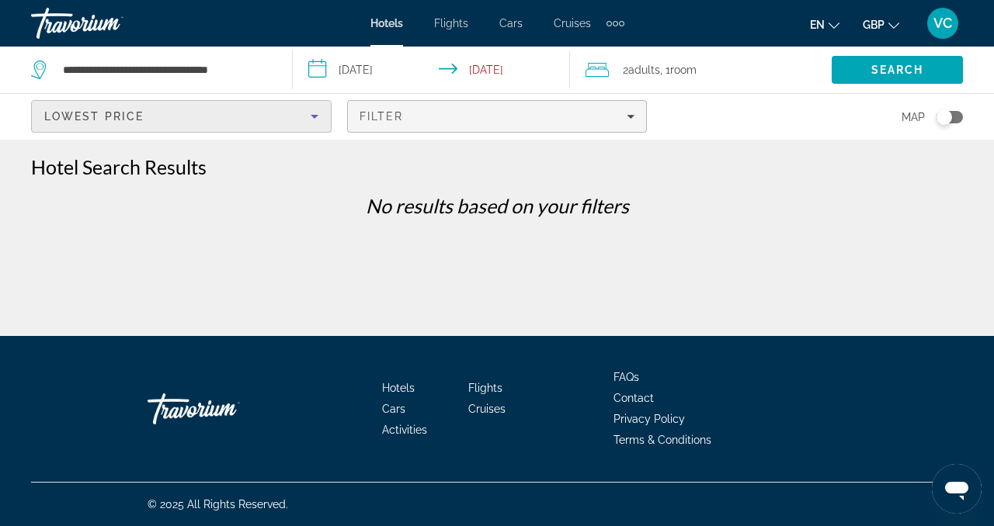
click at [618, 116] on div "Filter" at bounding box center [497, 116] width 276 height 12
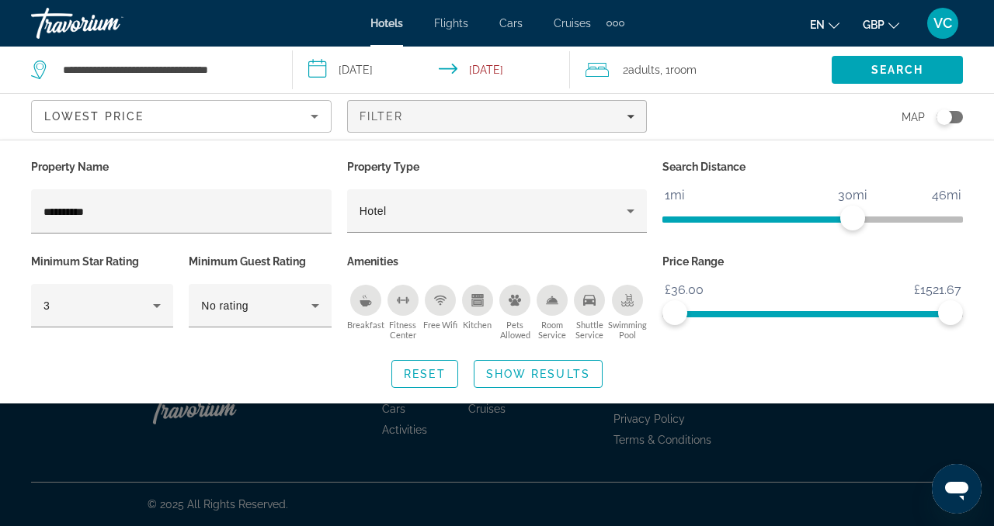
click at [363, 297] on icon "Breakfast" at bounding box center [365, 300] width 12 height 12
click at [153, 301] on icon "Hotel Filters" at bounding box center [156, 306] width 19 height 19
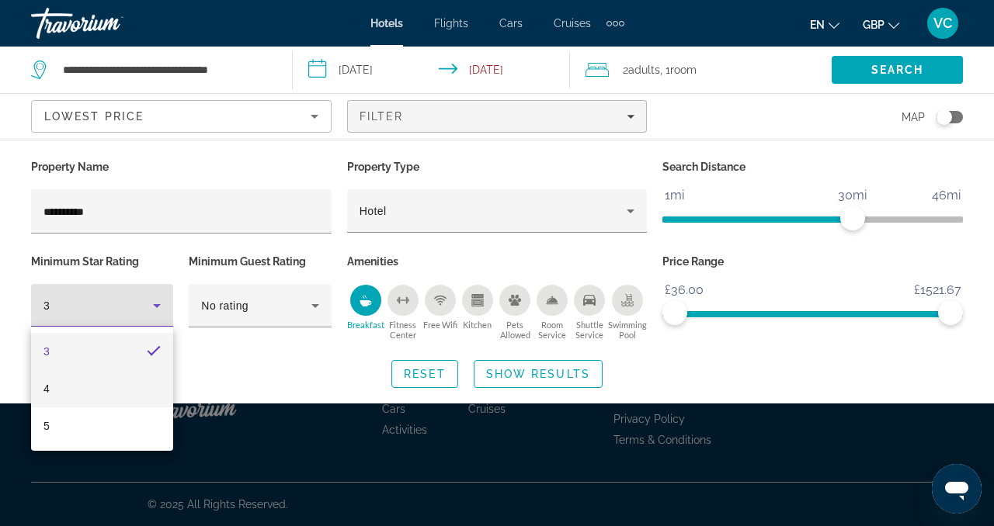
click at [89, 390] on mat-option "4" at bounding box center [102, 388] width 142 height 37
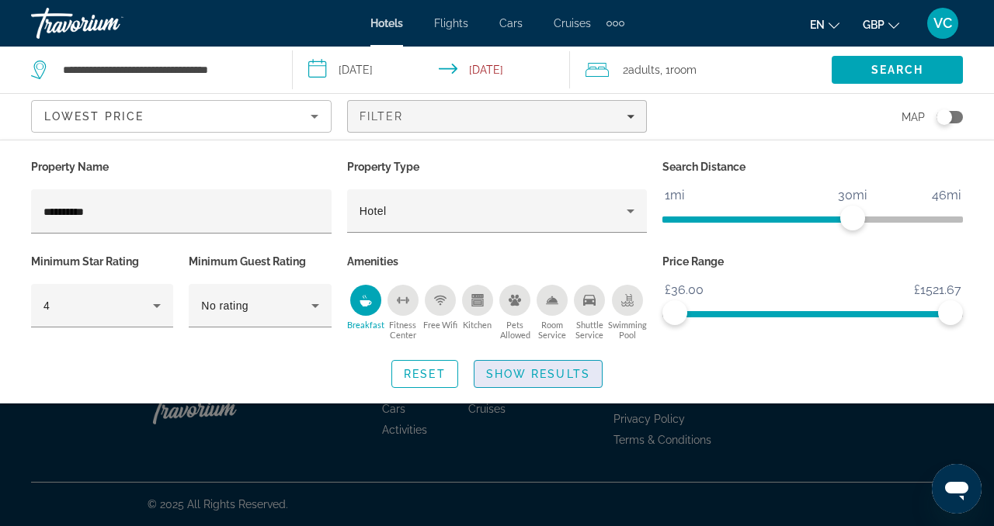
click at [538, 372] on span "Show Results" at bounding box center [538, 374] width 104 height 12
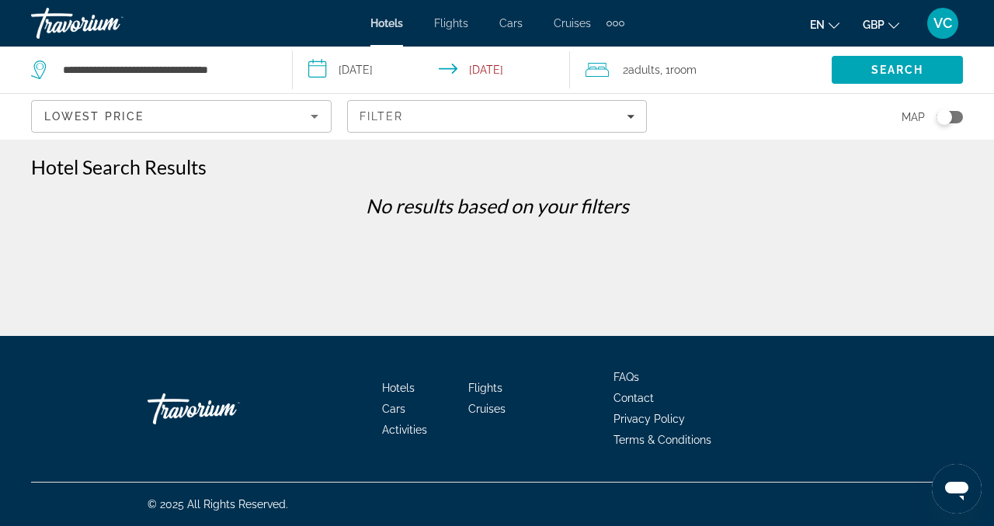
click at [322, 127] on div "Lowest Price" at bounding box center [181, 116] width 299 height 31
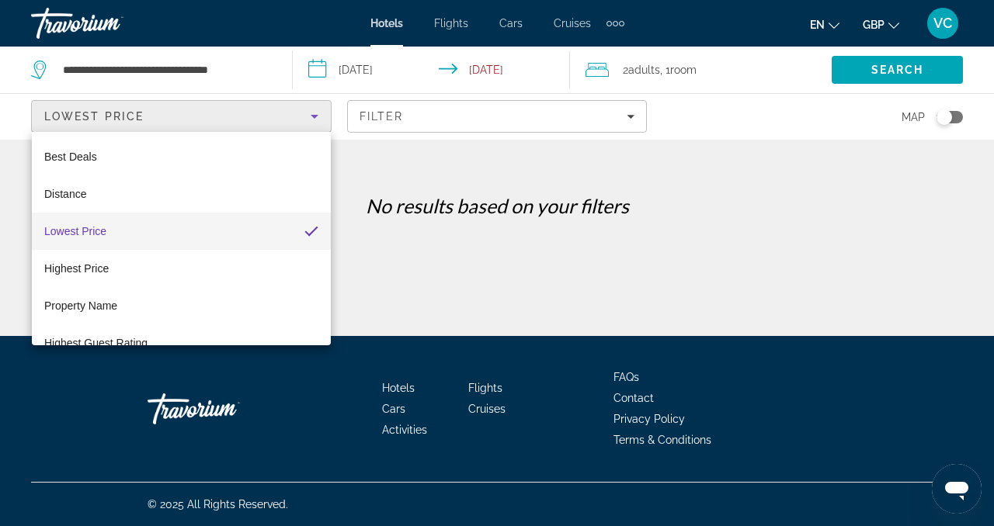
click at [402, 123] on div at bounding box center [497, 263] width 994 height 526
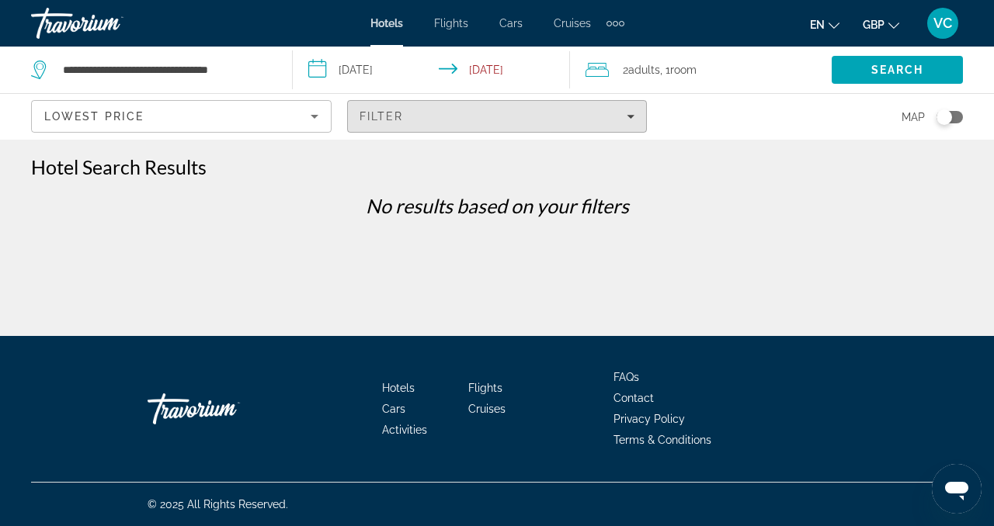
click at [402, 123] on span "Filters" at bounding box center [497, 116] width 299 height 37
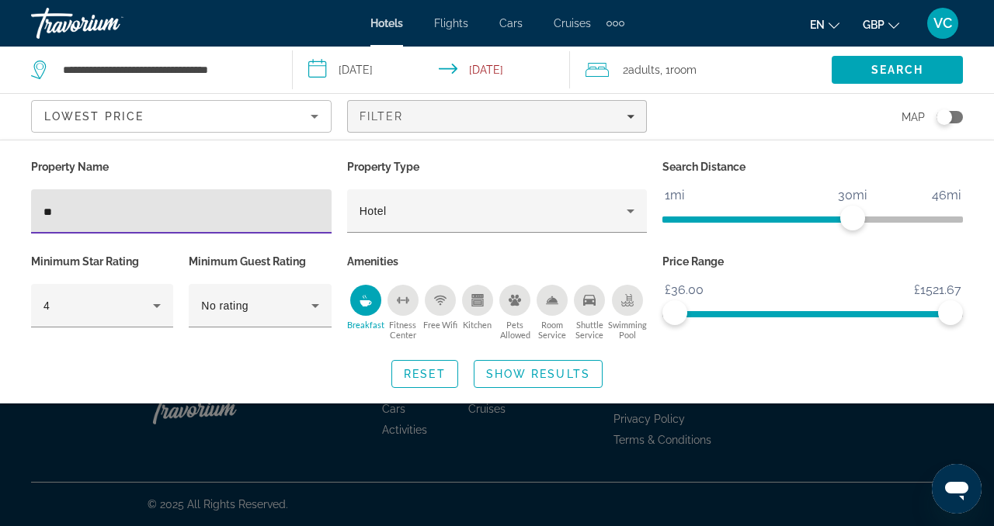
type input "*"
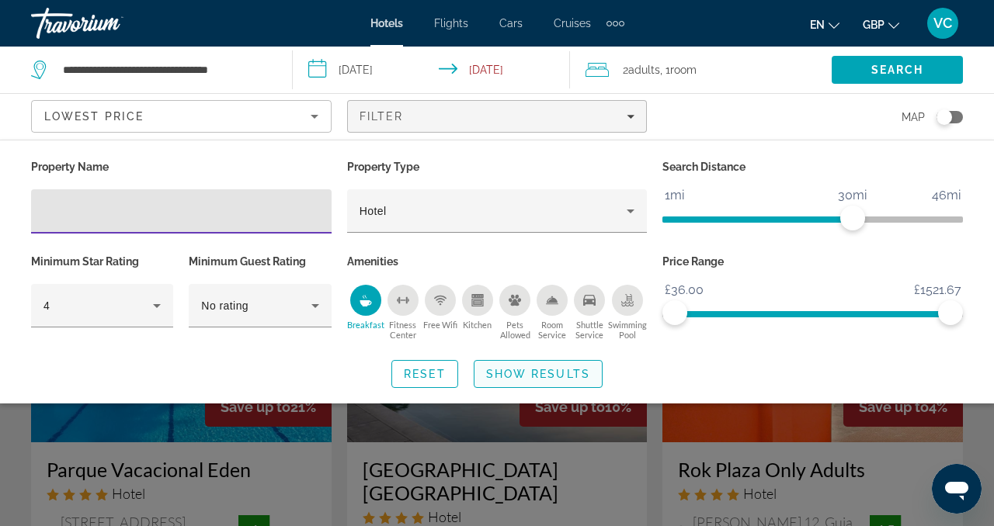
click at [515, 376] on span "Show Results" at bounding box center [538, 374] width 104 height 12
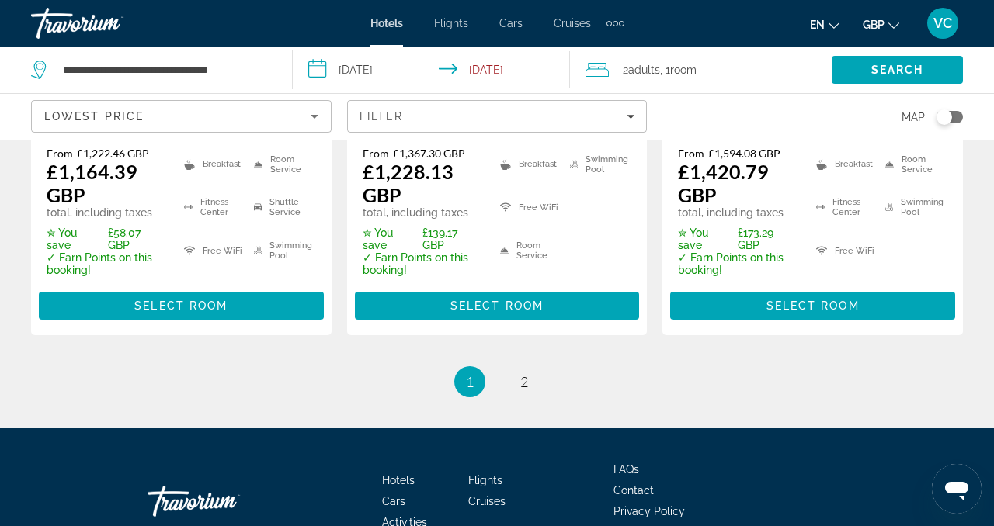
scroll to position [2399, 0]
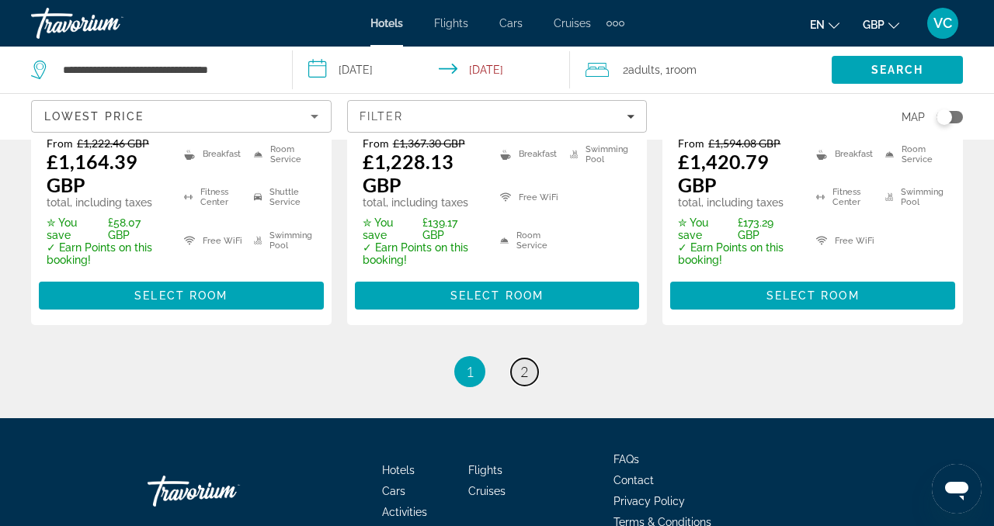
click at [521, 363] on span "2" at bounding box center [524, 371] width 8 height 17
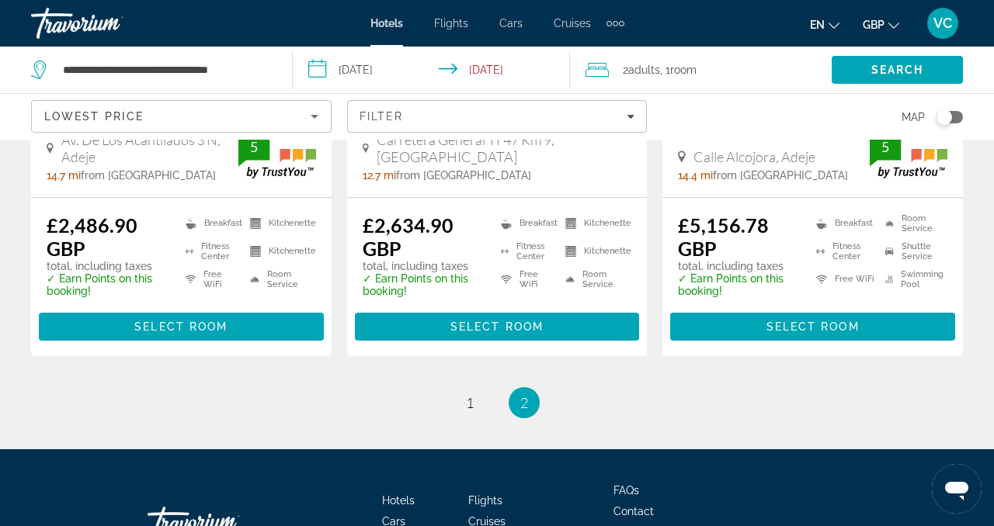
scroll to position [2283, 0]
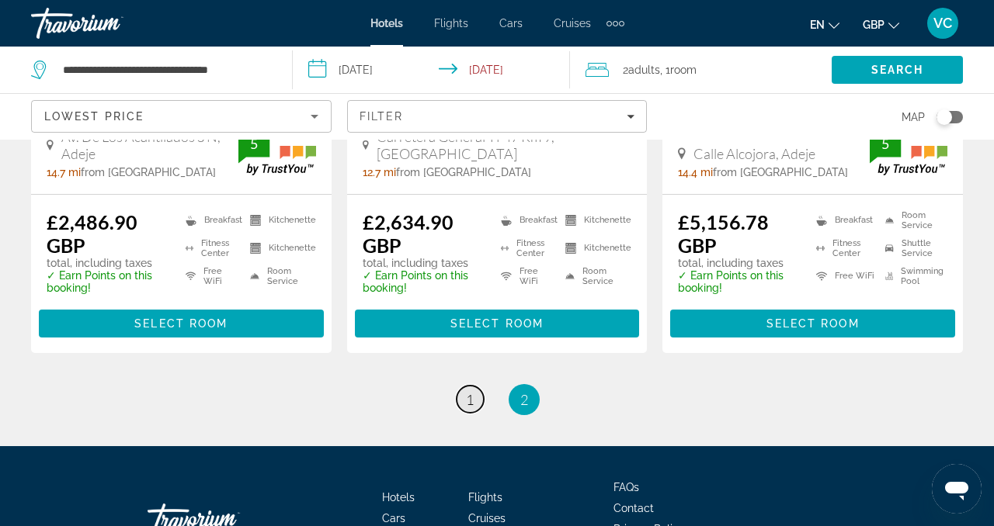
click at [474, 413] on link "page 1" at bounding box center [469, 399] width 27 height 27
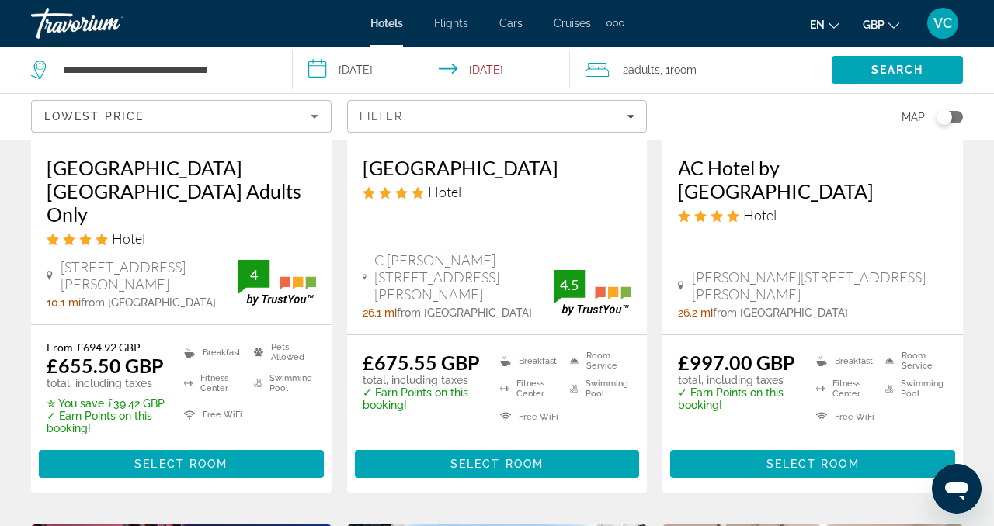
scroll to position [928, 0]
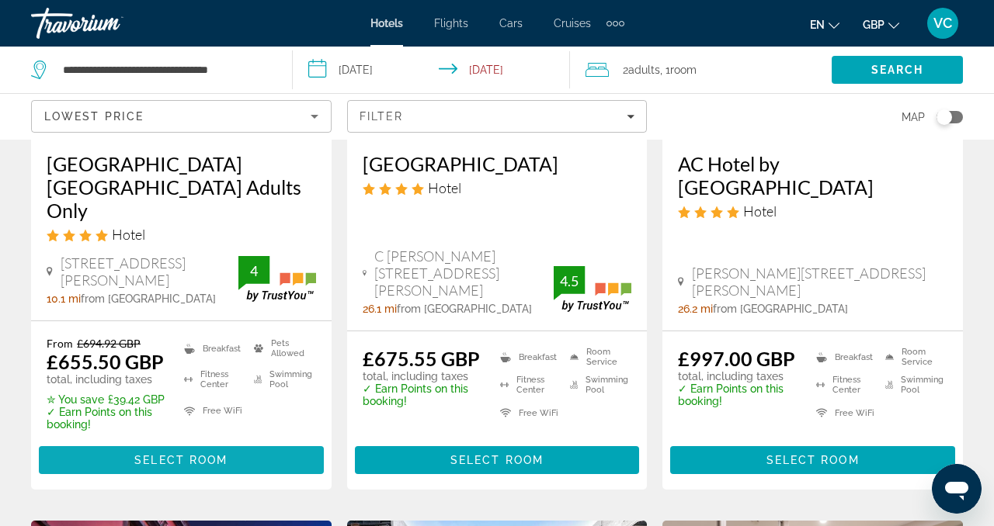
click at [220, 454] on span "Select Room" at bounding box center [180, 460] width 93 height 12
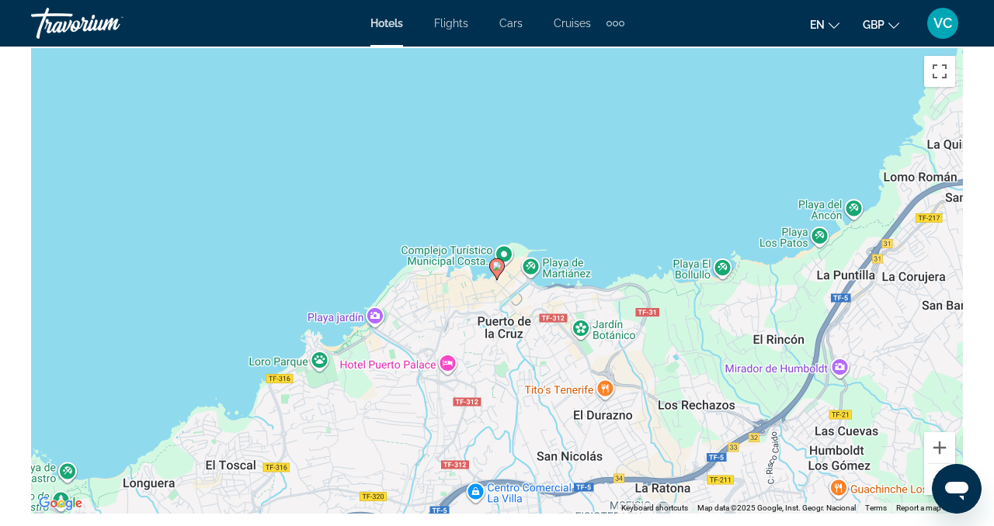
scroll to position [1775, 0]
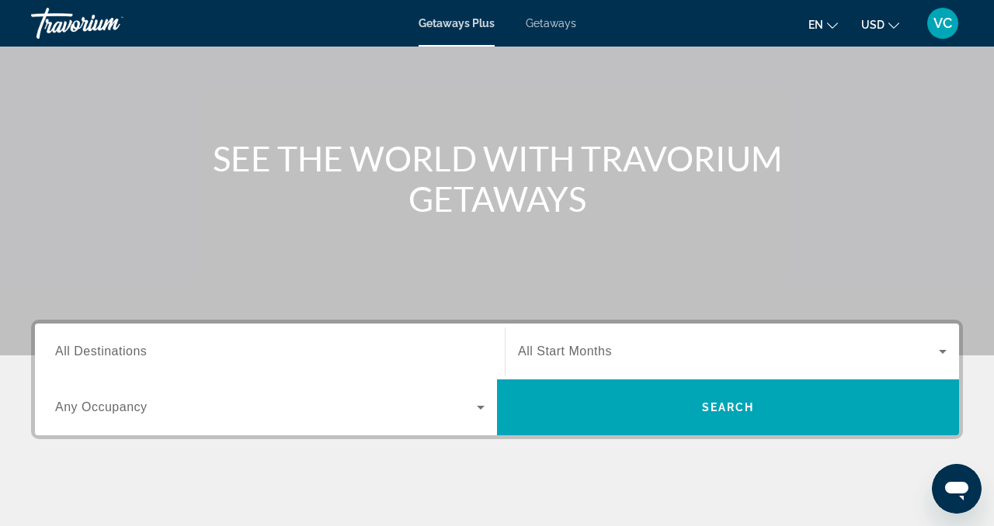
click at [185, 349] on input "Destination All Destinations" at bounding box center [269, 352] width 429 height 19
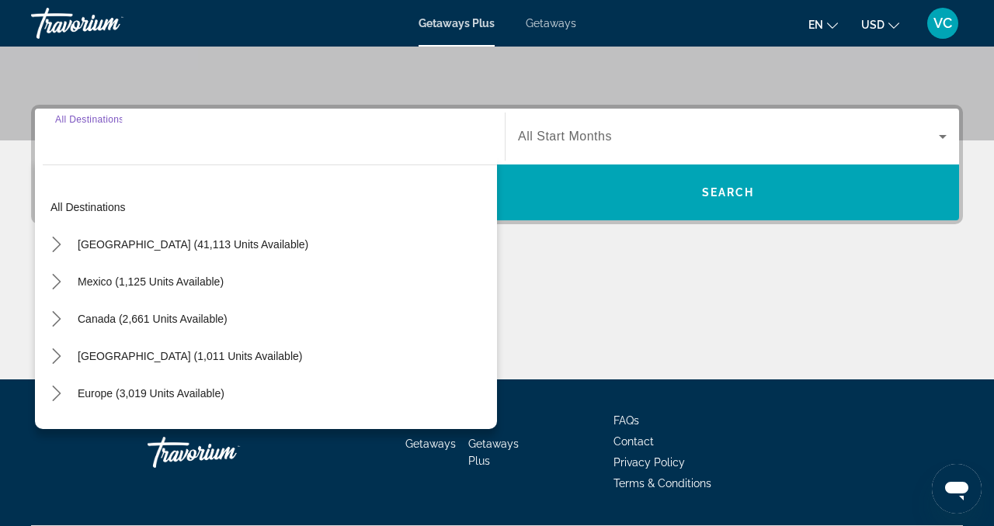
scroll to position [369, 0]
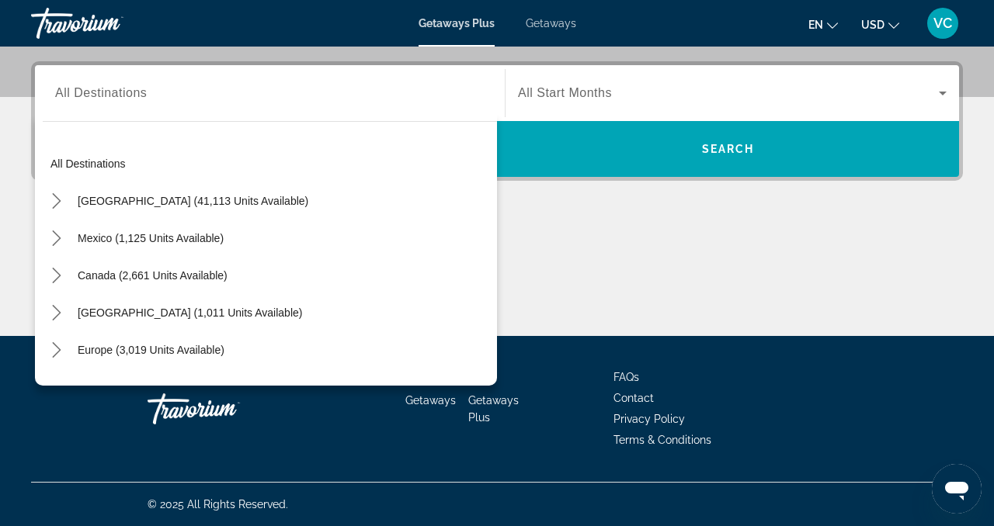
click at [126, 110] on div "Search widget" at bounding box center [269, 93] width 429 height 44
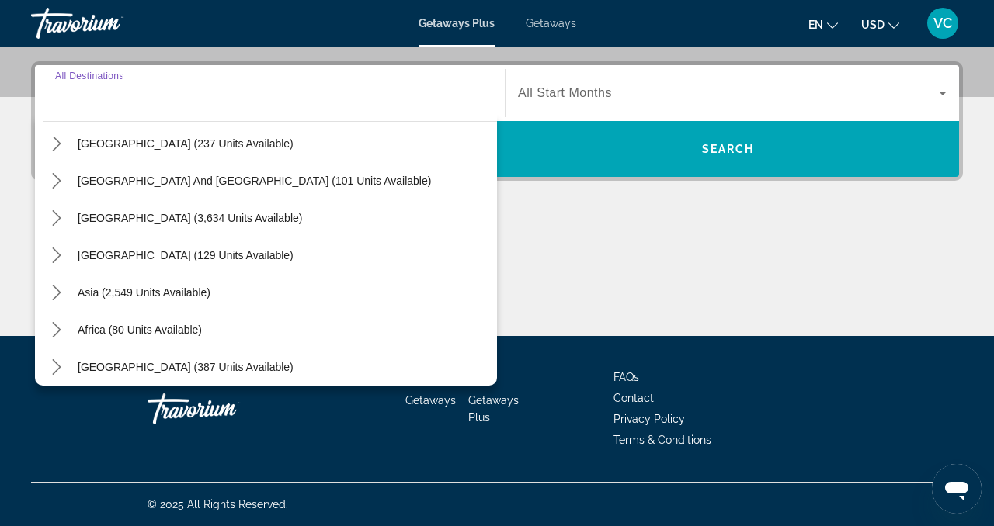
scroll to position [252, 0]
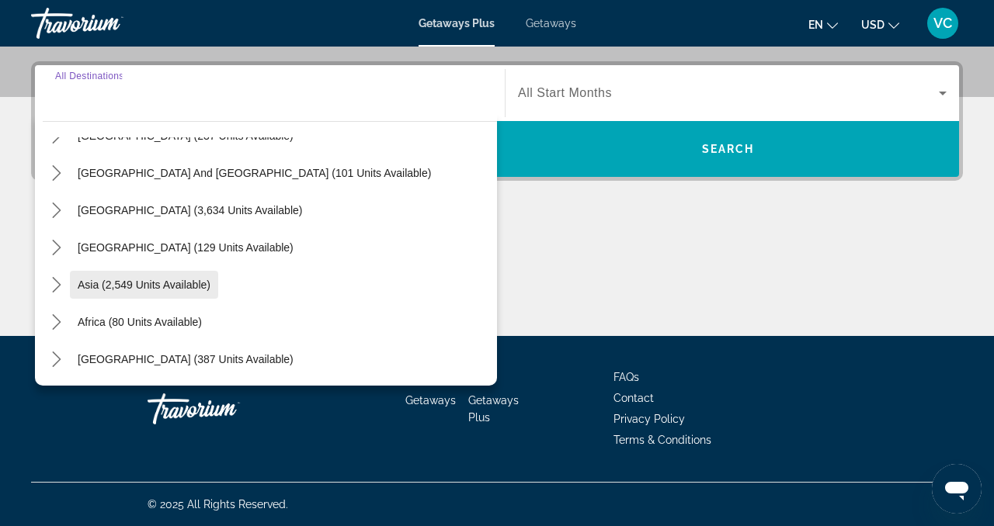
click at [113, 281] on span "Asia (2,549 units available)" at bounding box center [144, 285] width 133 height 12
type input "**********"
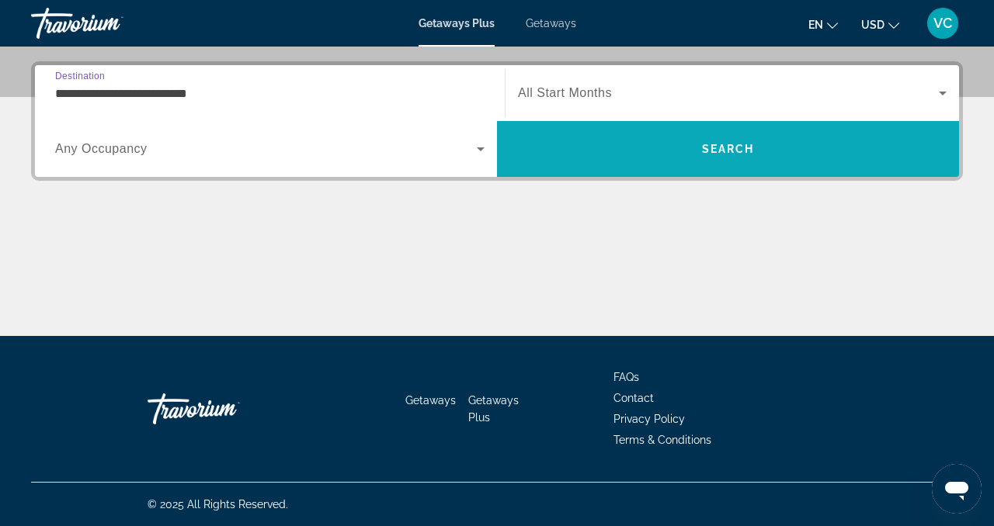
click at [648, 160] on span "Search" at bounding box center [728, 148] width 462 height 37
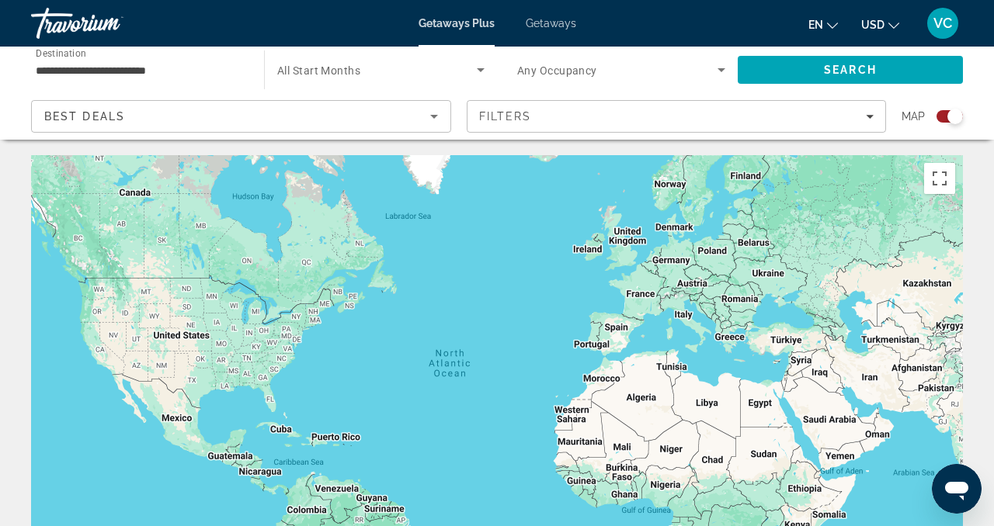
click at [949, 114] on div "Search widget" at bounding box center [955, 117] width 16 height 16
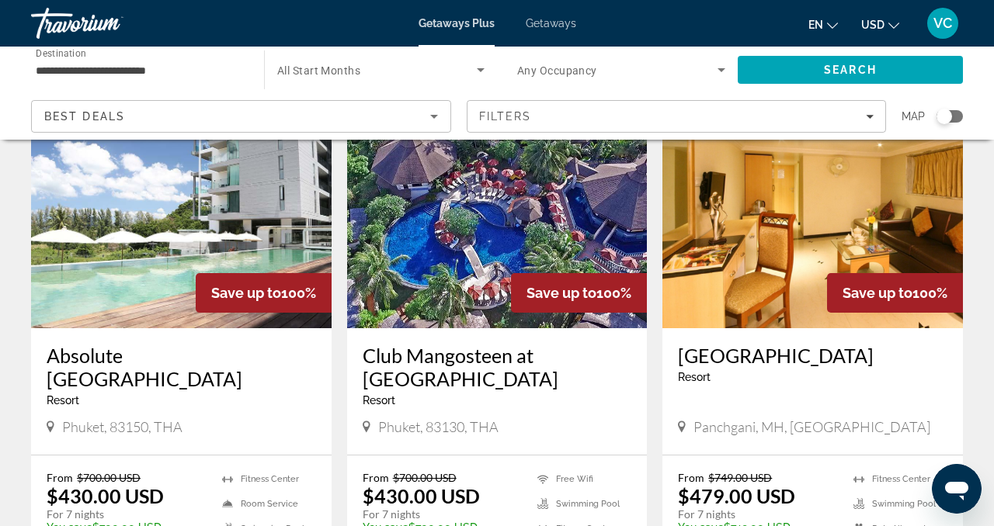
scroll to position [113, 0]
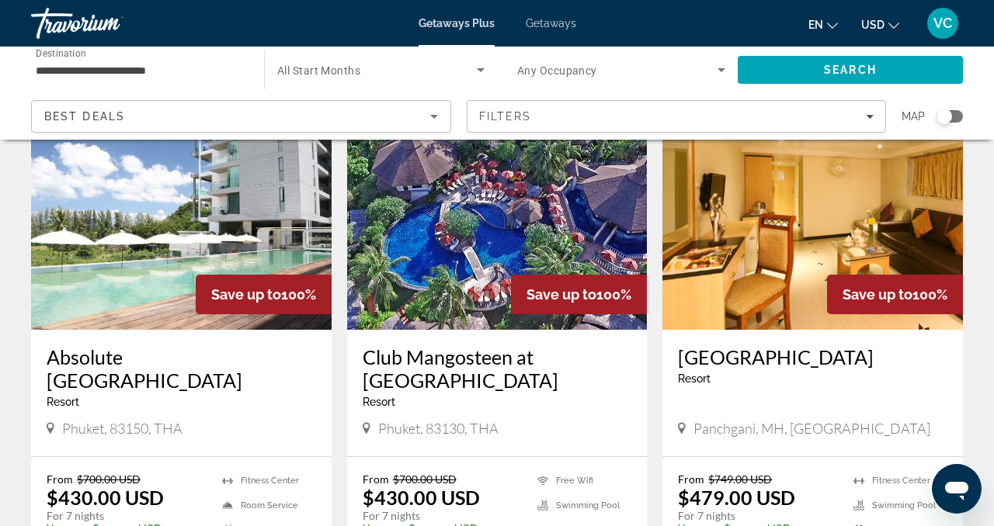
click at [896, 23] on icon "Change currency" at bounding box center [893, 25] width 11 height 11
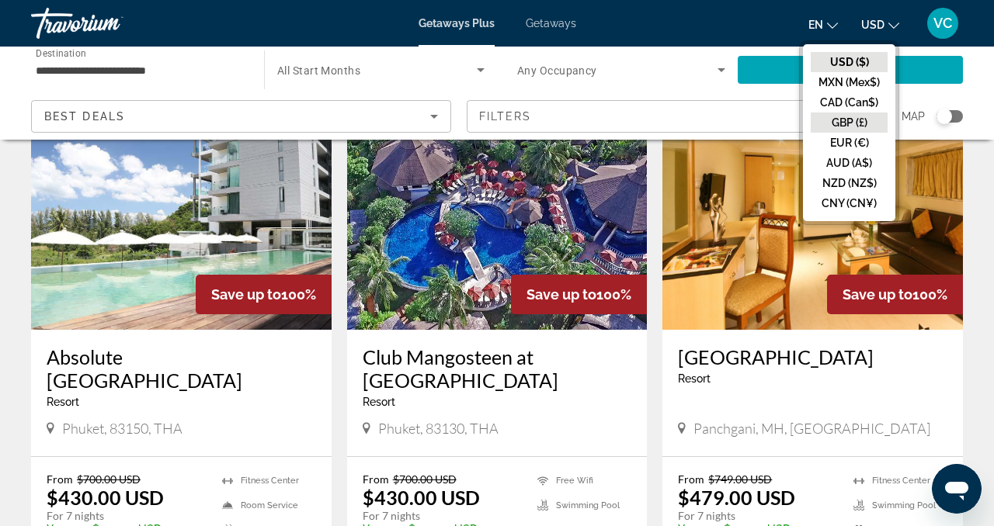
click at [844, 119] on button "GBP (£)" at bounding box center [848, 123] width 77 height 20
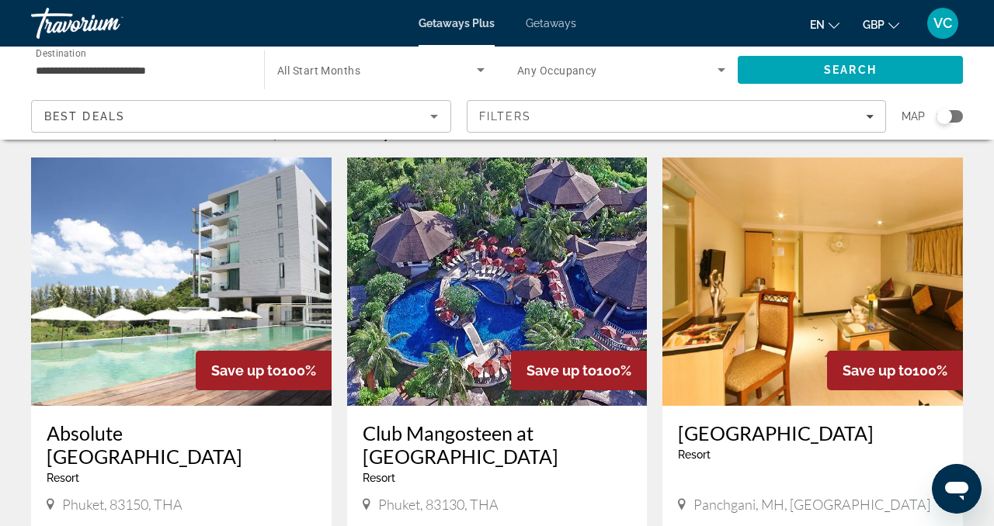
scroll to position [0, 0]
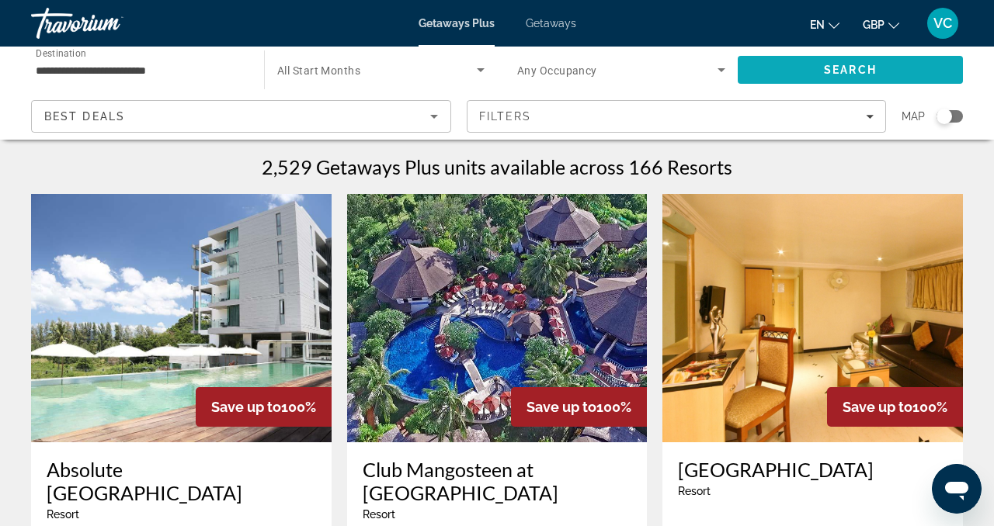
click at [879, 72] on span "Search" at bounding box center [849, 69] width 225 height 37
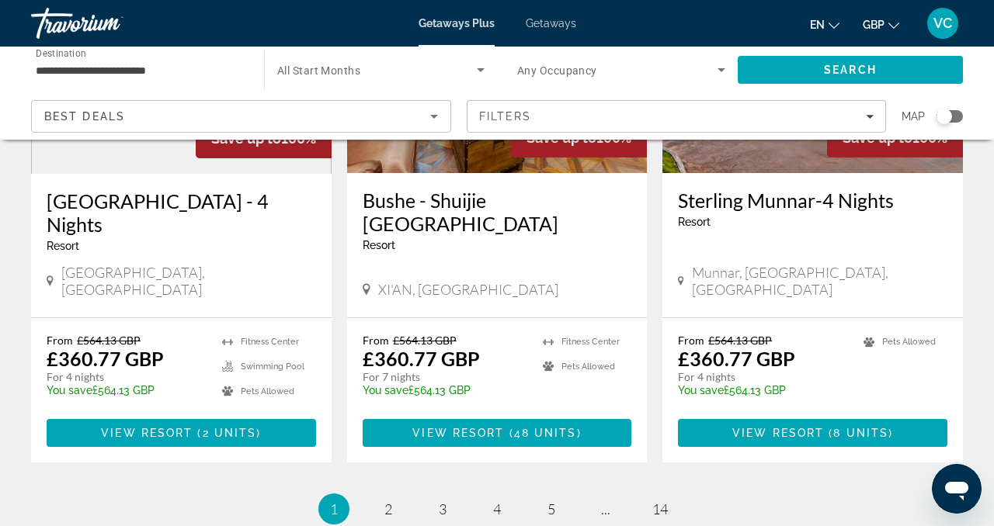
scroll to position [2038, 0]
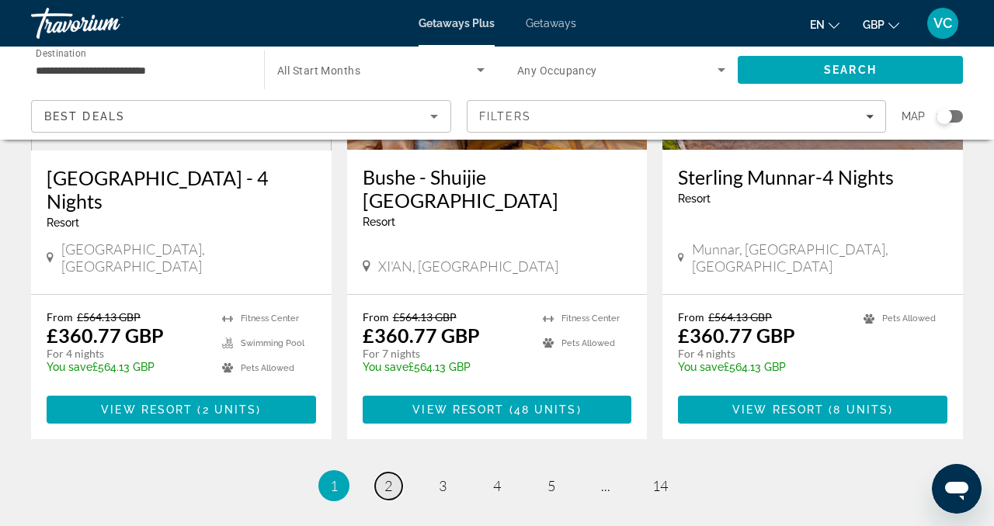
click at [388, 477] on span "2" at bounding box center [388, 485] width 8 height 17
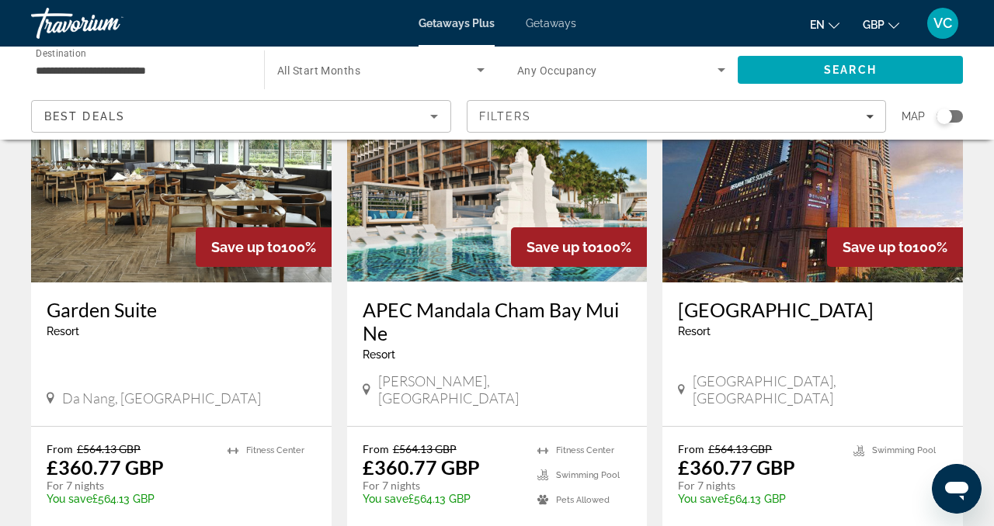
scroll to position [1291, 0]
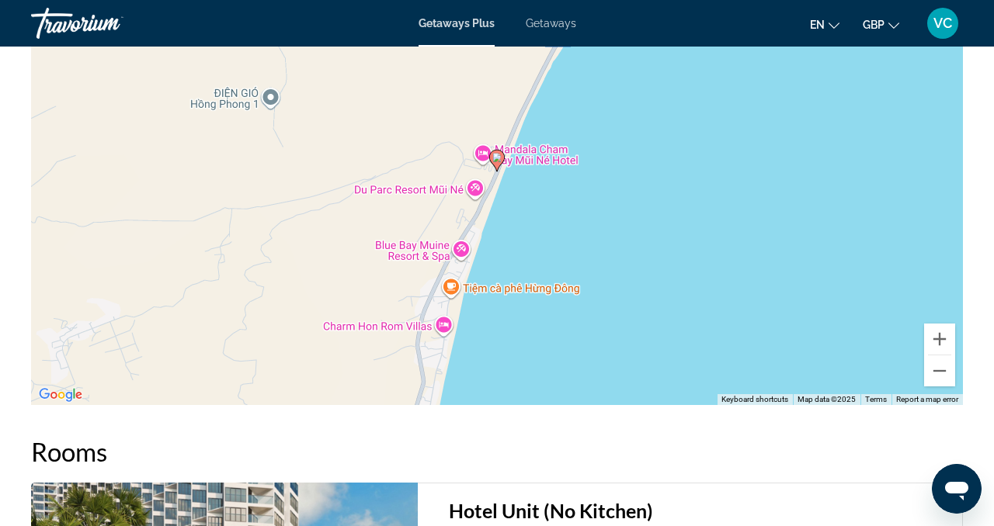
scroll to position [2089, 0]
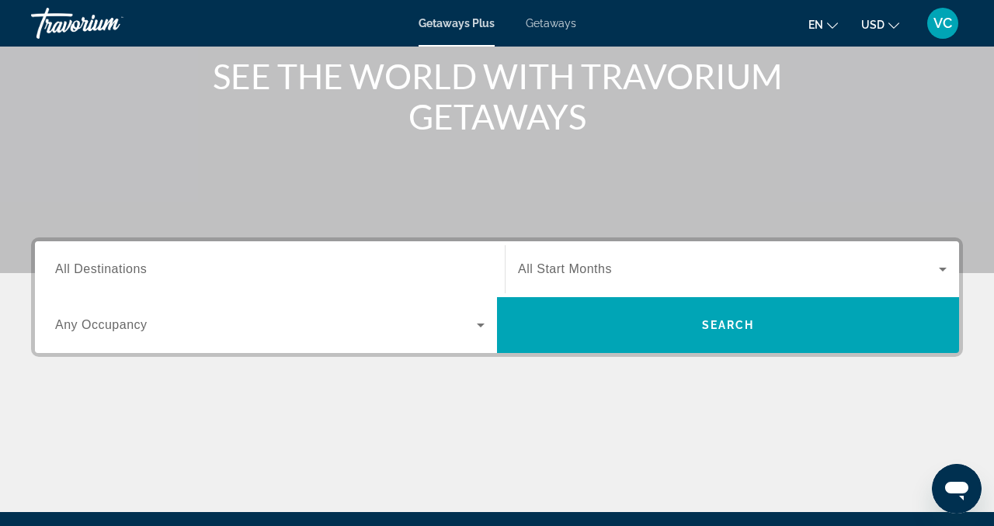
scroll to position [193, 0]
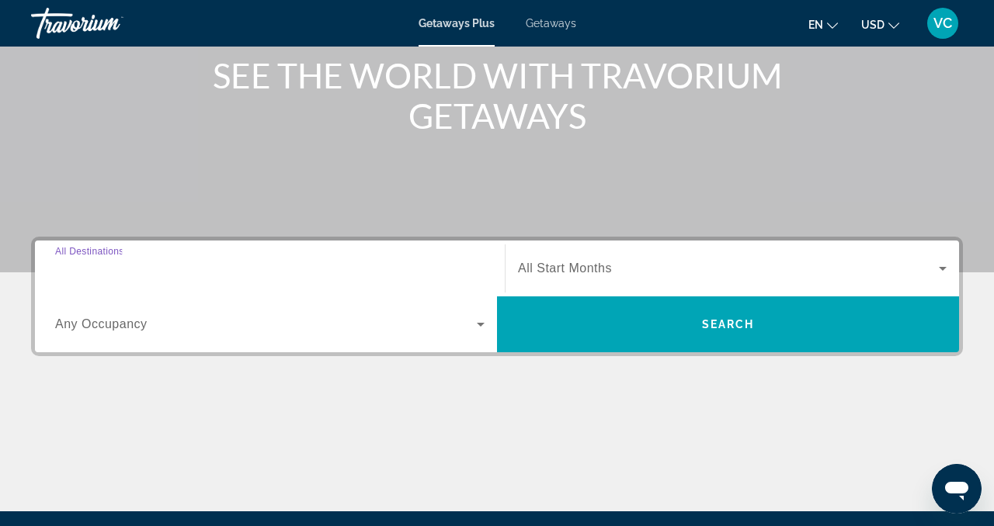
click at [252, 265] on input "Destination All Destinations" at bounding box center [269, 269] width 429 height 19
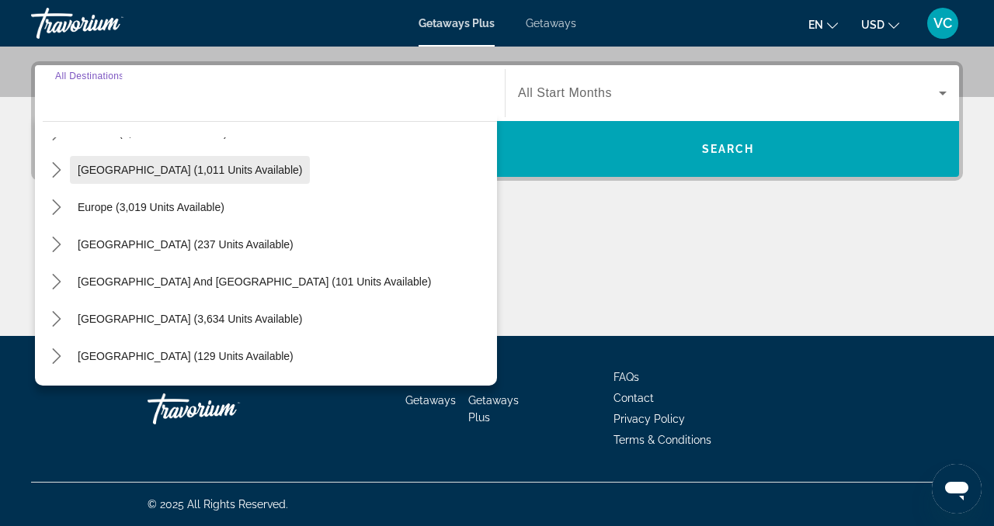
scroll to position [144, 0]
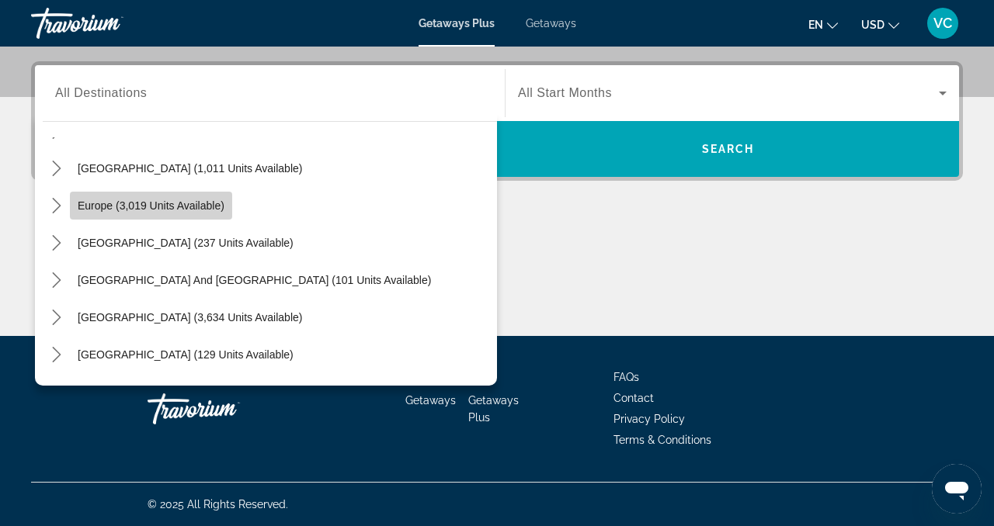
click at [166, 208] on span "Europe (3,019 units available)" at bounding box center [151, 206] width 147 height 12
type input "**********"
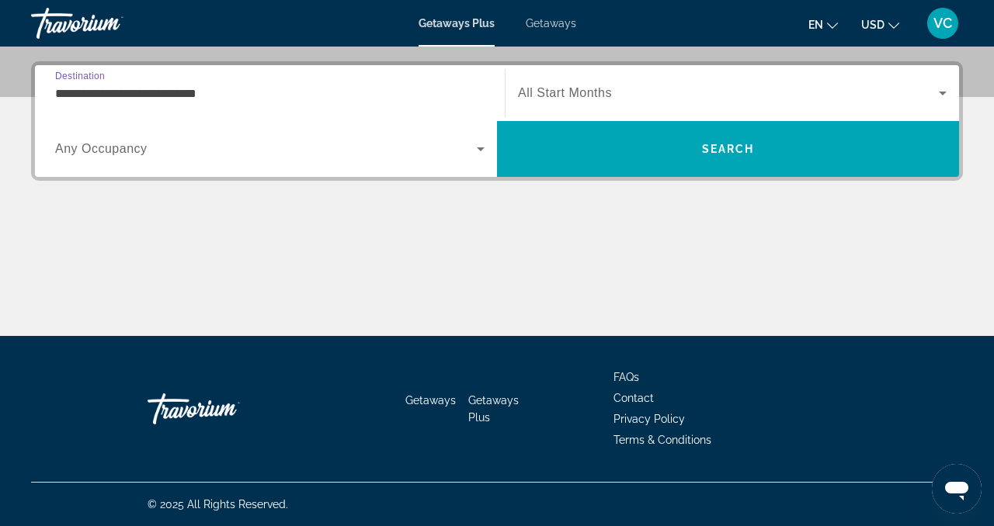
click at [626, 105] on div "Search widget" at bounding box center [732, 92] width 429 height 43
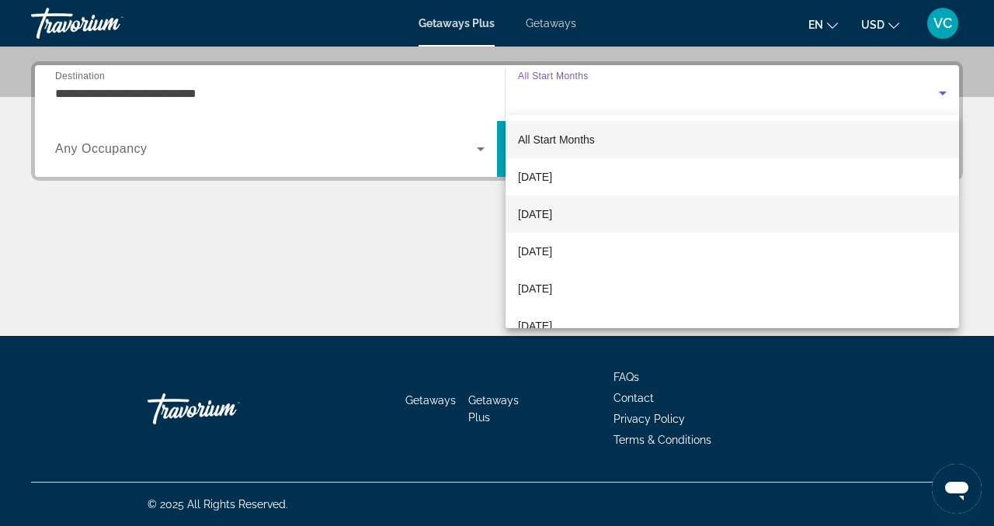
click at [552, 209] on span "[DATE]" at bounding box center [535, 214] width 34 height 19
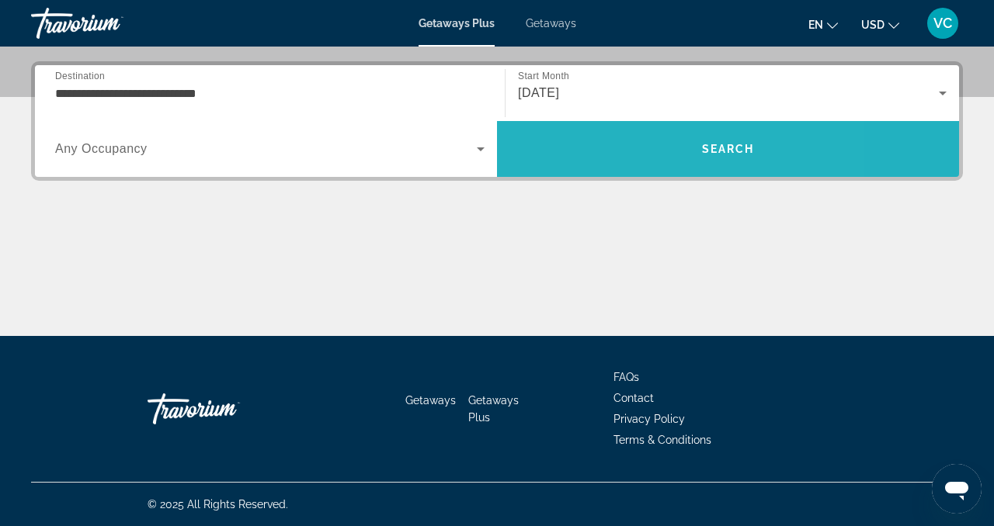
click at [616, 162] on span "Search" at bounding box center [728, 148] width 462 height 37
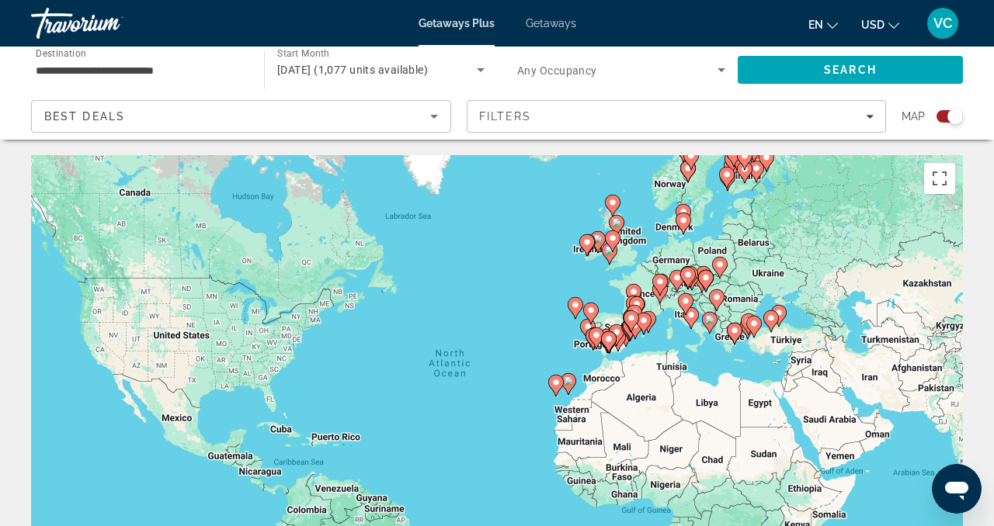
click at [957, 120] on div "Search widget" at bounding box center [955, 117] width 16 height 16
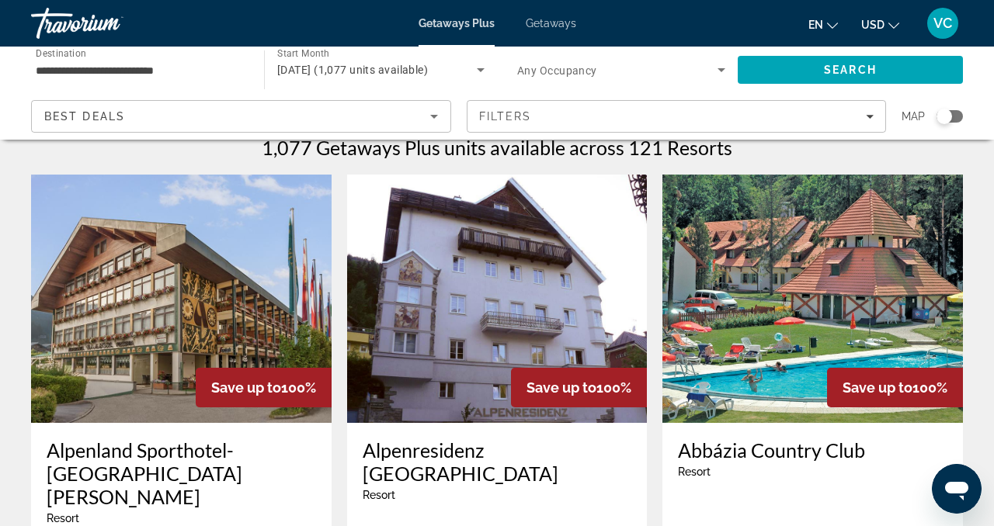
scroll to position [5, 0]
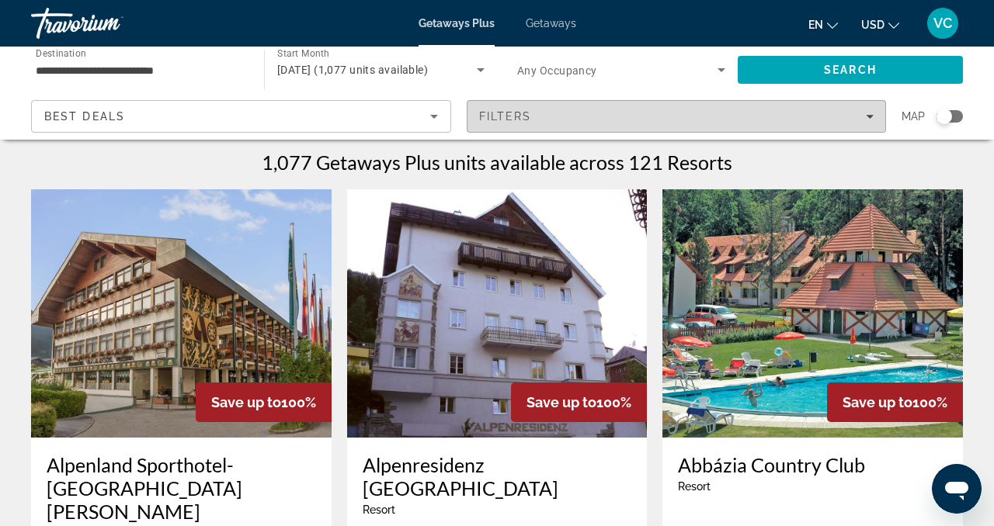
click at [876, 119] on span "Filters" at bounding box center [676, 116] width 418 height 37
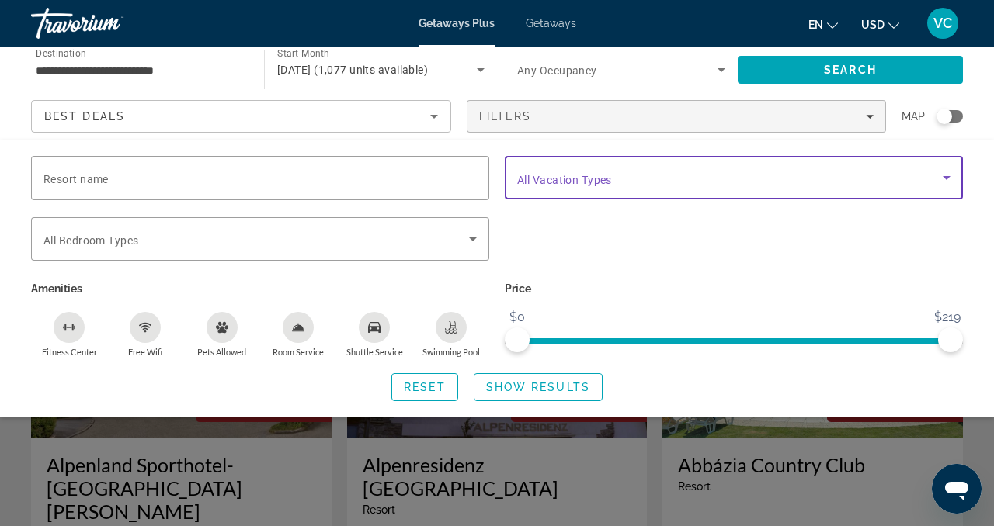
click at [592, 186] on span "Search widget" at bounding box center [729, 177] width 425 height 19
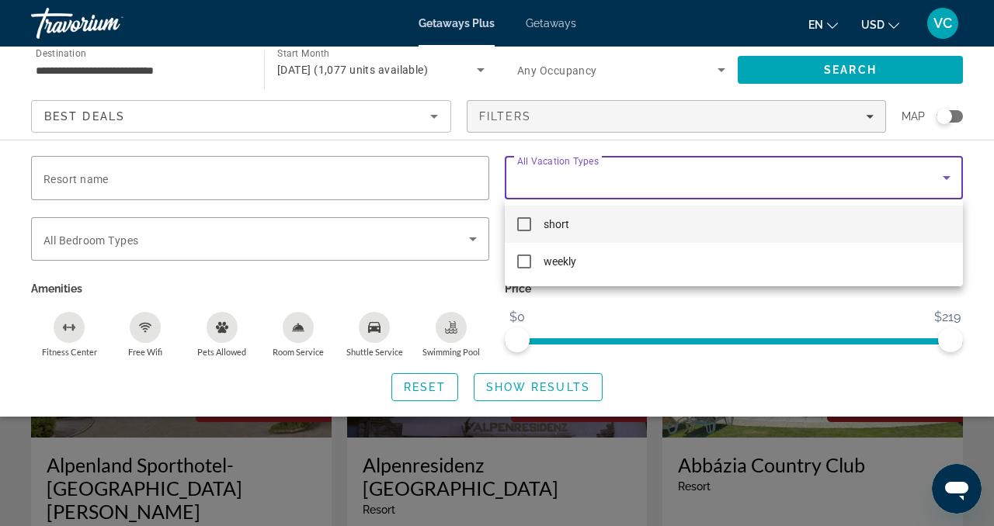
click at [876, 447] on div at bounding box center [497, 263] width 994 height 526
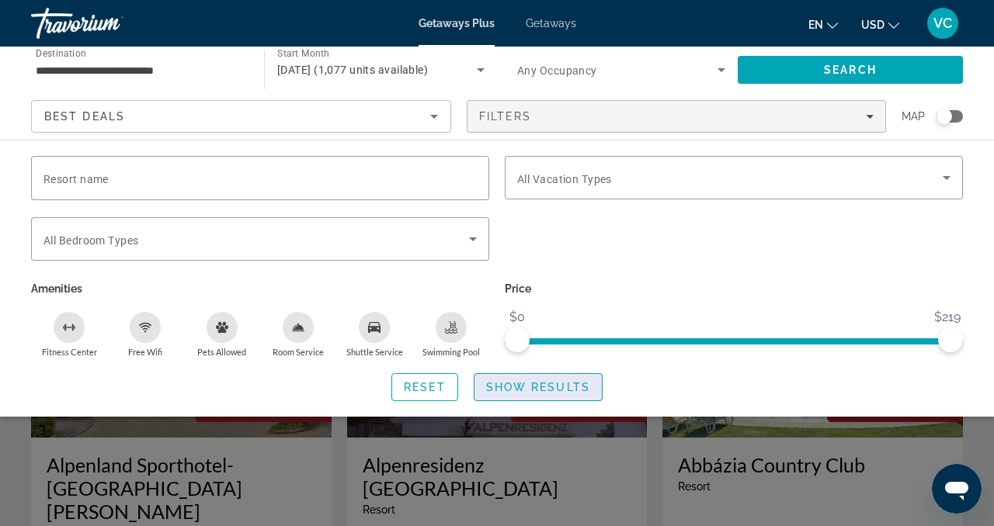
click at [592, 388] on span "Search widget" at bounding box center [537, 387] width 127 height 37
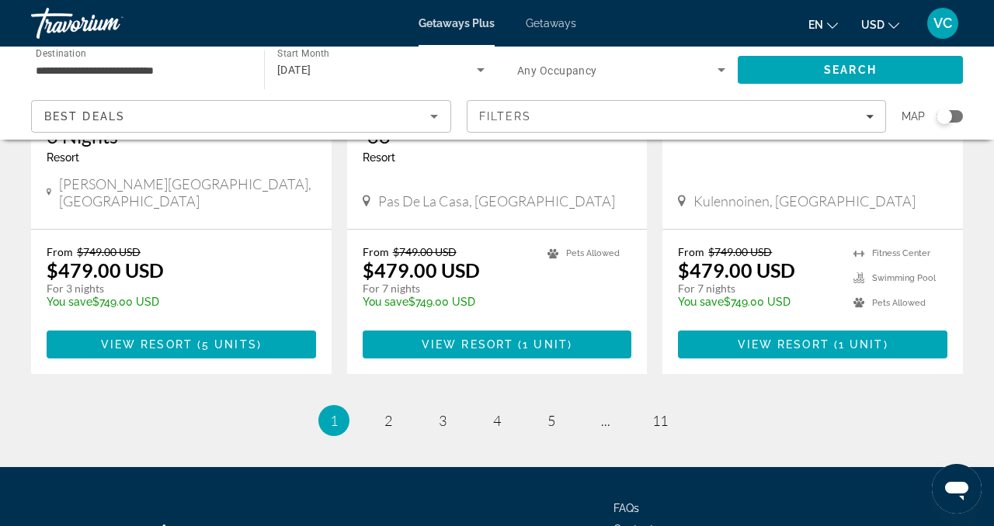
scroll to position [2069, 0]
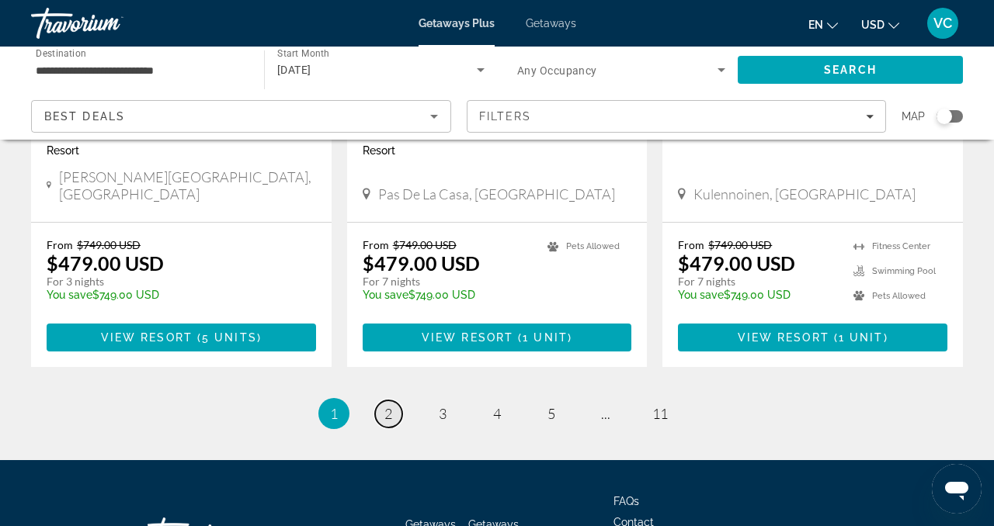
click at [388, 405] on span "2" at bounding box center [388, 413] width 8 height 17
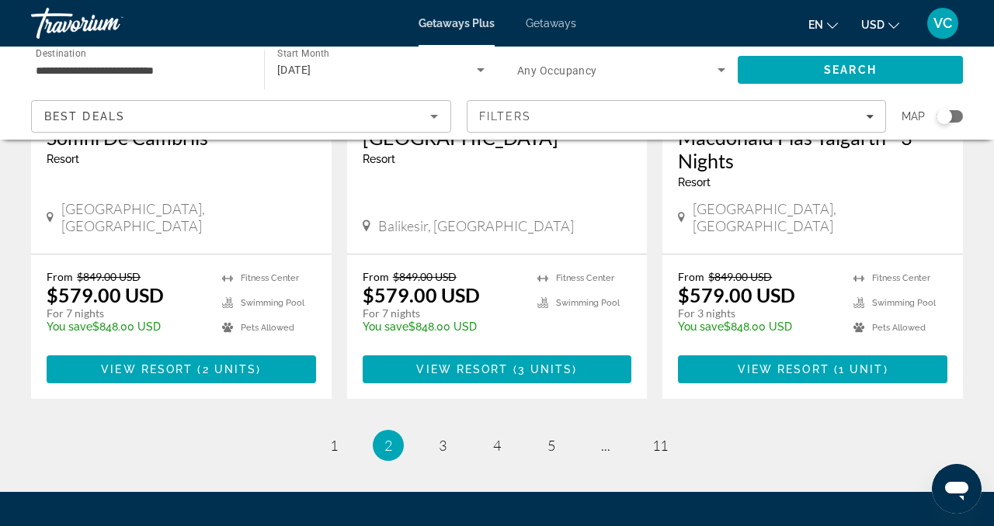
scroll to position [2078, 0]
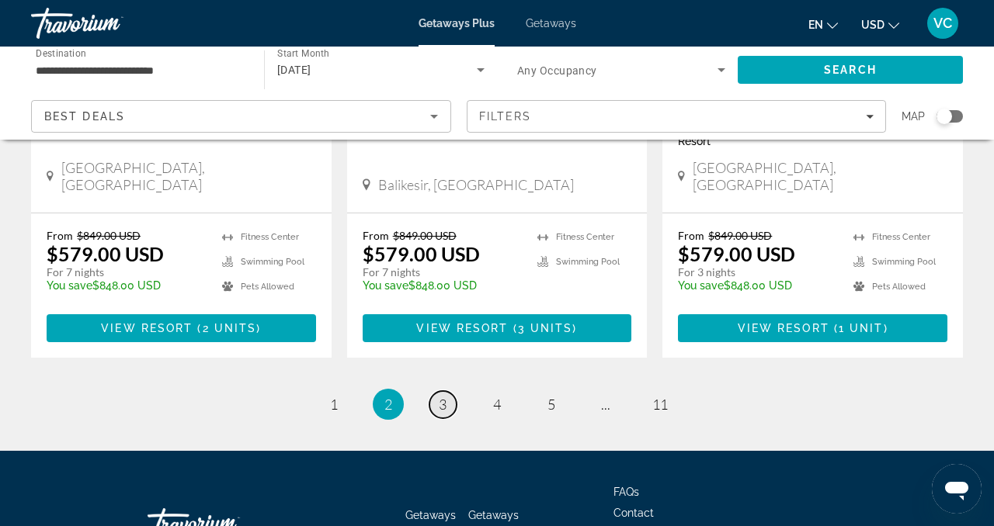
click at [439, 396] on span "3" at bounding box center [443, 404] width 8 height 17
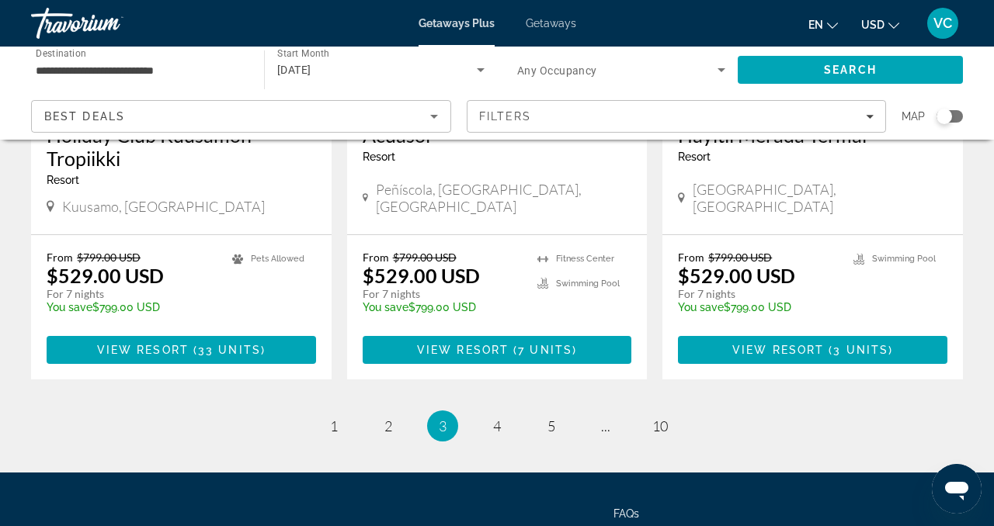
scroll to position [1983, 0]
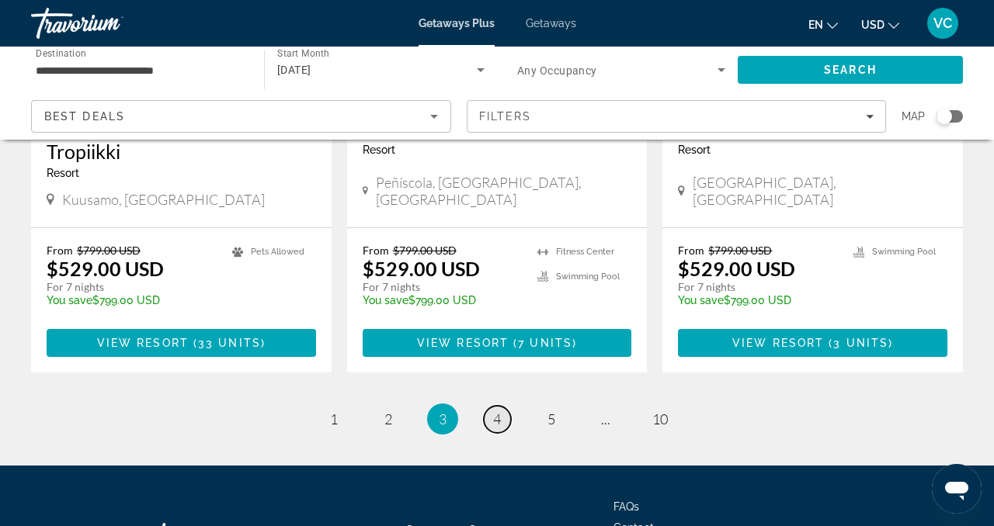
click at [496, 411] on span "4" at bounding box center [497, 419] width 8 height 17
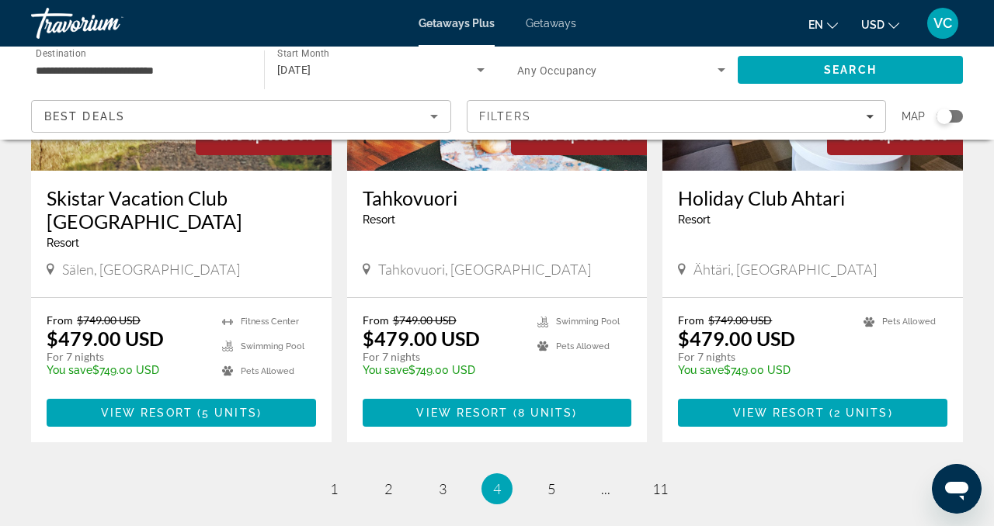
scroll to position [1960, 0]
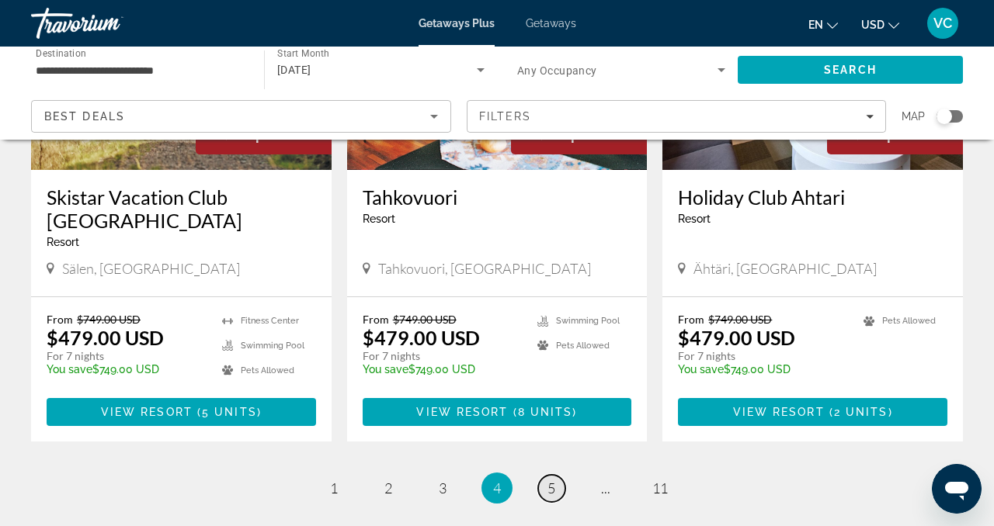
click at [549, 480] on span "5" at bounding box center [551, 488] width 8 height 17
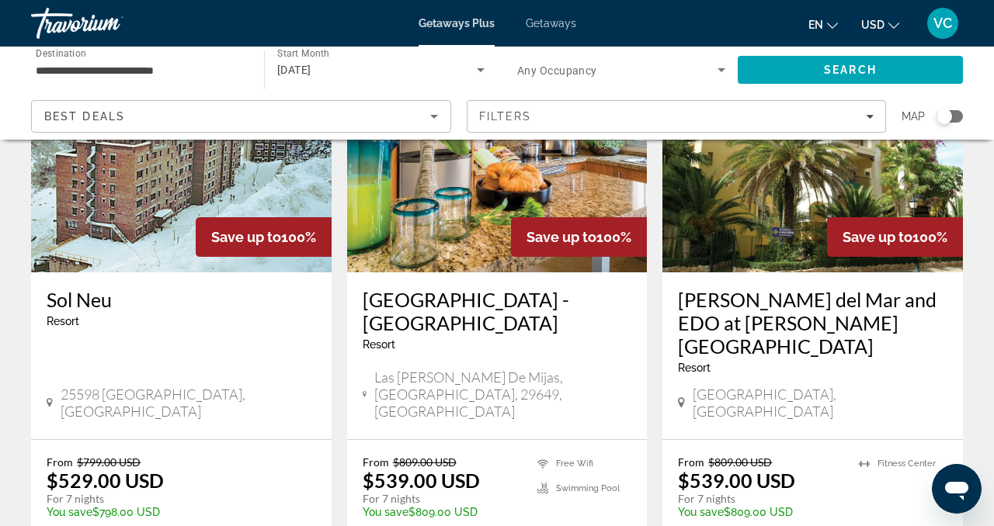
scroll to position [1990, 0]
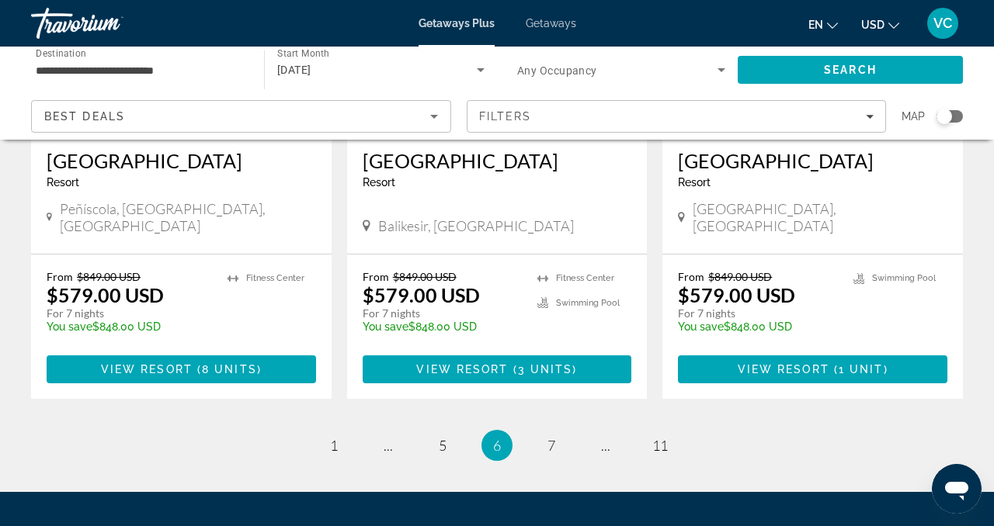
scroll to position [2055, 0]
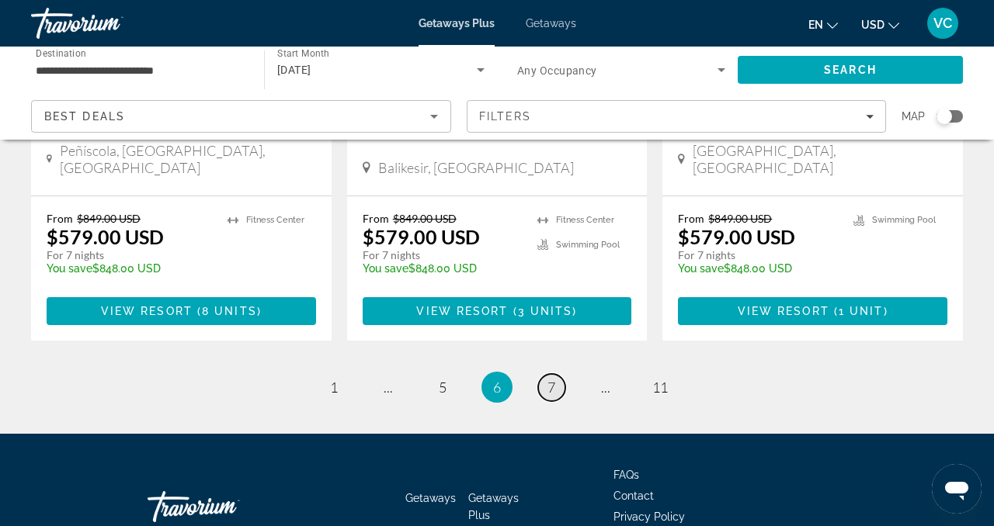
click at [550, 379] on span "7" at bounding box center [551, 387] width 8 height 17
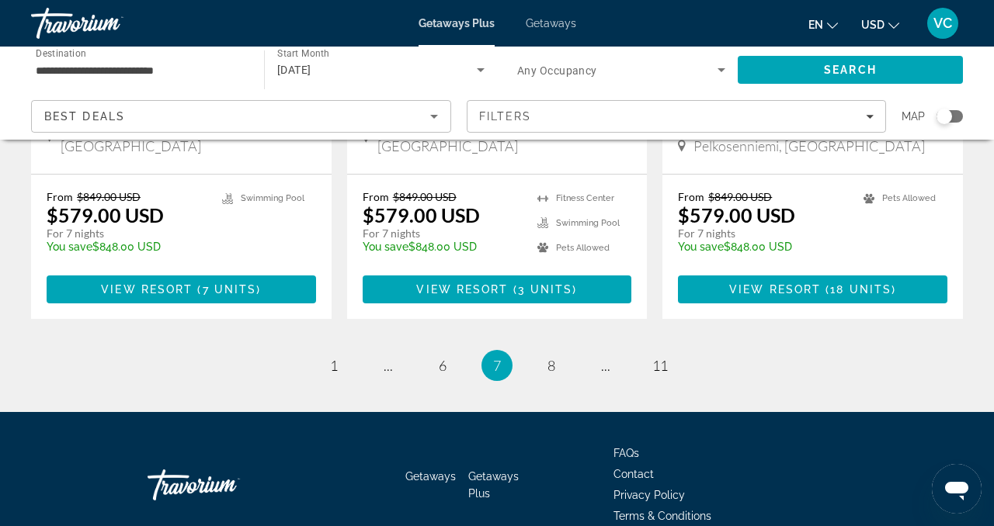
scroll to position [2055, 0]
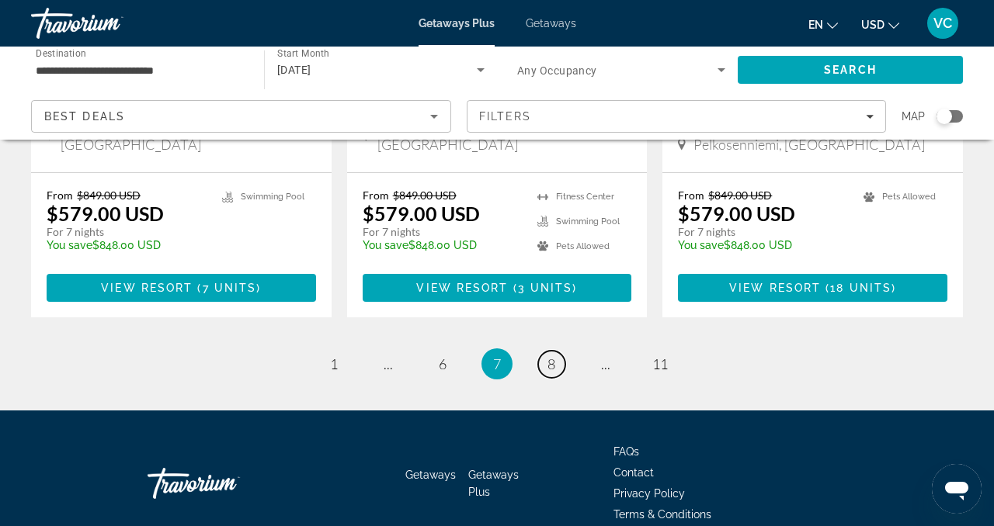
click at [550, 356] on span "8" at bounding box center [551, 364] width 8 height 17
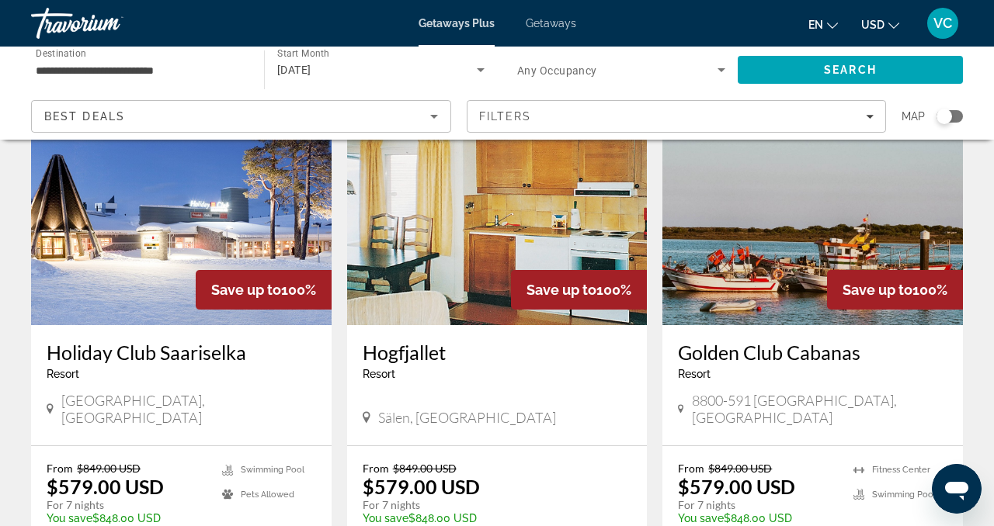
scroll to position [118, 0]
click at [194, 353] on h3 "Holiday Club Saariselka" at bounding box center [181, 351] width 269 height 23
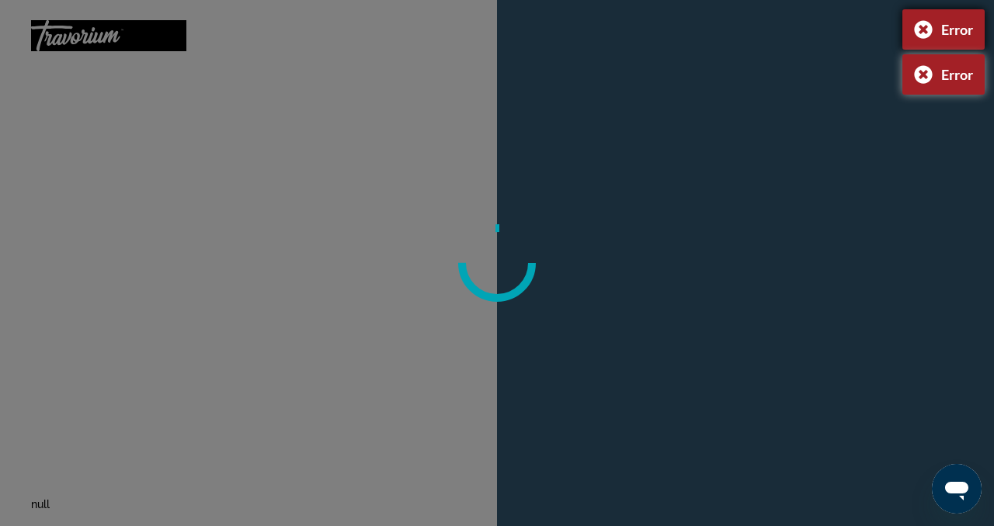
click at [907, 27] on div "Error" at bounding box center [943, 29] width 82 height 40
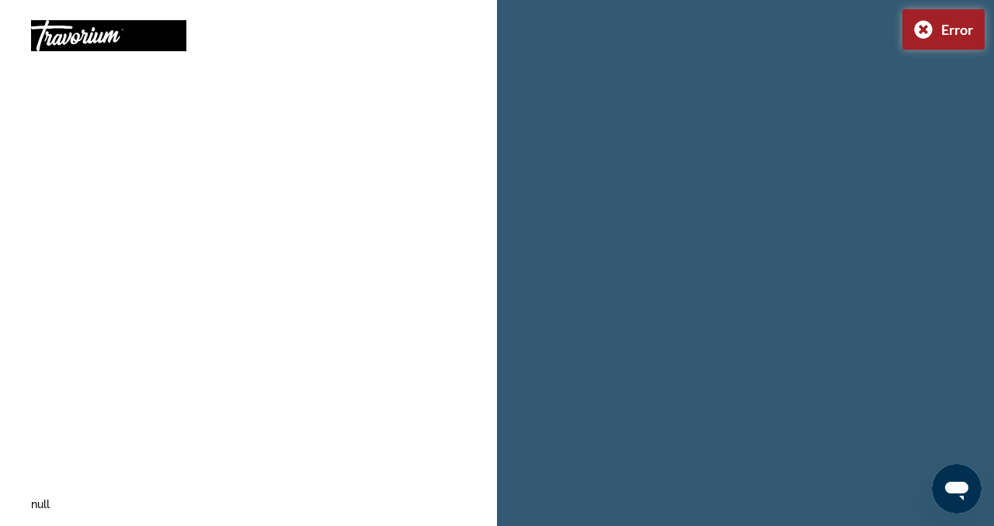
click at [914, 27] on div at bounding box center [745, 263] width 497 height 526
